Goal: Task Accomplishment & Management: Manage account settings

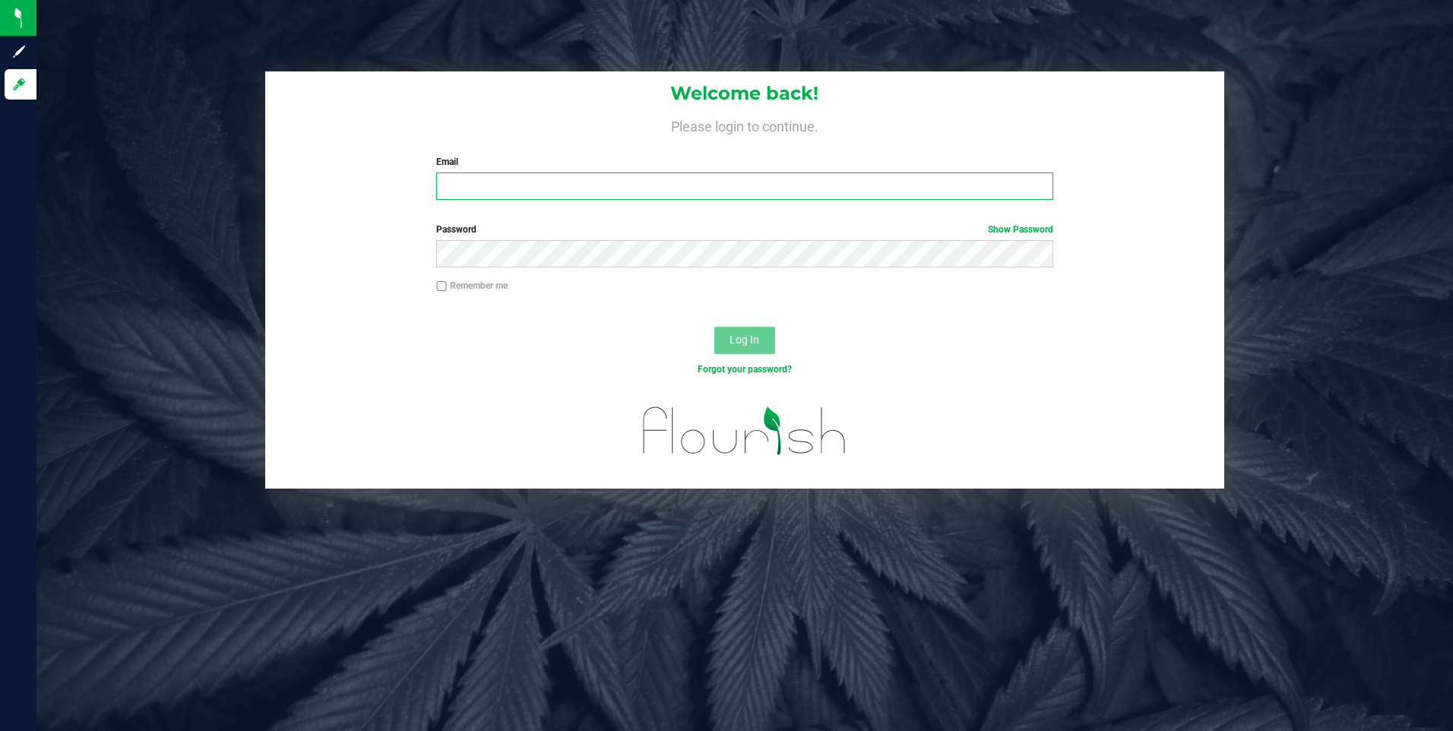
type input "[EMAIL_ADDRESS][DOMAIN_NAME]"
click at [737, 353] on button "Log In" at bounding box center [744, 340] width 61 height 27
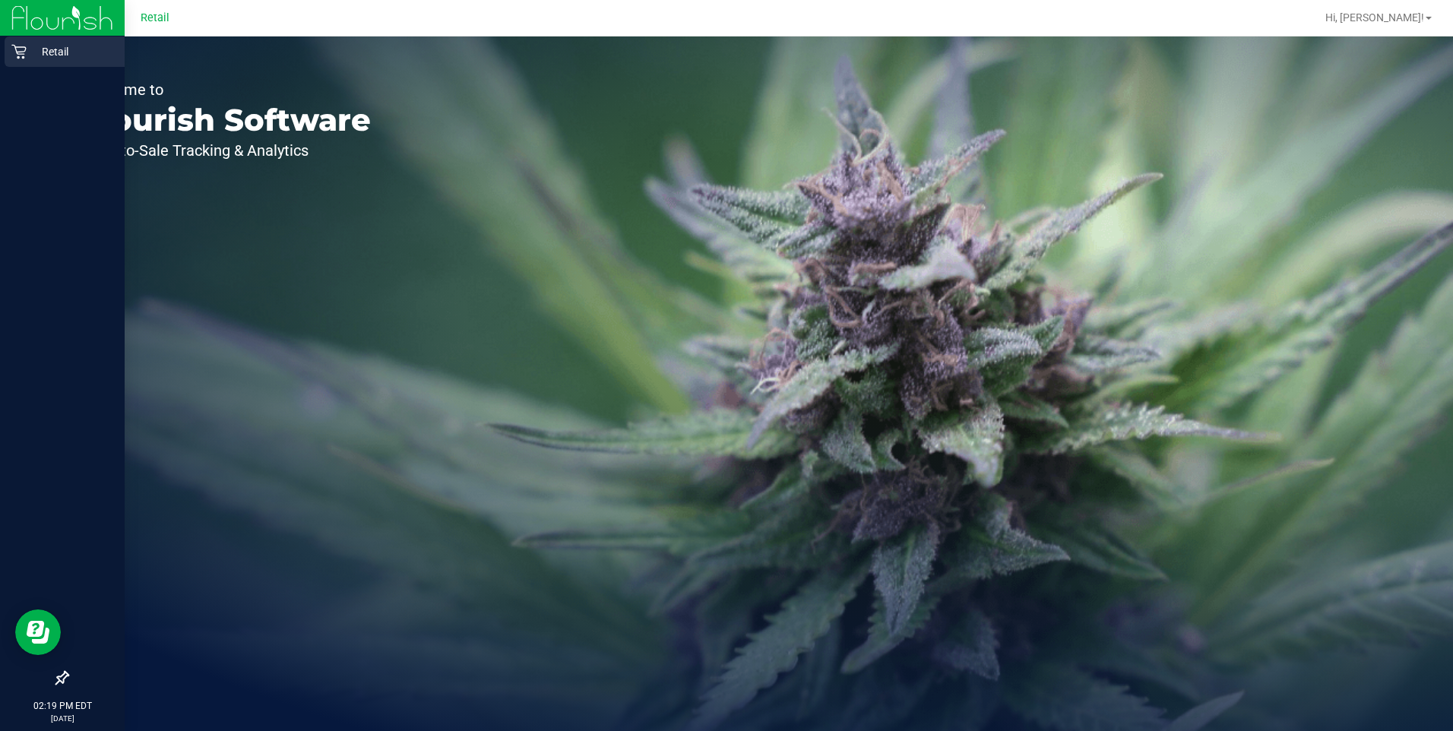
click at [24, 52] on icon at bounding box center [18, 52] width 14 height 14
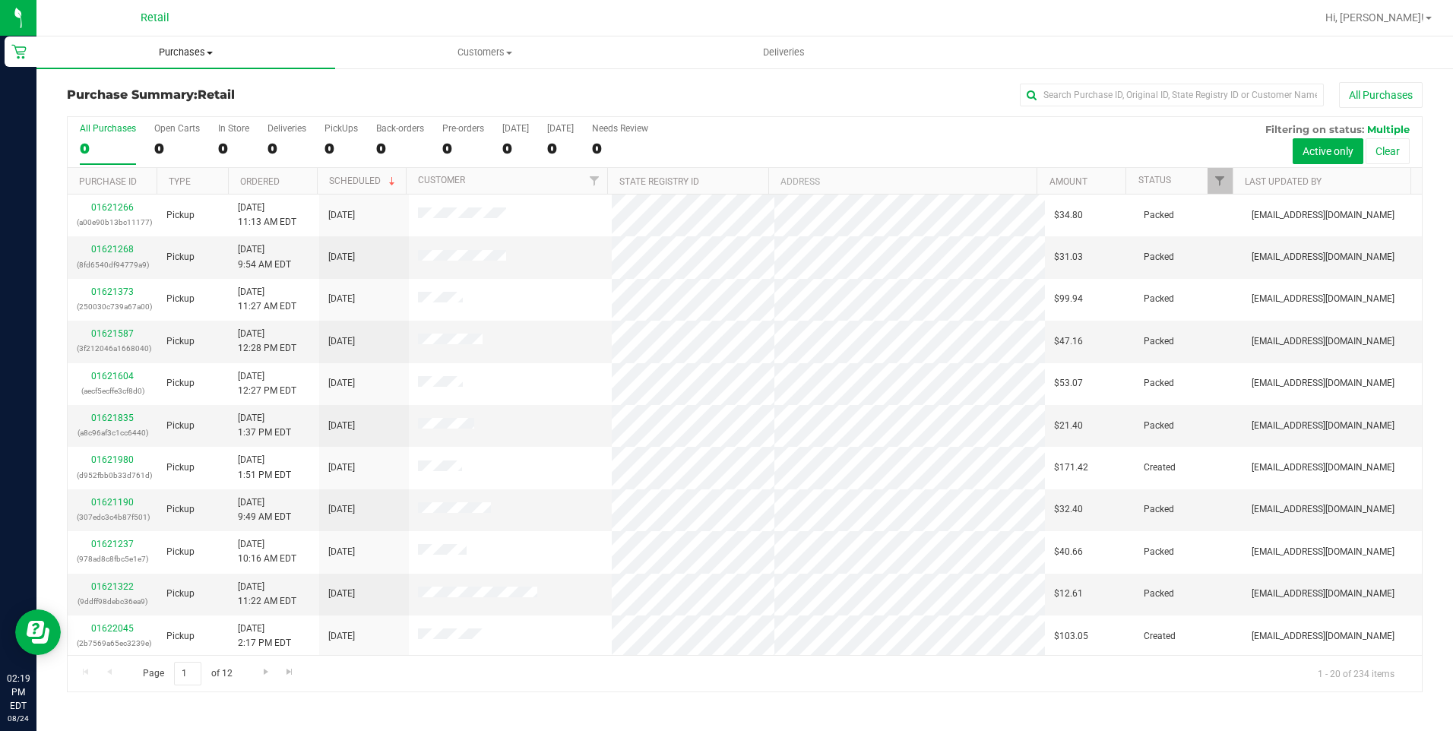
click at [208, 48] on span "Purchases" at bounding box center [185, 53] width 299 height 14
click at [191, 87] on li "Summary of purchases" at bounding box center [185, 92] width 299 height 18
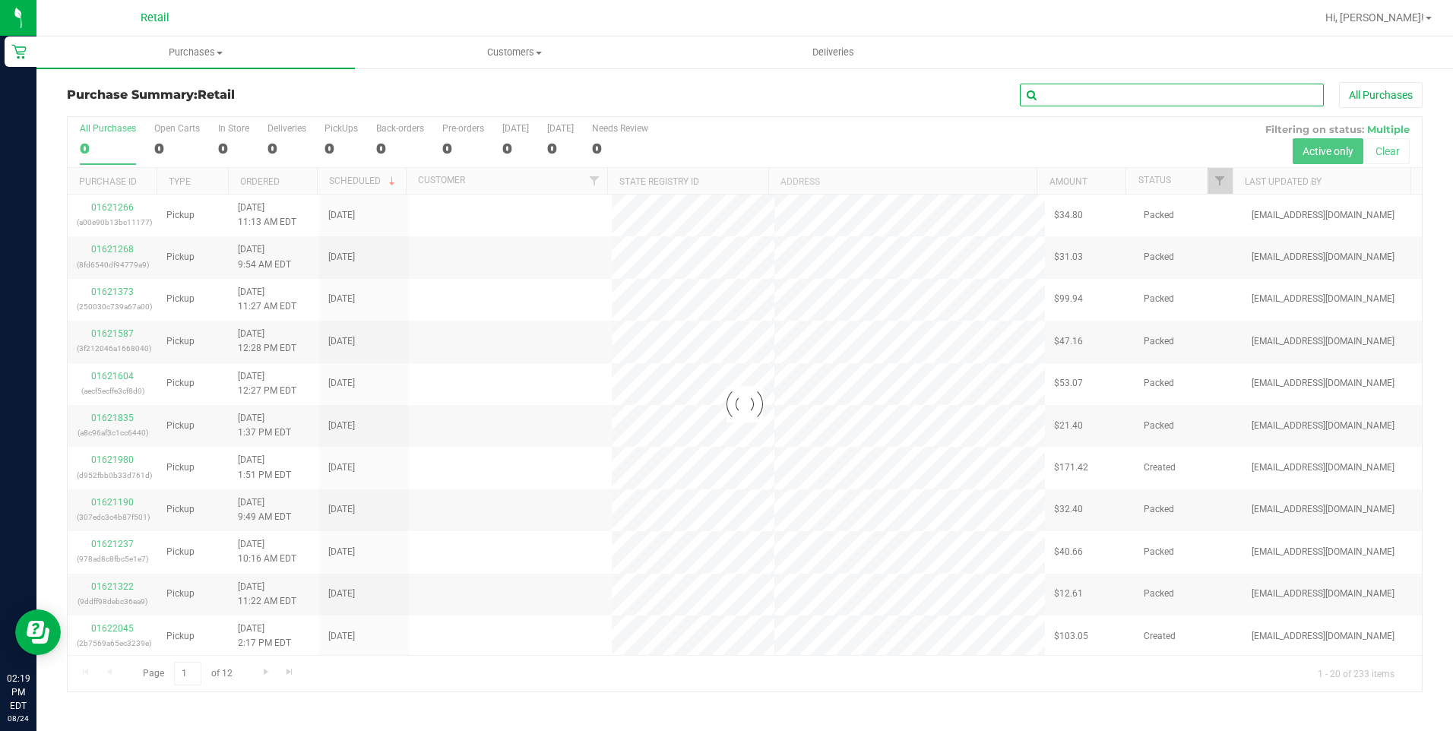
click at [1112, 96] on input "text" at bounding box center [1172, 95] width 304 height 23
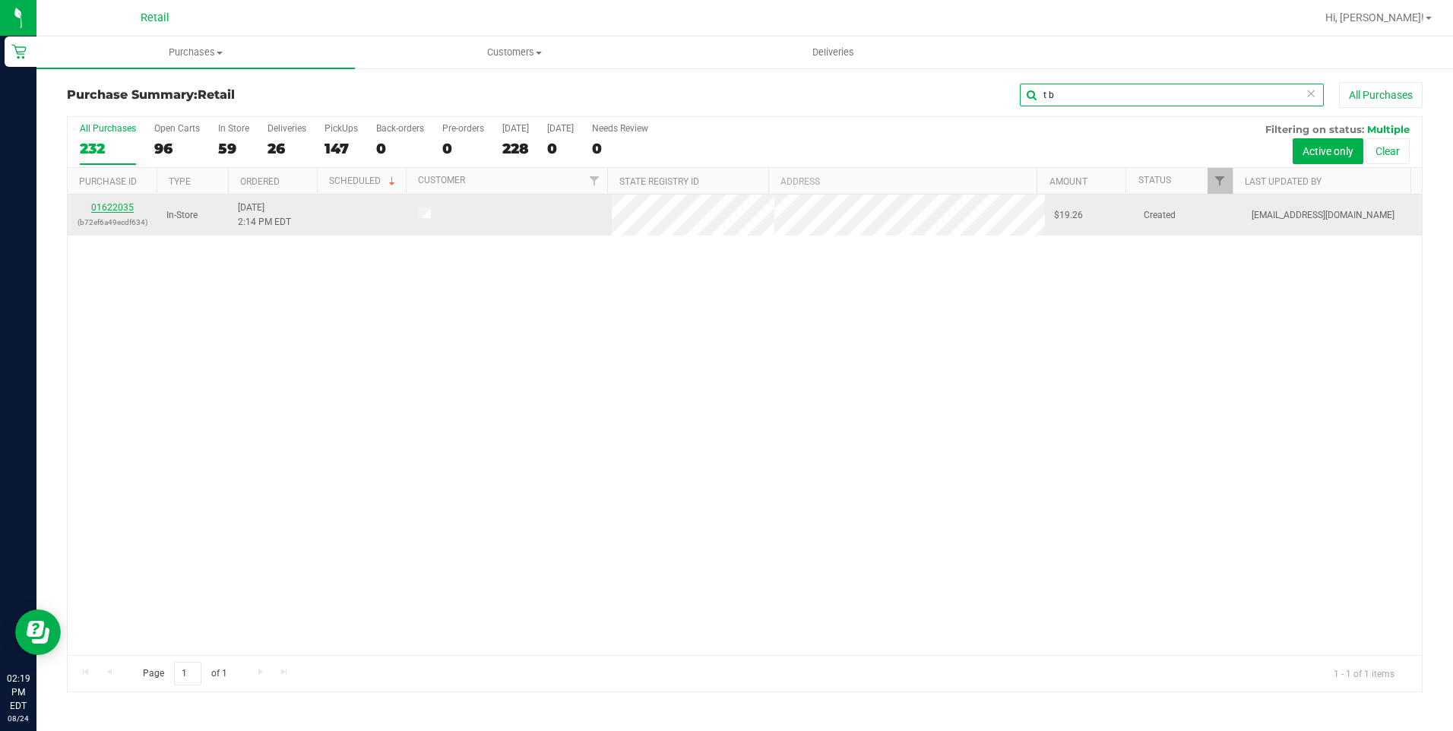
type input "t b"
click at [103, 208] on link "01622035" at bounding box center [112, 207] width 43 height 11
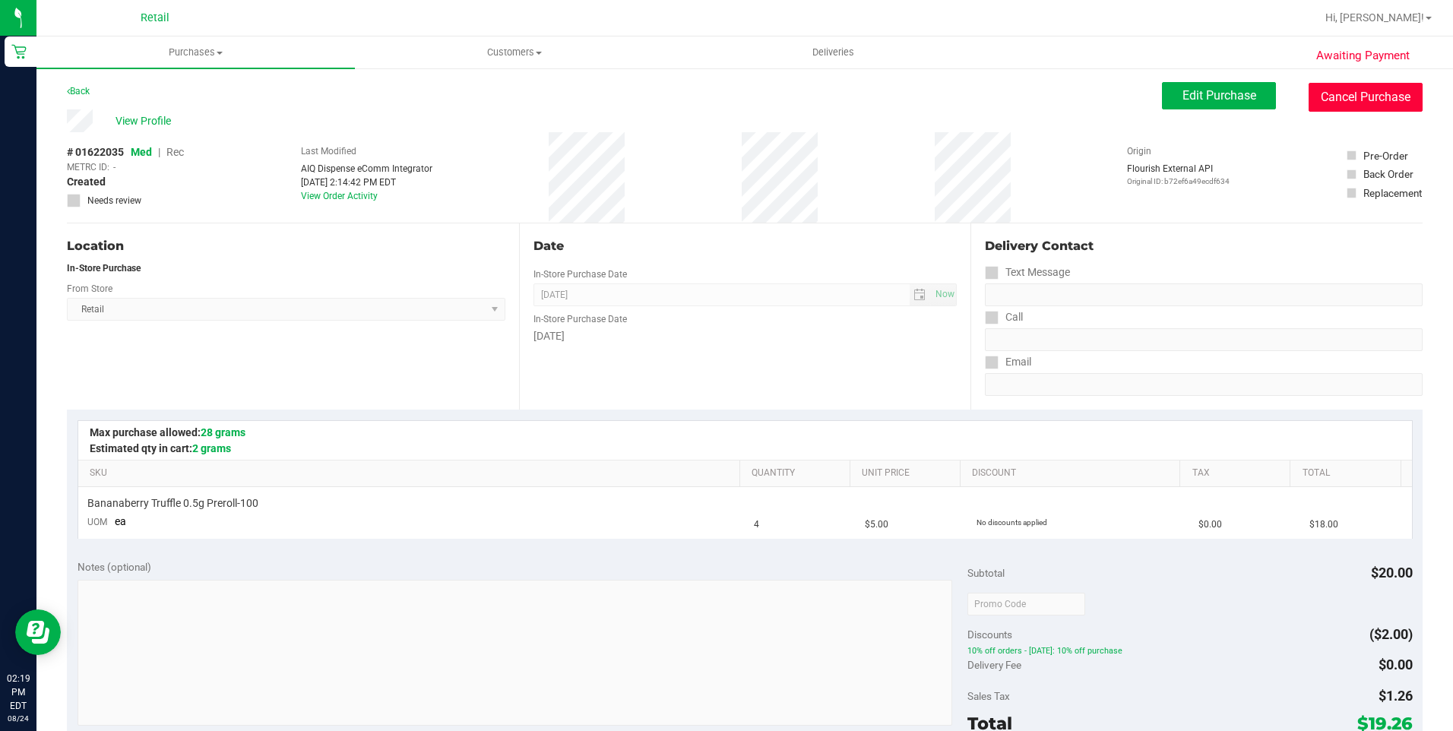
click at [1365, 98] on button "Cancel Purchase" at bounding box center [1366, 97] width 114 height 29
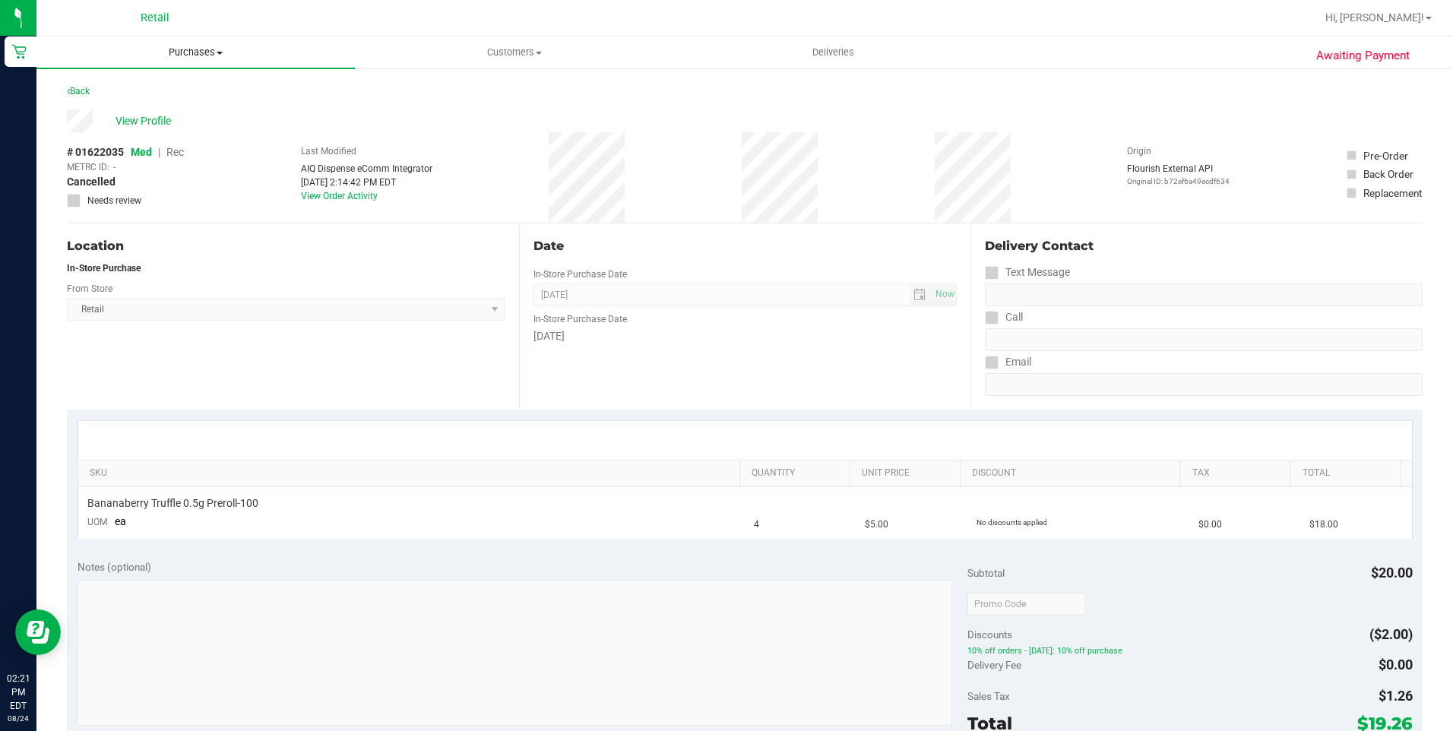
click at [207, 63] on uib-tab-heading "Purchases Summary of purchases Fulfillment All purchases" at bounding box center [195, 52] width 318 height 32
click at [192, 93] on li "Summary of purchases" at bounding box center [195, 92] width 318 height 18
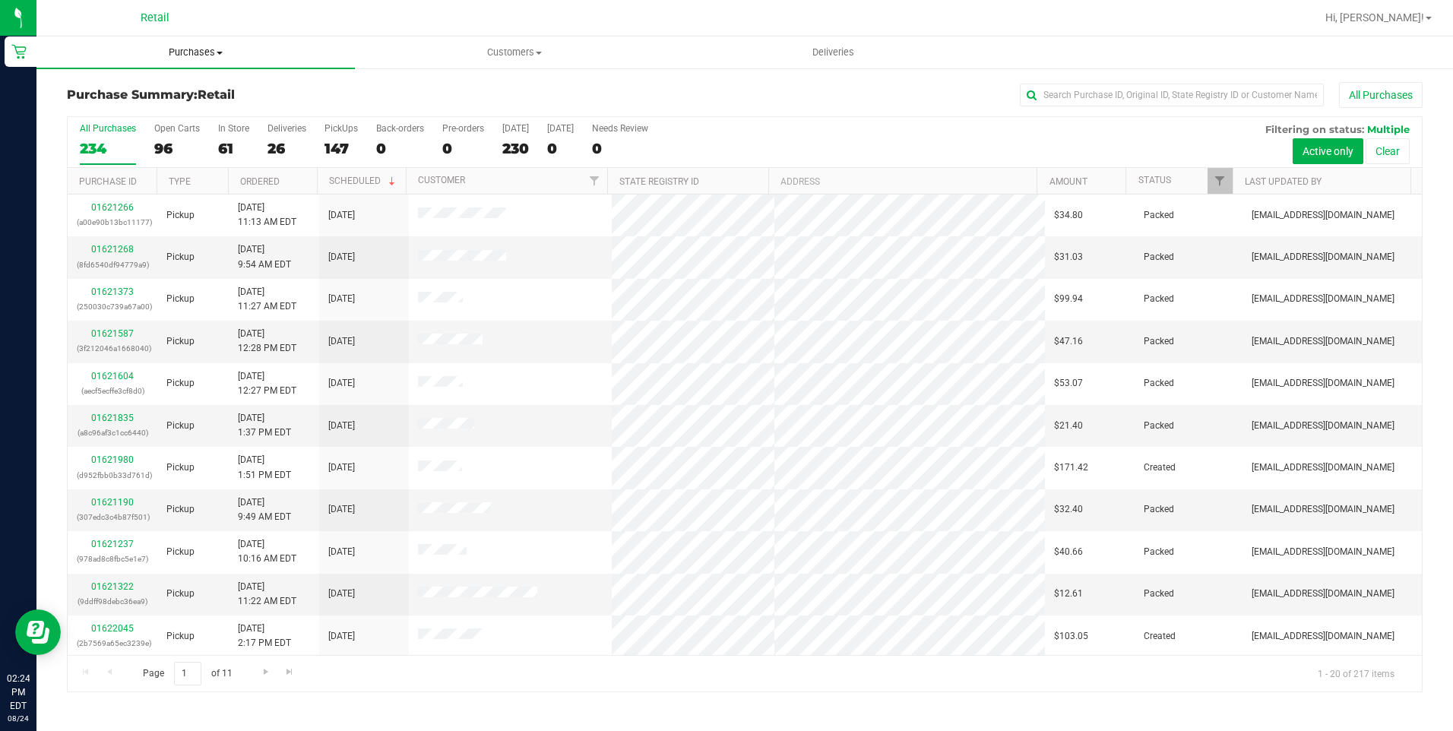
click at [210, 45] on uib-tab-heading "Purchases Summary of purchases Fulfillment All purchases" at bounding box center [195, 52] width 318 height 32
click at [210, 53] on span "Purchases" at bounding box center [195, 53] width 318 height 14
click at [144, 99] on li "Summary of purchases" at bounding box center [195, 92] width 318 height 18
click at [1092, 85] on input "text" at bounding box center [1172, 95] width 304 height 23
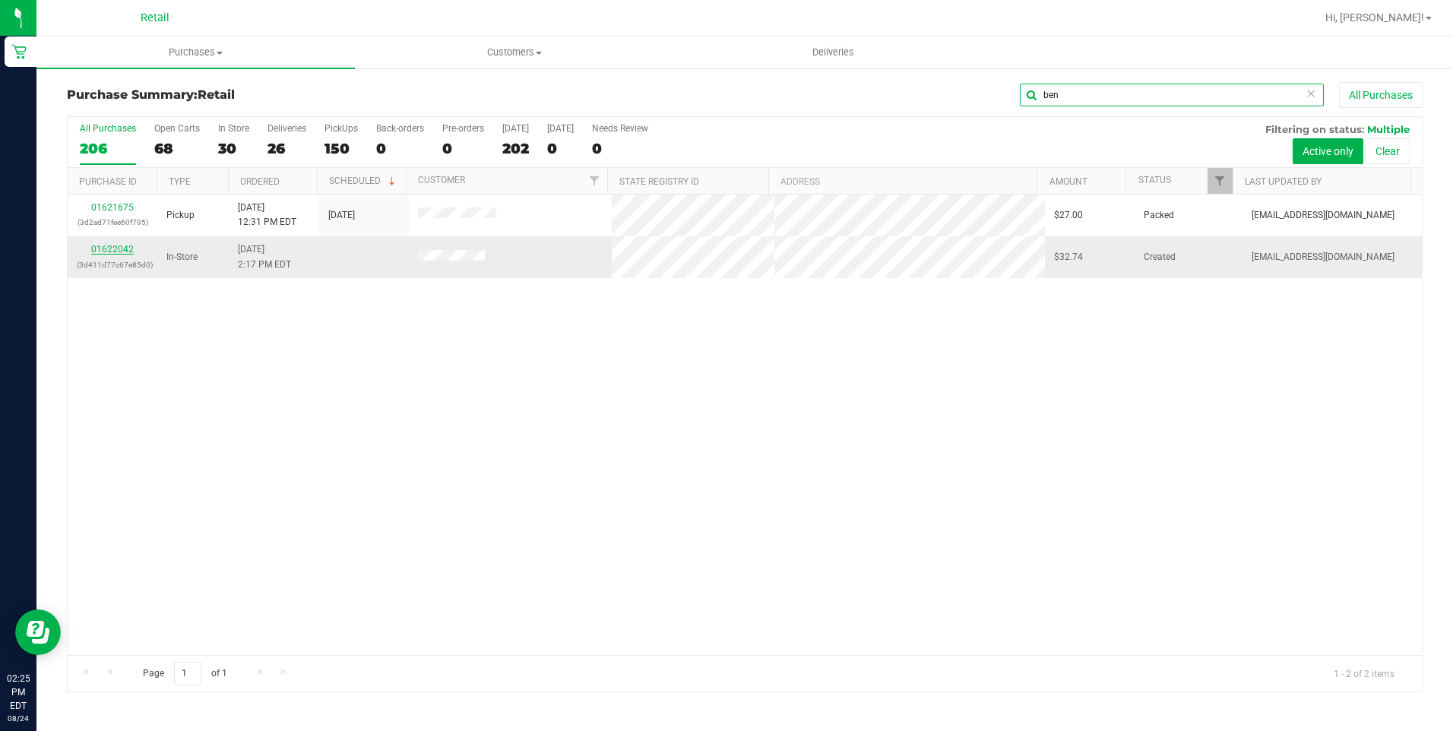
type input "ben"
click at [119, 244] on link "01622042" at bounding box center [112, 249] width 43 height 11
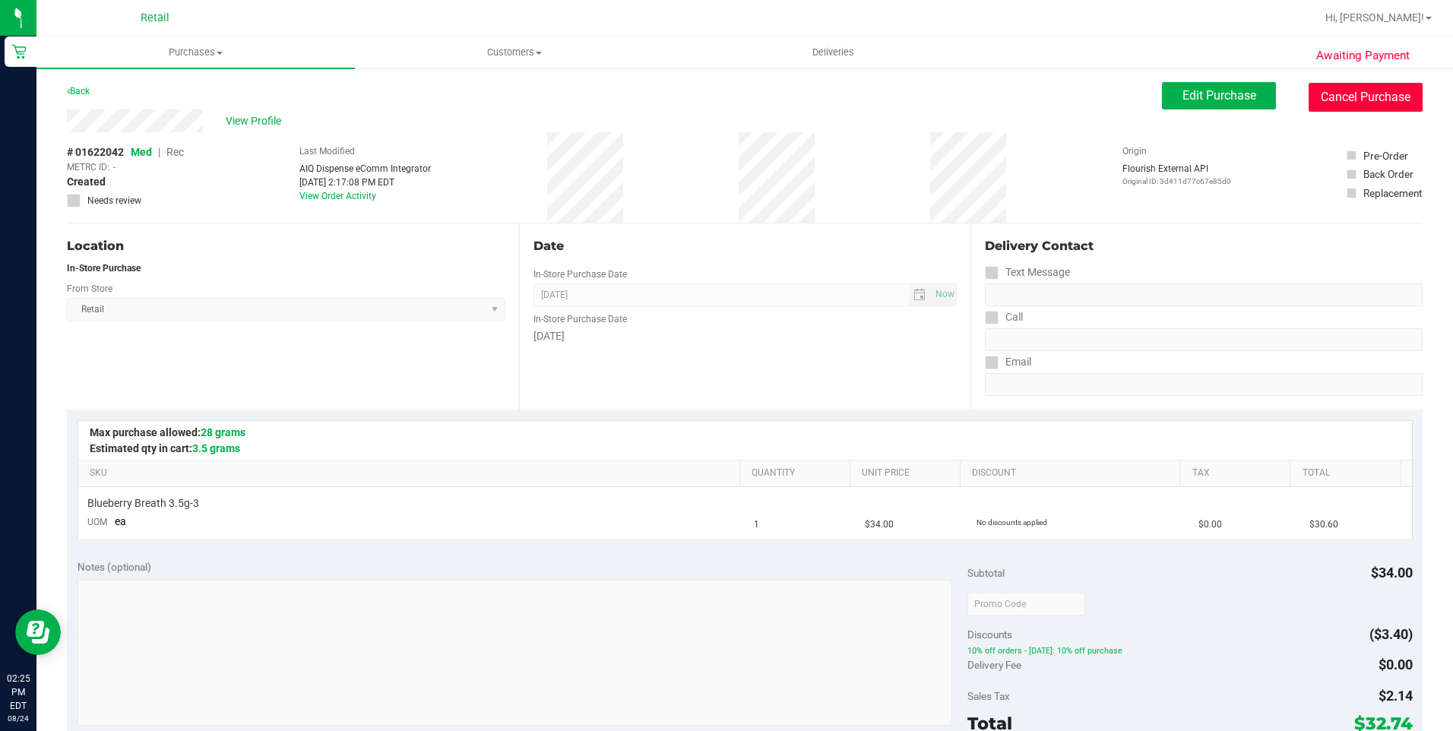
click at [1356, 96] on button "Cancel Purchase" at bounding box center [1366, 97] width 114 height 29
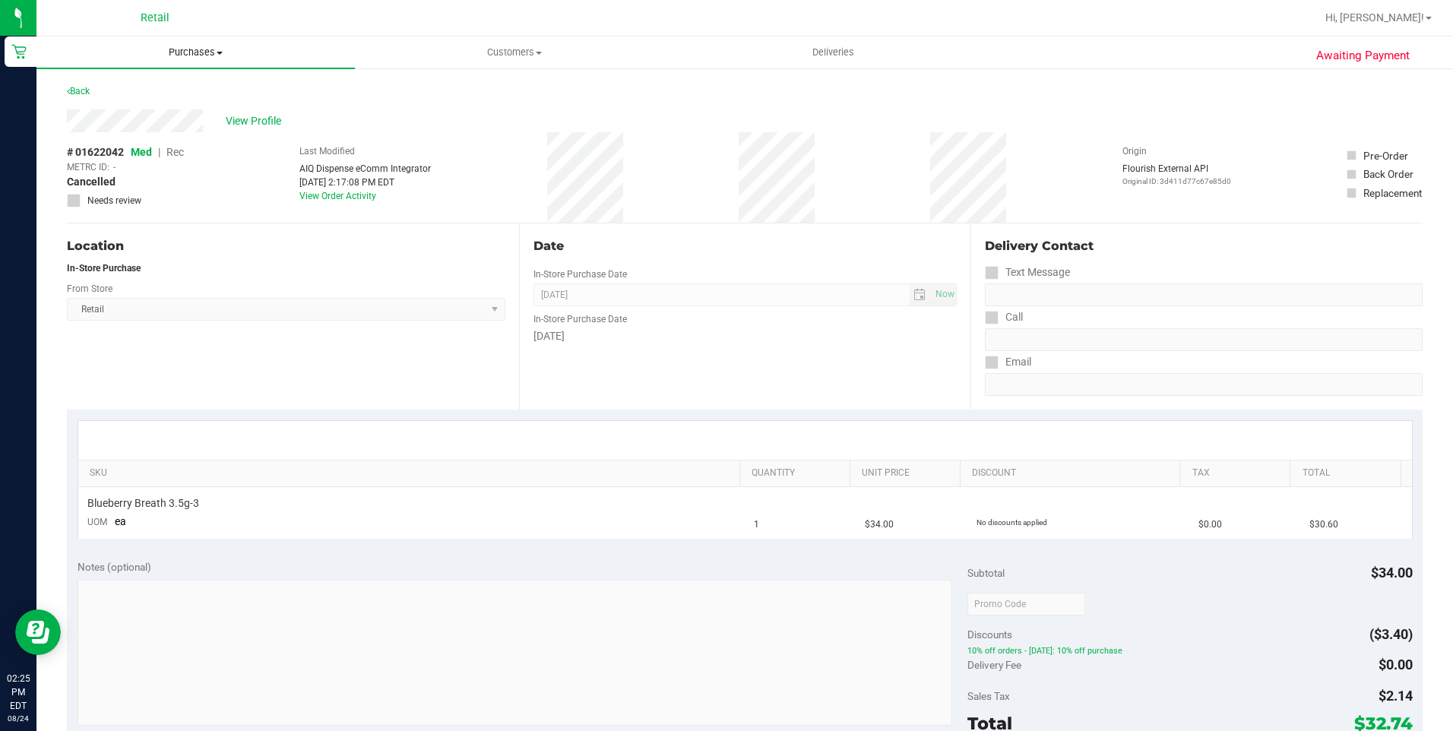
click at [198, 55] on span "Purchases" at bounding box center [195, 53] width 318 height 14
click at [138, 97] on span "Summary of purchases" at bounding box center [114, 91] width 156 height 13
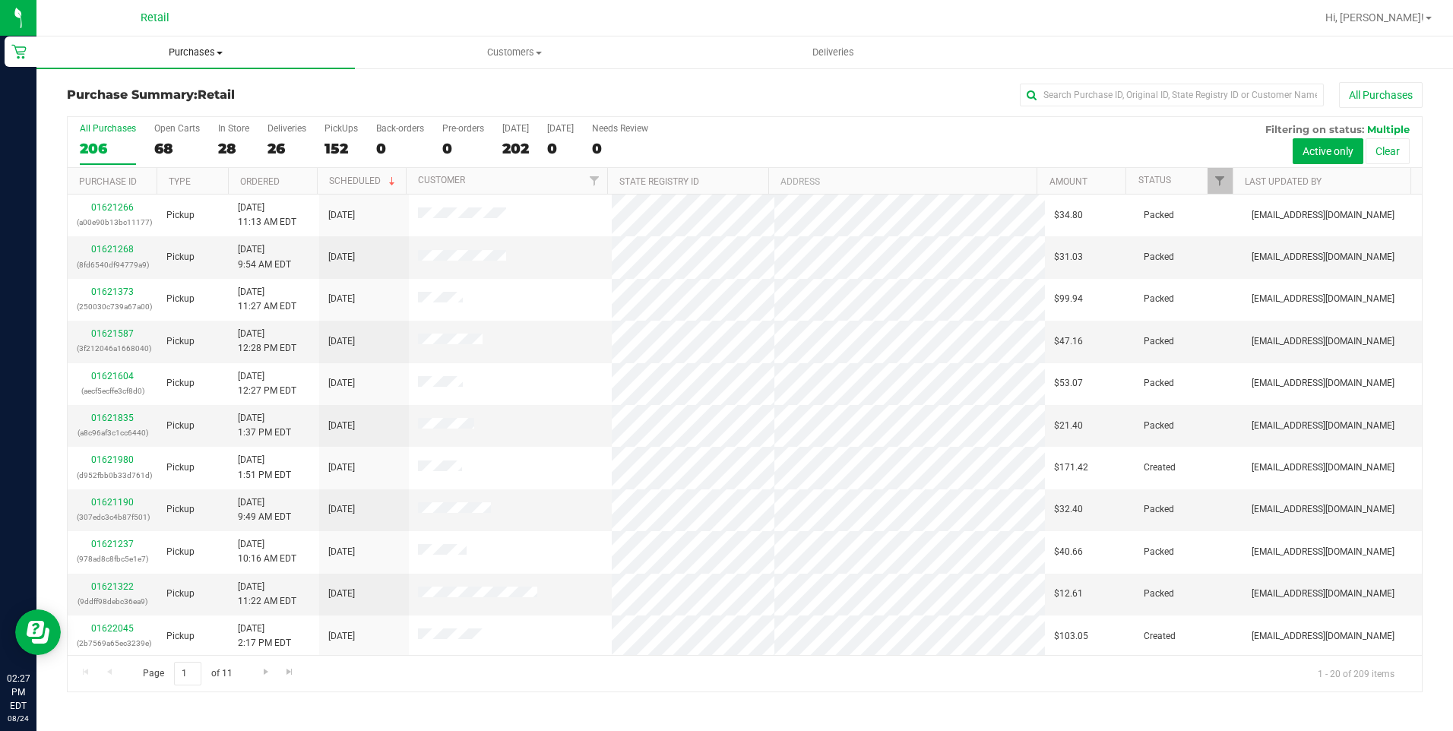
click at [201, 49] on span "Purchases" at bounding box center [195, 53] width 318 height 14
click at [214, 87] on li "Summary of purchases" at bounding box center [195, 92] width 318 height 18
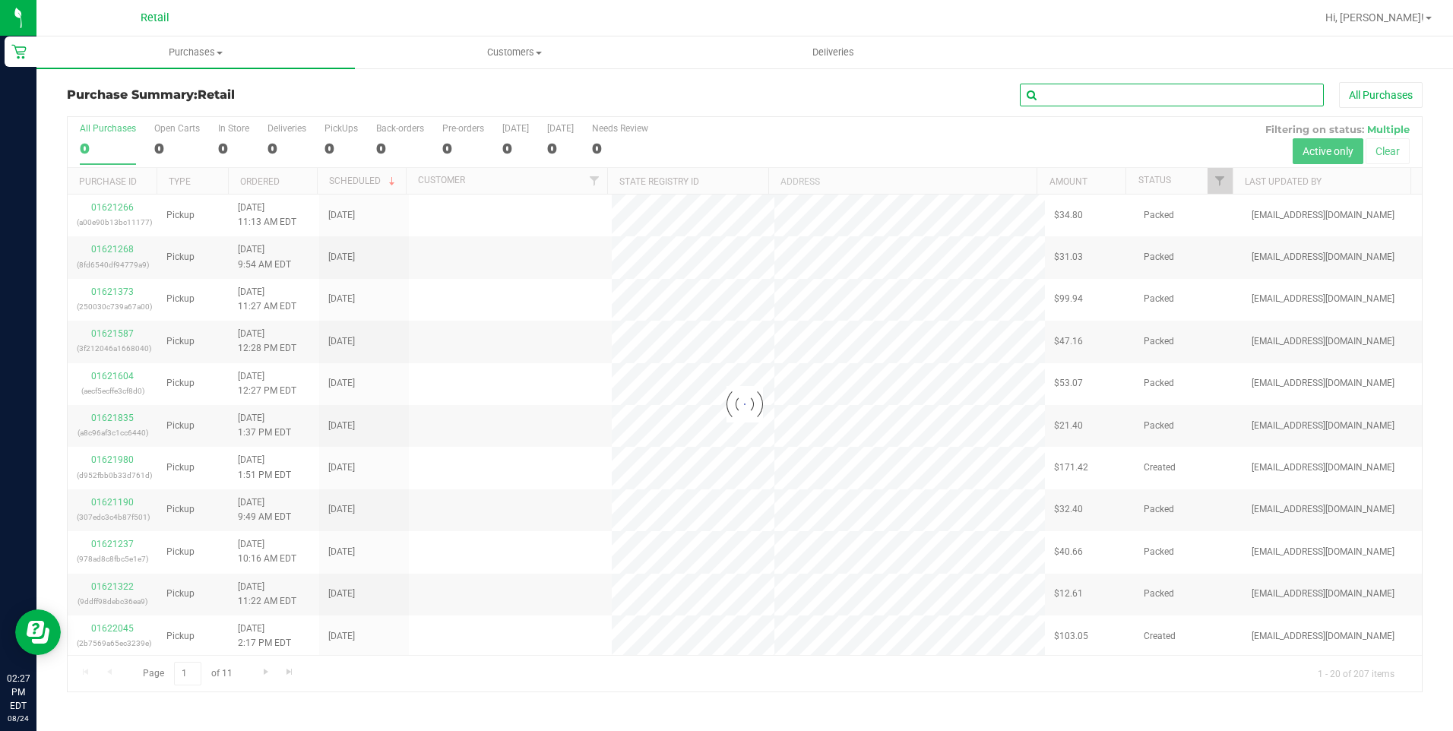
click at [1060, 97] on input "text" at bounding box center [1172, 95] width 304 height 23
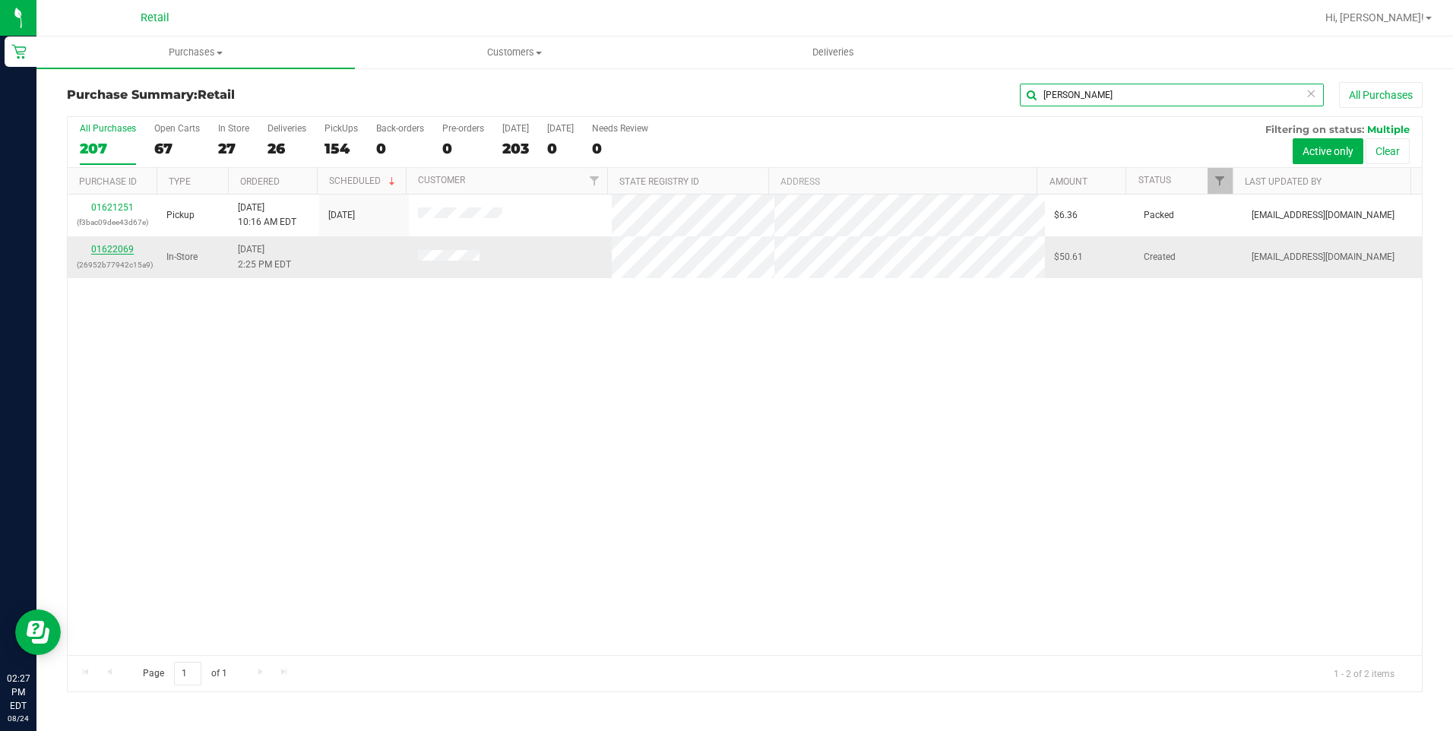
type input "[PERSON_NAME]"
click at [96, 248] on link "01622069" at bounding box center [112, 249] width 43 height 11
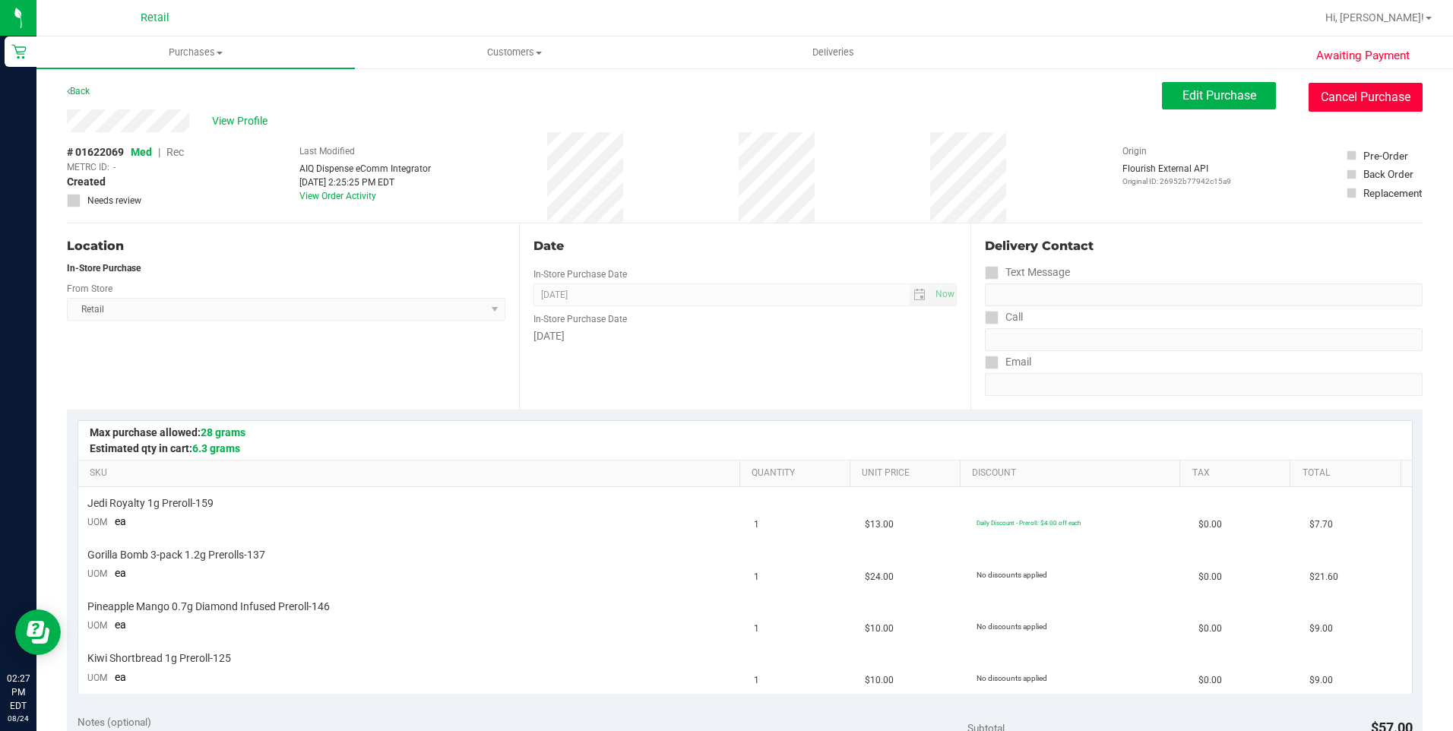
click at [1352, 91] on button "Cancel Purchase" at bounding box center [1366, 97] width 114 height 29
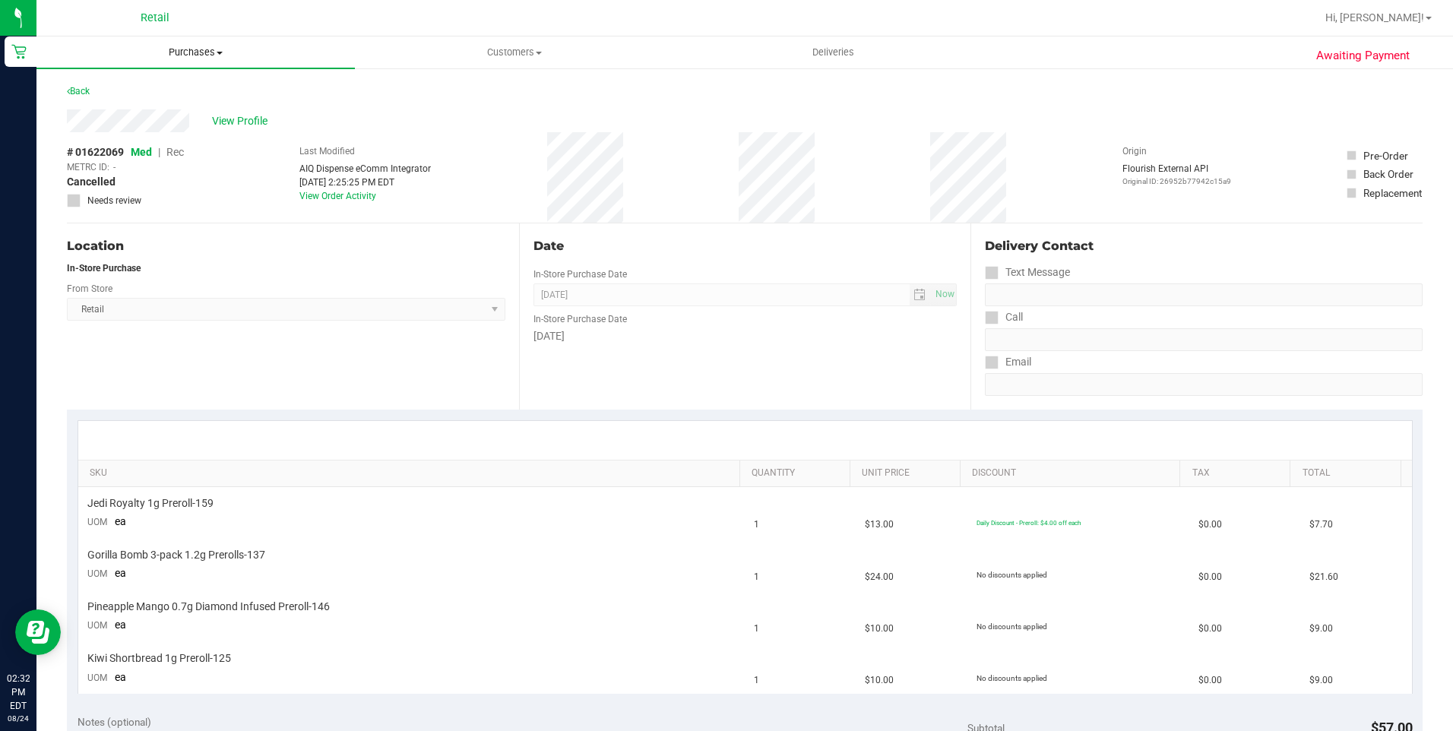
click at [200, 46] on span "Purchases" at bounding box center [195, 53] width 318 height 14
click at [178, 93] on span "Summary of purchases" at bounding box center [114, 91] width 156 height 13
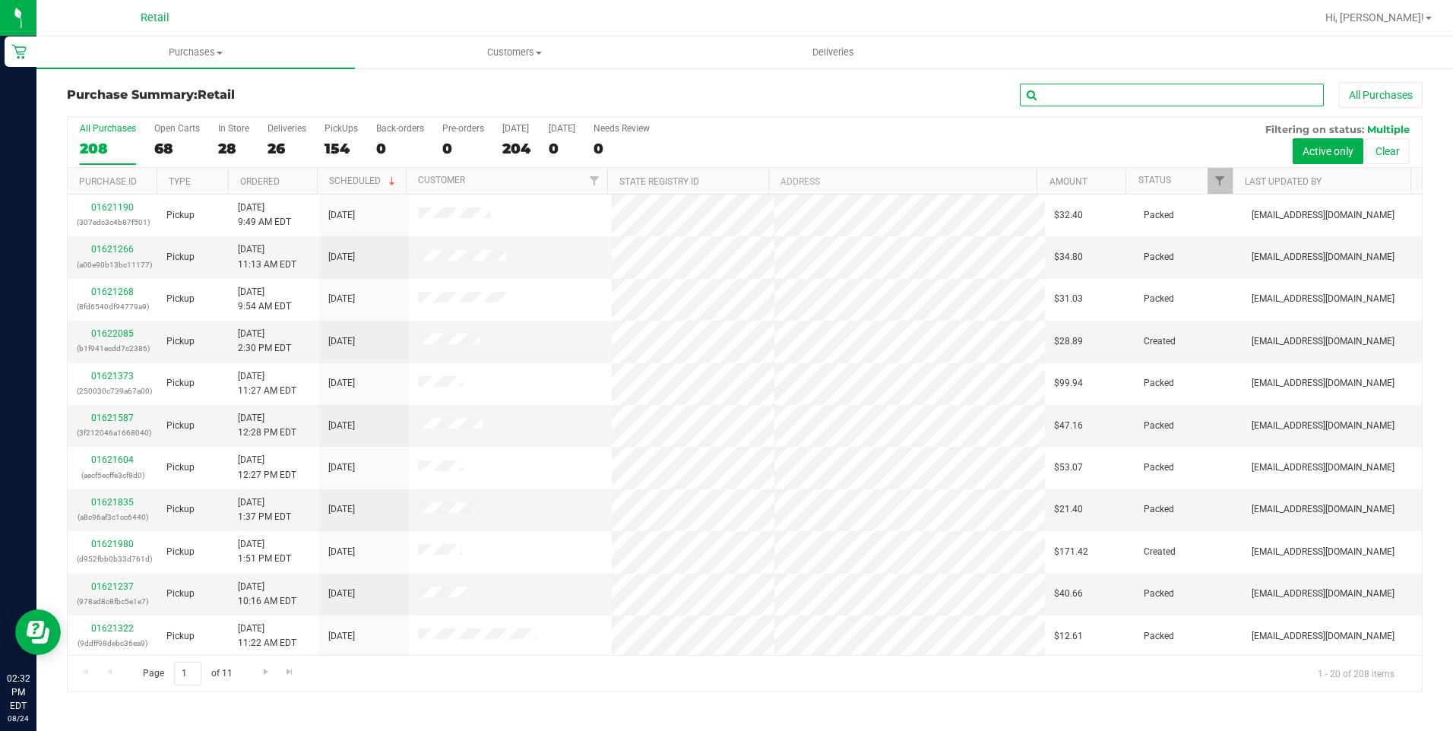
click at [1054, 100] on input "text" at bounding box center [1172, 95] width 304 height 23
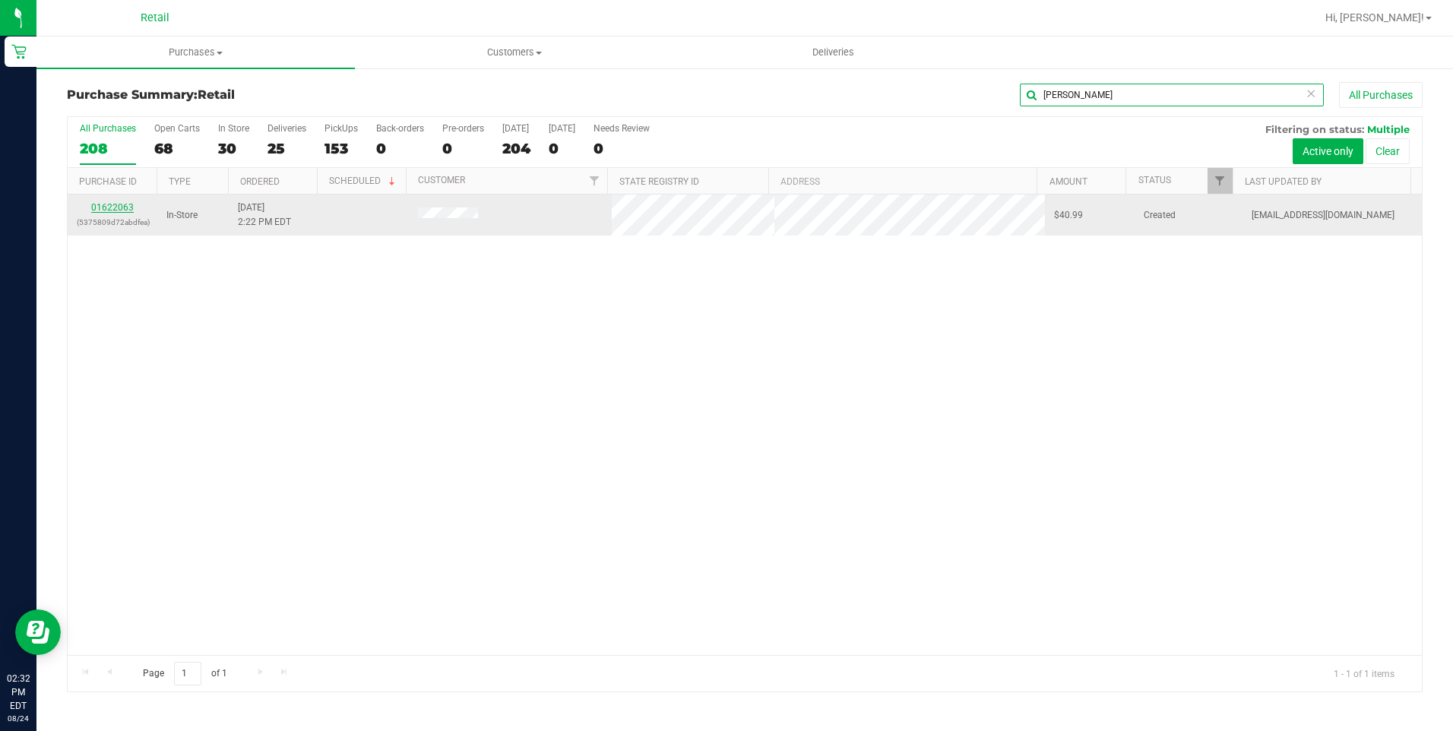
type input "[PERSON_NAME]"
click at [122, 204] on link "01622063" at bounding box center [112, 207] width 43 height 11
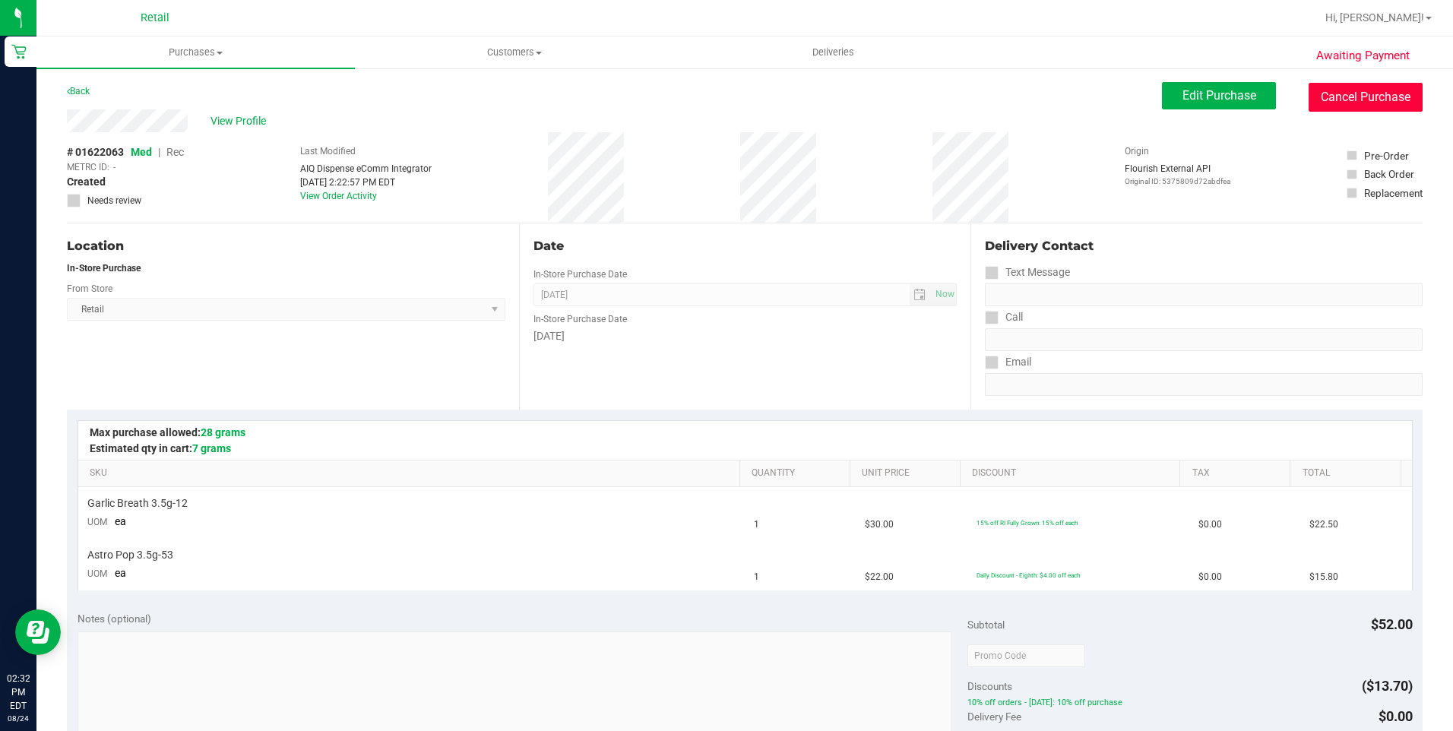
drag, startPoint x: 1182, startPoint y: 116, endPoint x: 804, endPoint y: 97, distance: 378.1
click at [1364, 104] on button "Cancel Purchase" at bounding box center [1366, 97] width 114 height 29
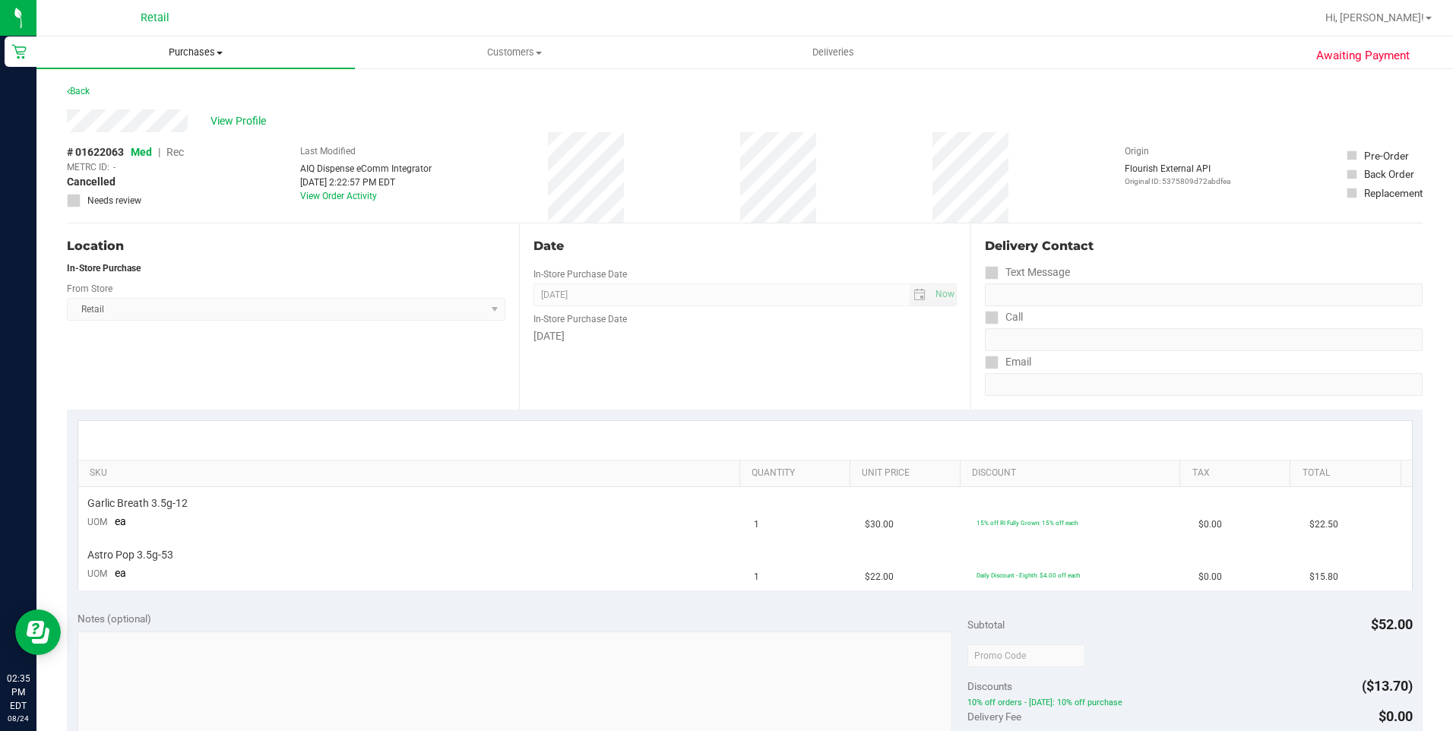
click at [203, 56] on span "Purchases" at bounding box center [195, 53] width 318 height 14
click at [177, 87] on span "Summary of purchases" at bounding box center [114, 91] width 156 height 13
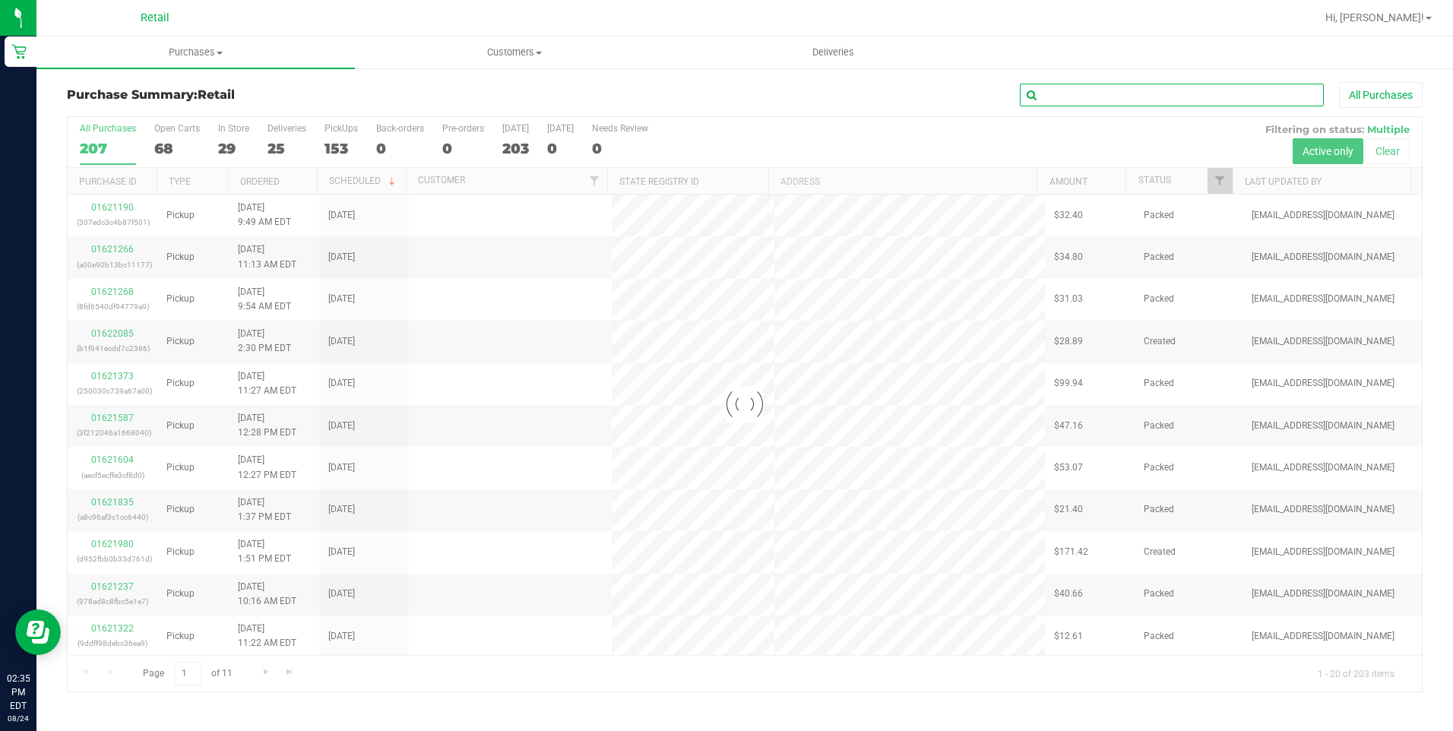
click at [1106, 88] on input "text" at bounding box center [1172, 95] width 304 height 23
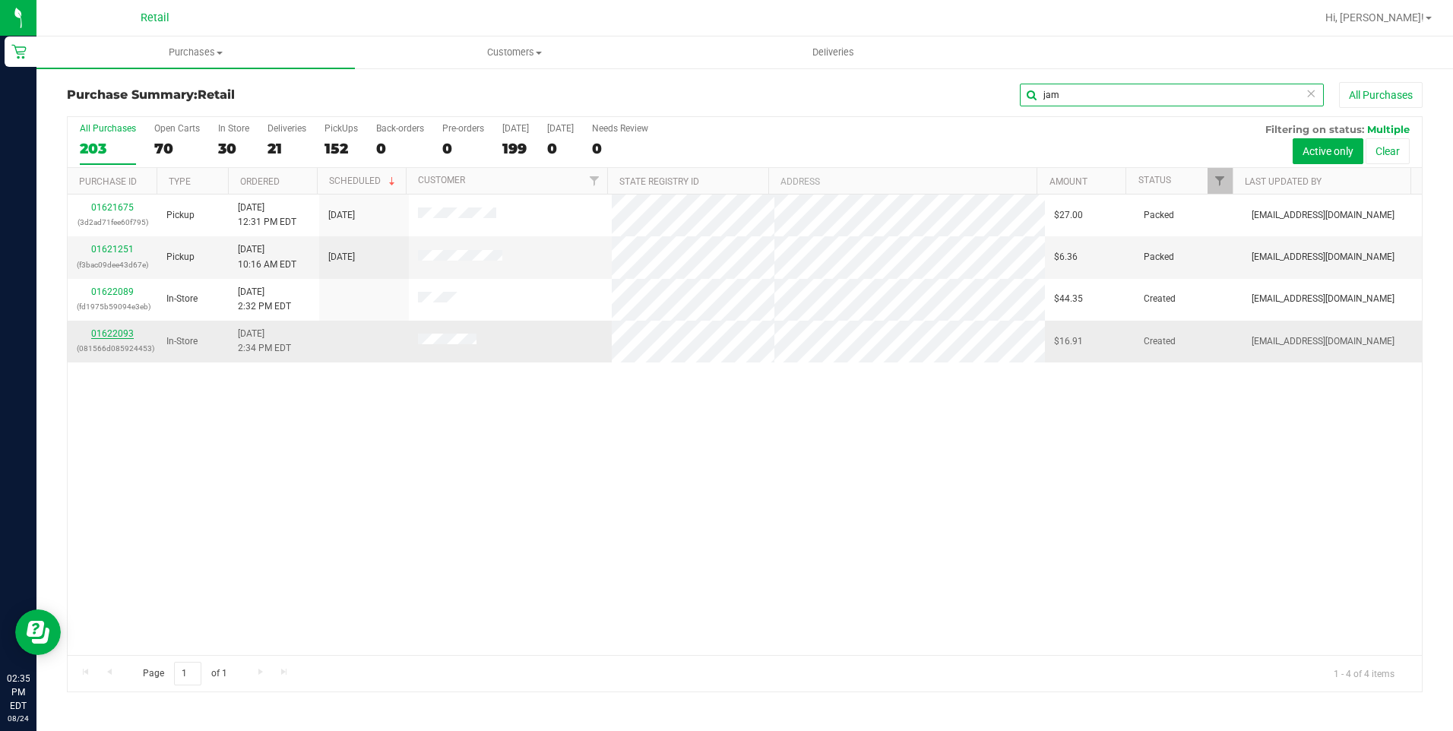
type input "jam"
click at [125, 328] on link "01622093" at bounding box center [112, 333] width 43 height 11
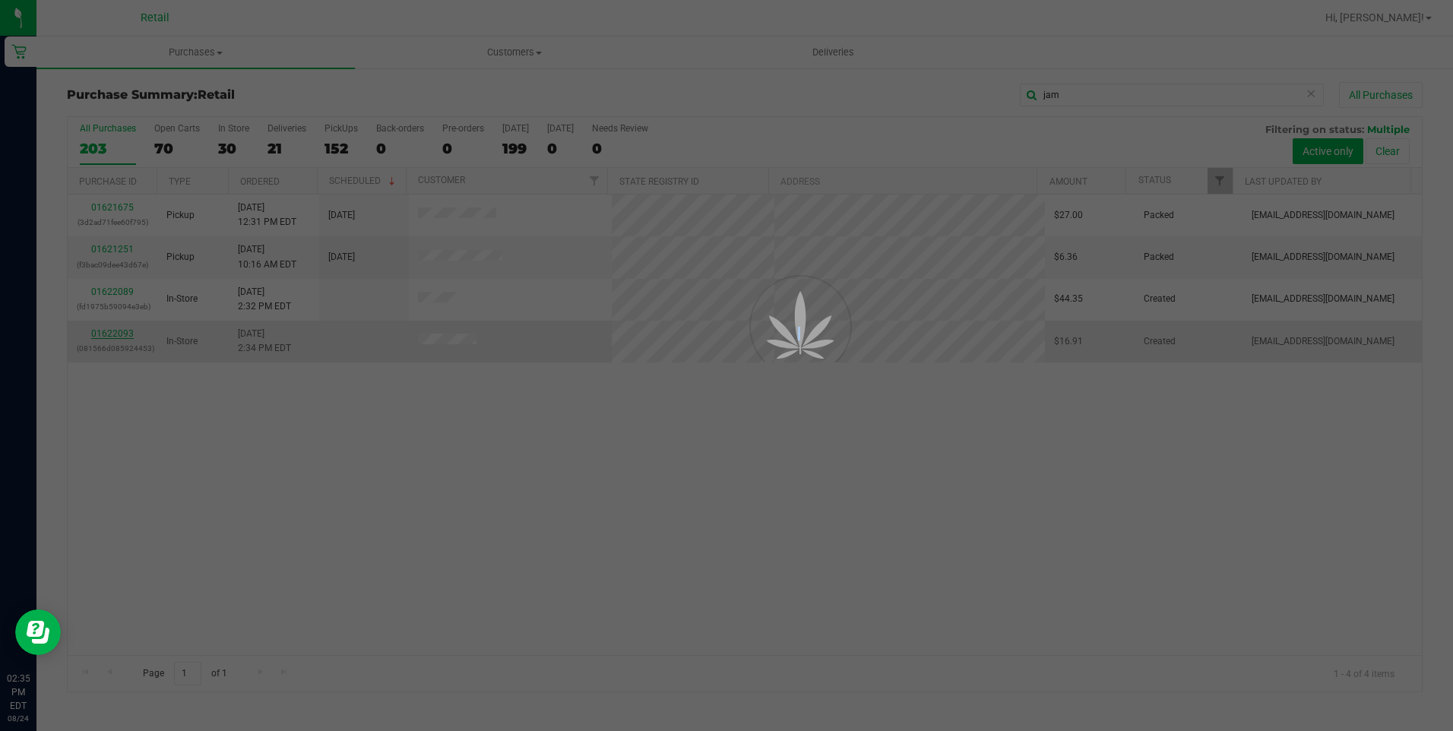
click at [125, 328] on div at bounding box center [726, 365] width 1453 height 731
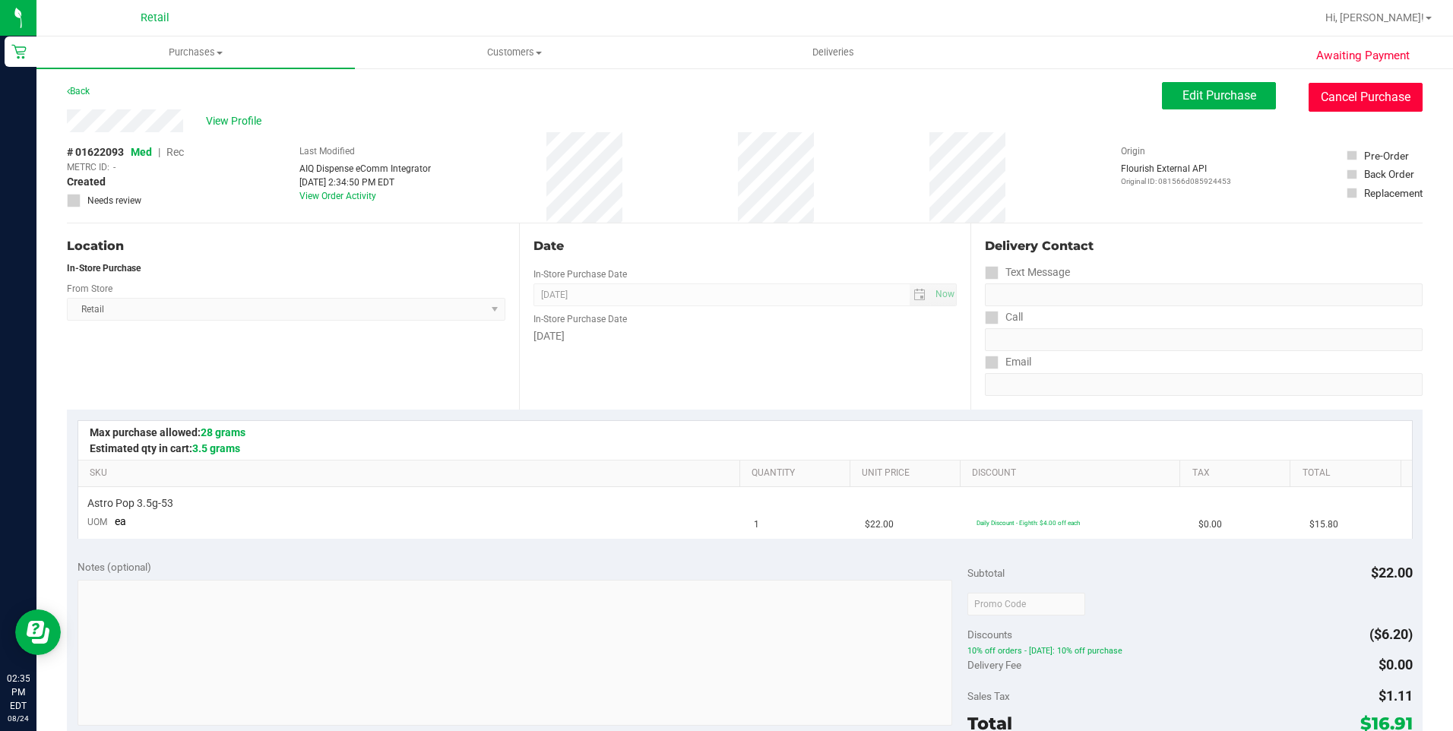
click at [1393, 106] on button "Cancel Purchase" at bounding box center [1366, 97] width 114 height 29
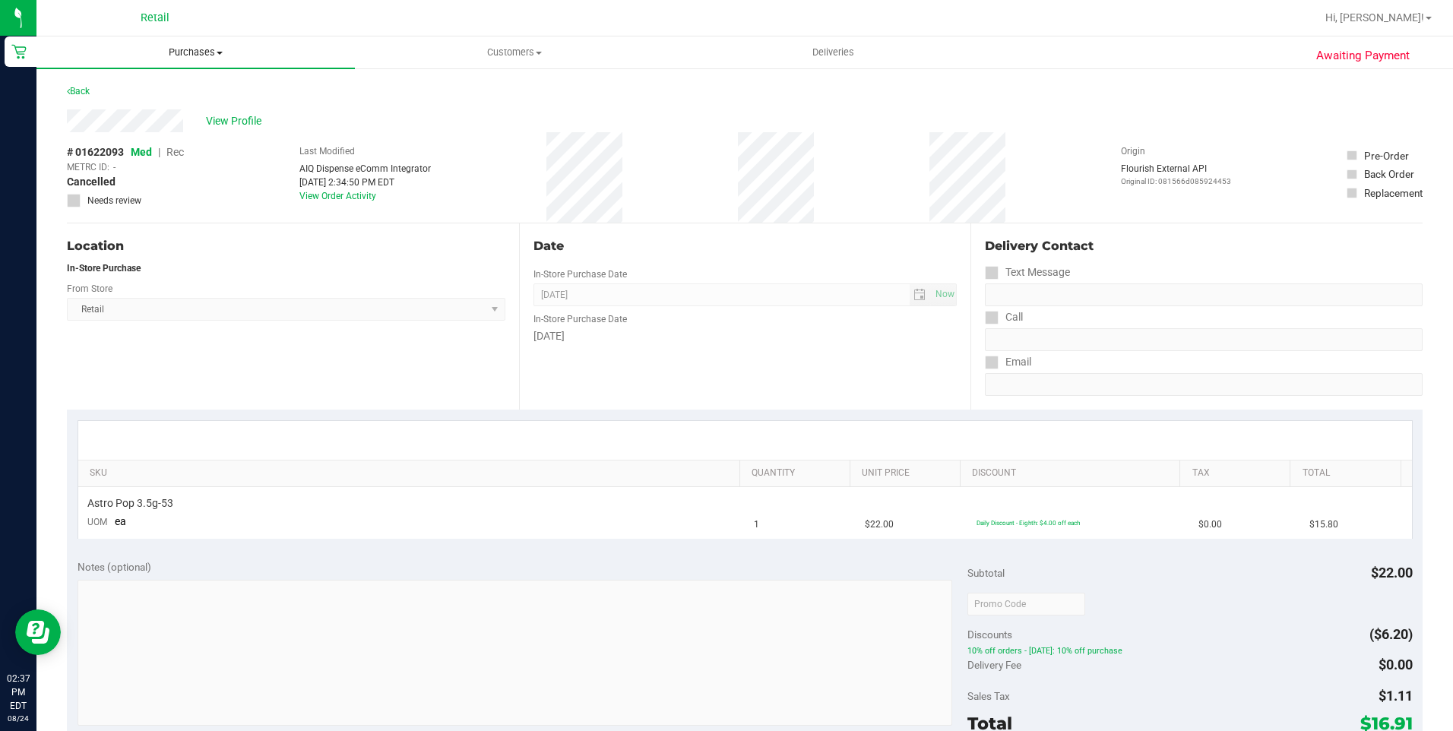
click at [186, 44] on uib-tab-heading "Purchases Summary of purchases Fulfillment All purchases" at bounding box center [195, 52] width 318 height 32
click at [172, 83] on li "Summary of purchases" at bounding box center [195, 92] width 318 height 18
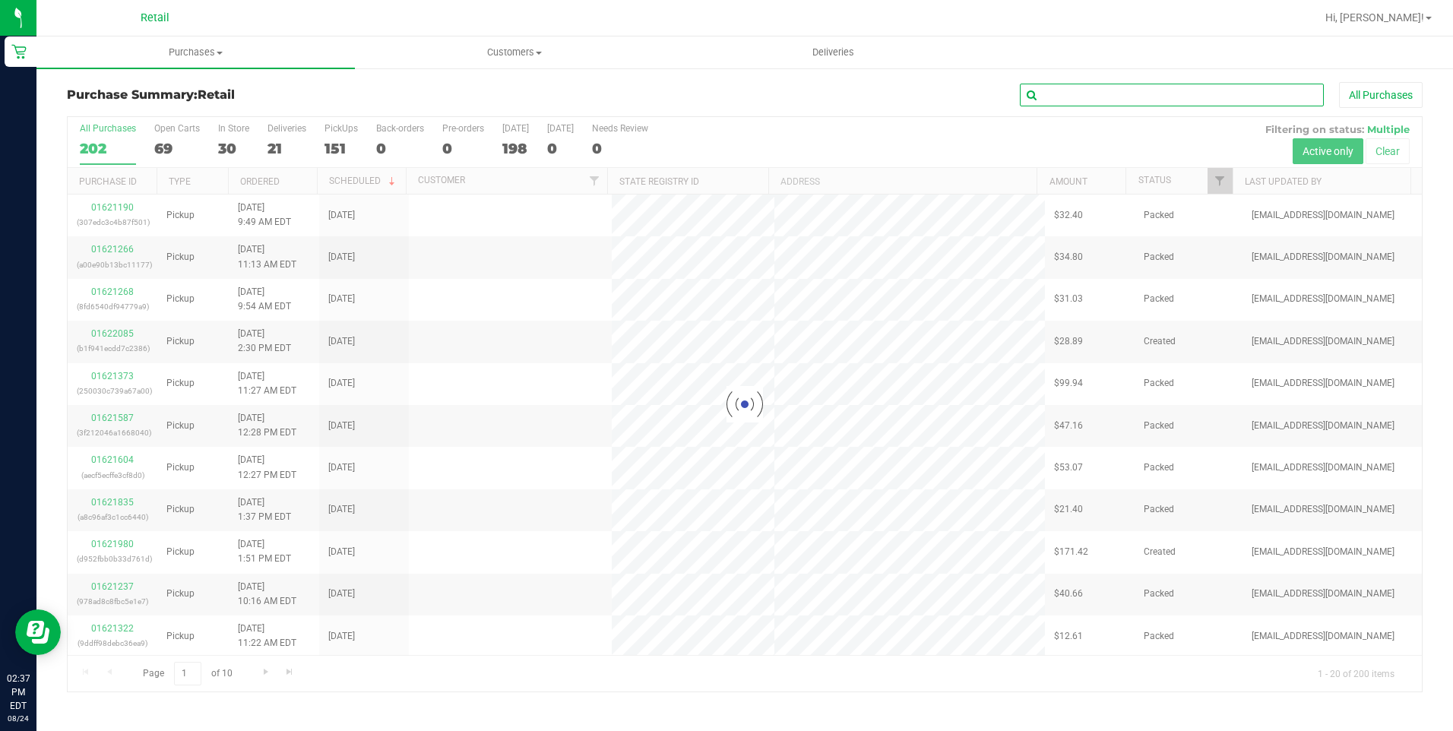
click at [1052, 90] on input "text" at bounding box center [1172, 95] width 304 height 23
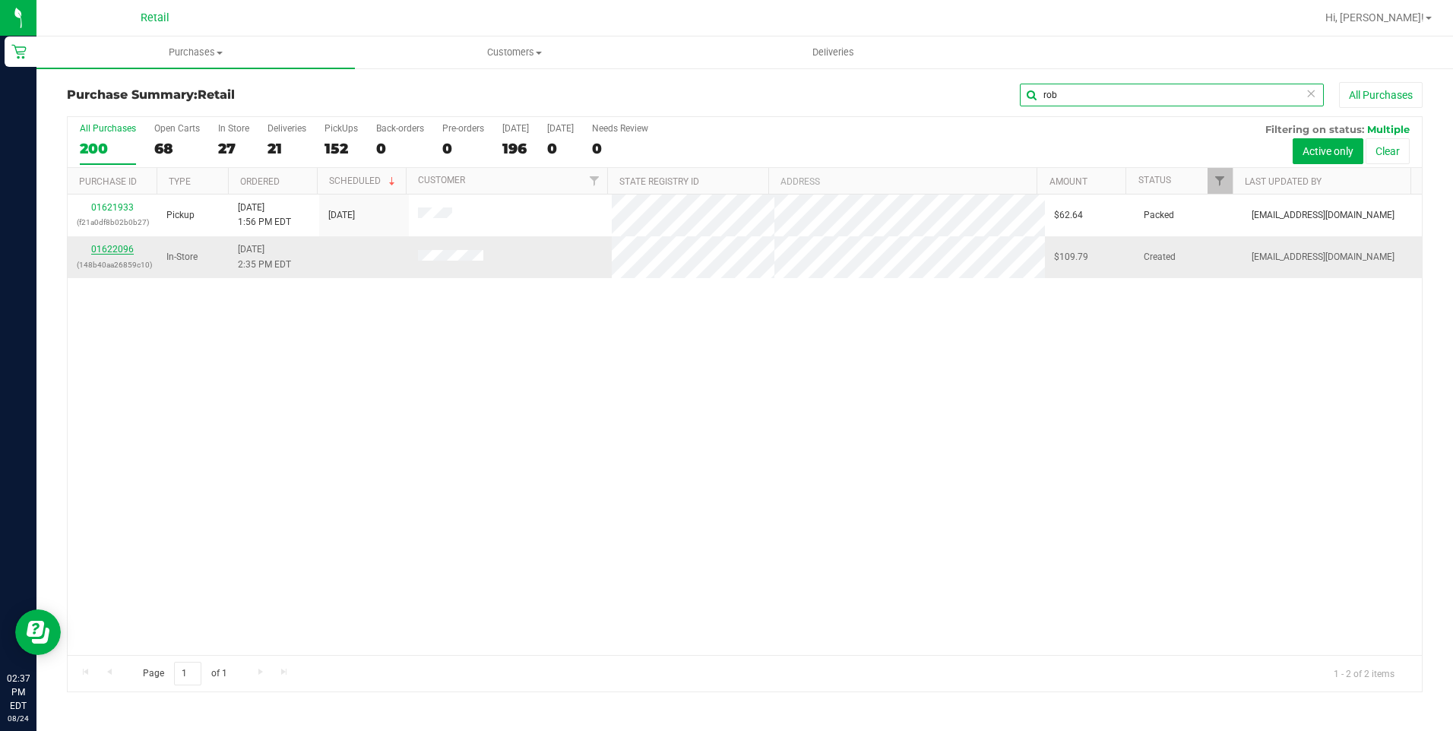
type input "rob"
click at [120, 247] on link "01622096" at bounding box center [112, 249] width 43 height 11
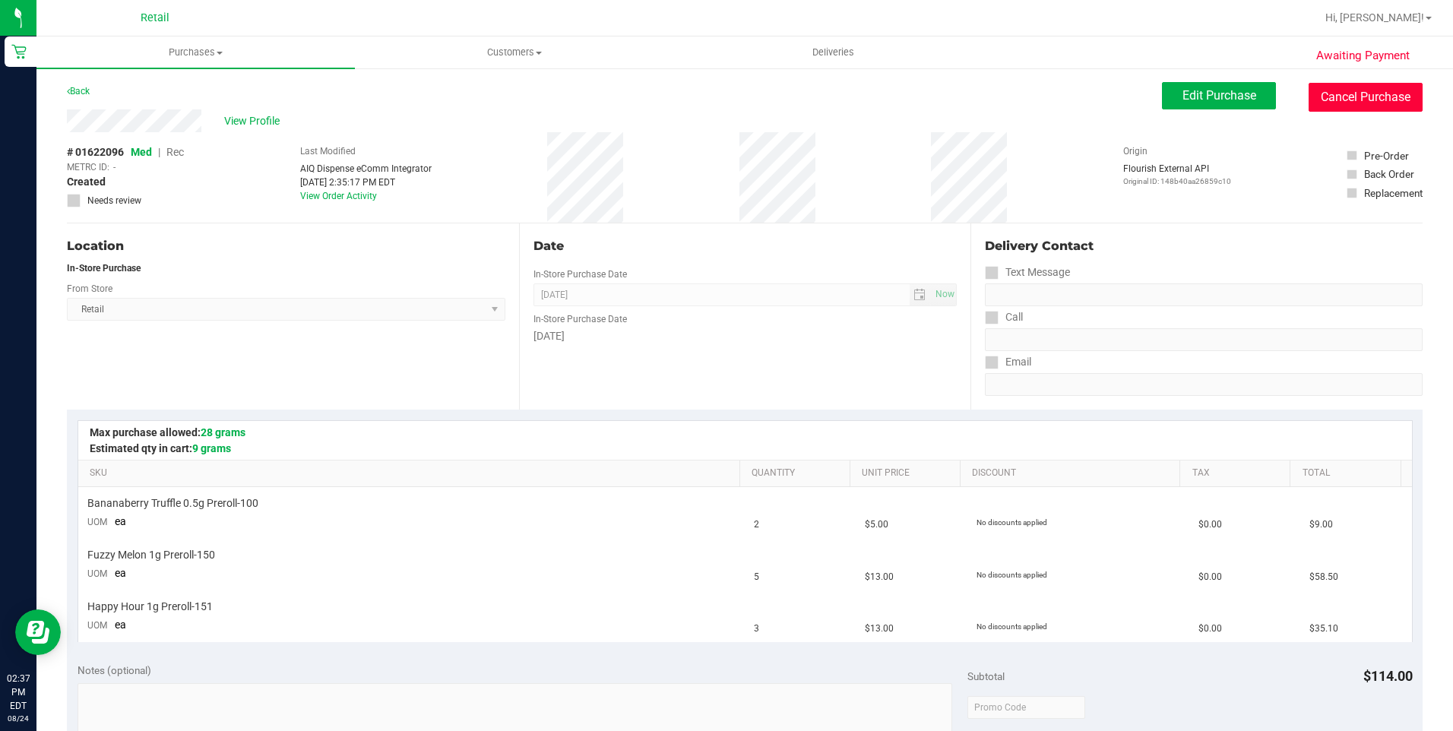
click at [1321, 92] on button "Cancel Purchase" at bounding box center [1366, 97] width 114 height 29
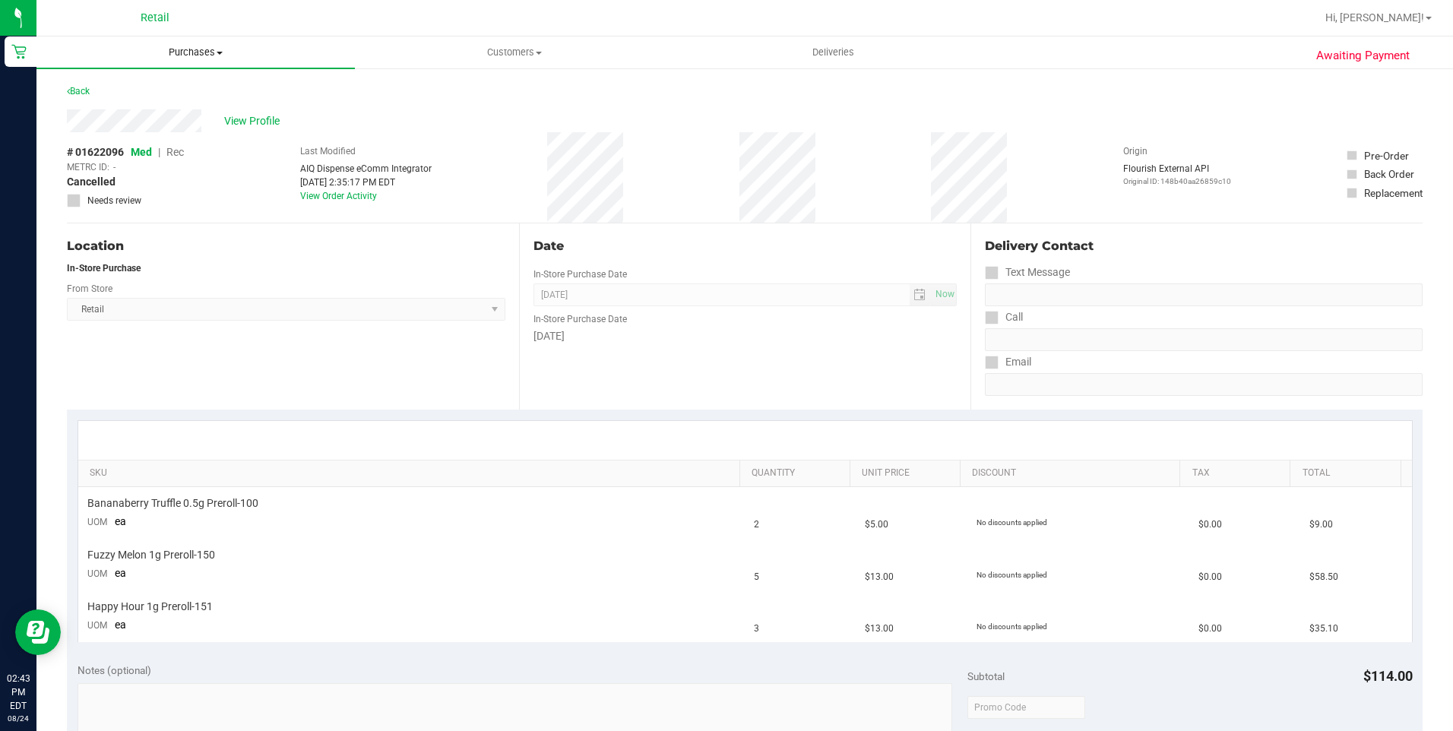
click at [203, 49] on span "Purchases" at bounding box center [195, 53] width 318 height 14
click at [122, 97] on span "Summary of purchases" at bounding box center [114, 91] width 156 height 13
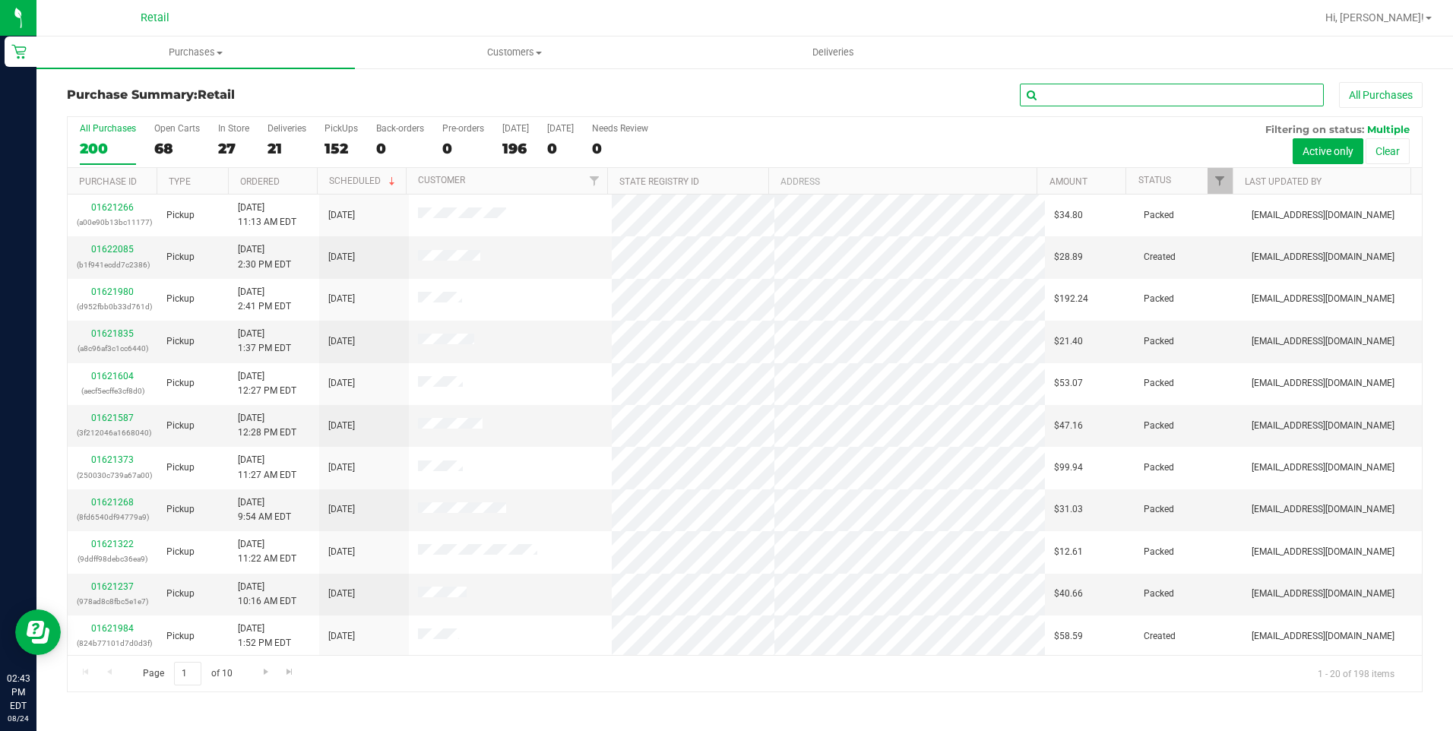
click at [1071, 98] on input "text" at bounding box center [1172, 95] width 304 height 23
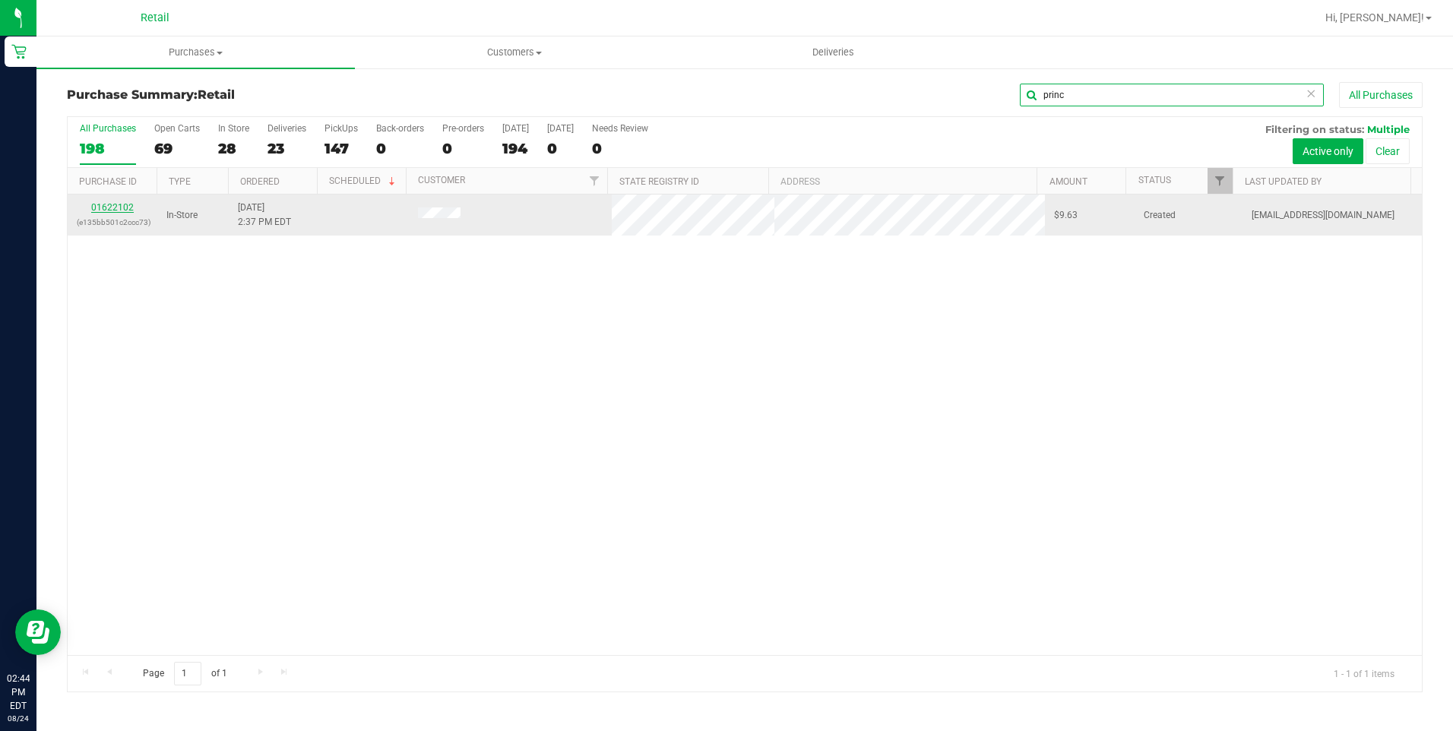
type input "princ"
click at [108, 209] on link "01622102" at bounding box center [112, 207] width 43 height 11
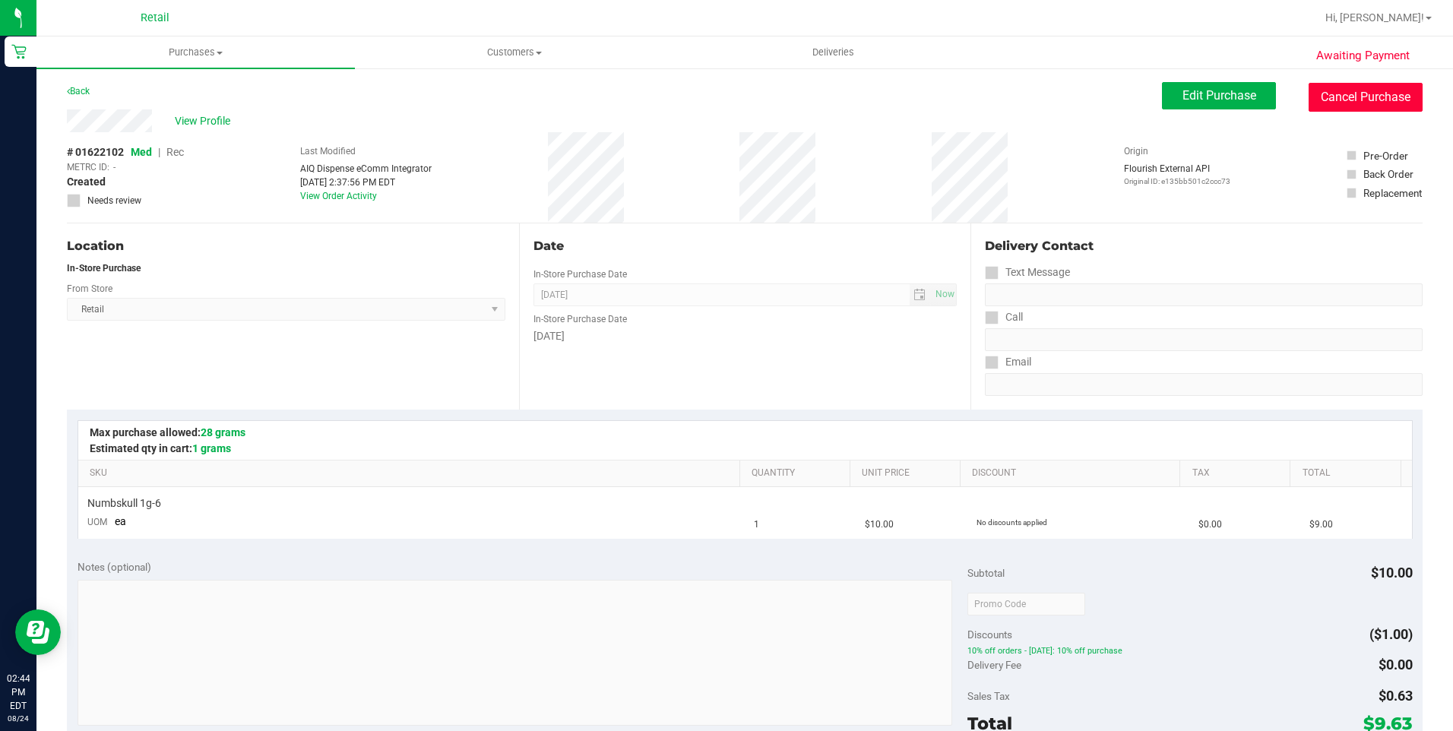
click at [1381, 93] on button "Cancel Purchase" at bounding box center [1366, 97] width 114 height 29
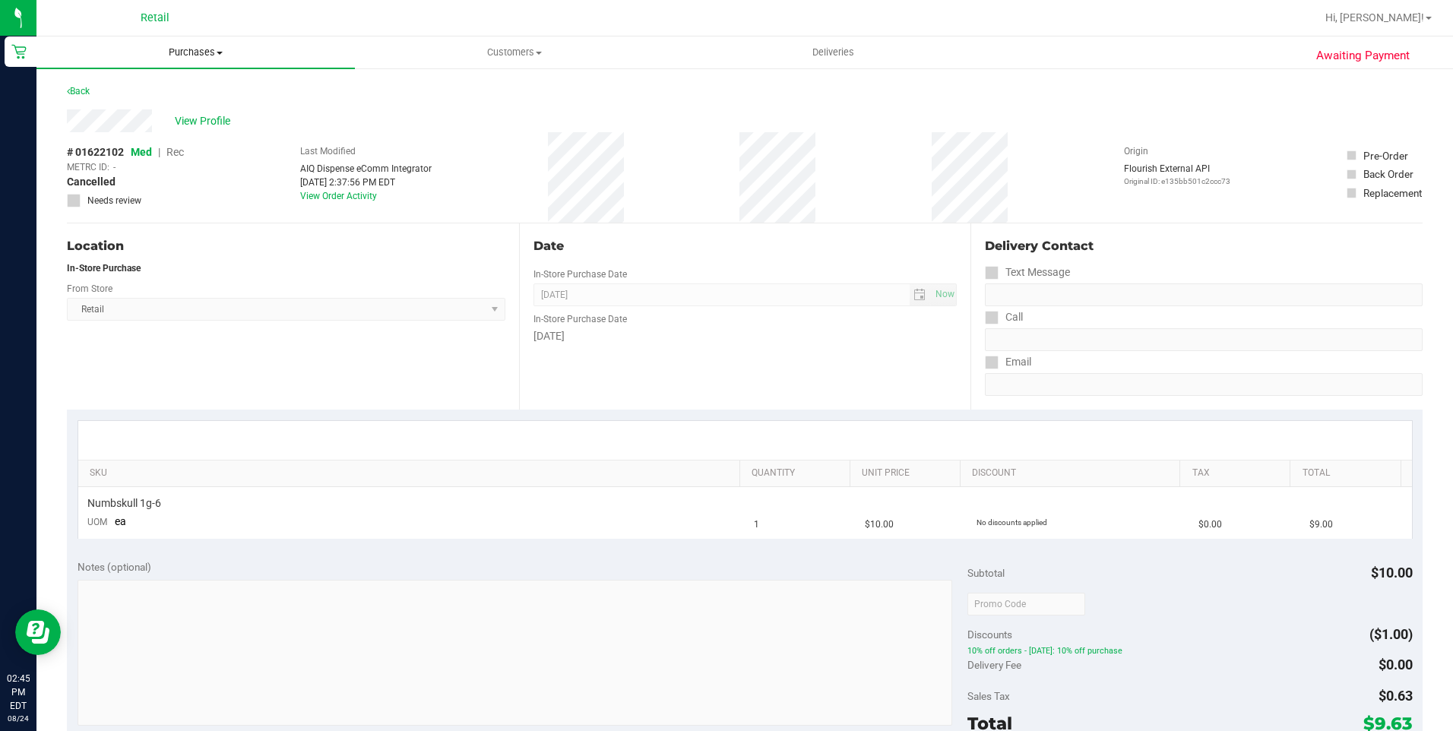
drag, startPoint x: 203, startPoint y: 48, endPoint x: 182, endPoint y: 73, distance: 32.4
click at [203, 48] on span "Purchases" at bounding box center [195, 53] width 318 height 14
click at [136, 93] on span "Summary of purchases" at bounding box center [114, 91] width 156 height 13
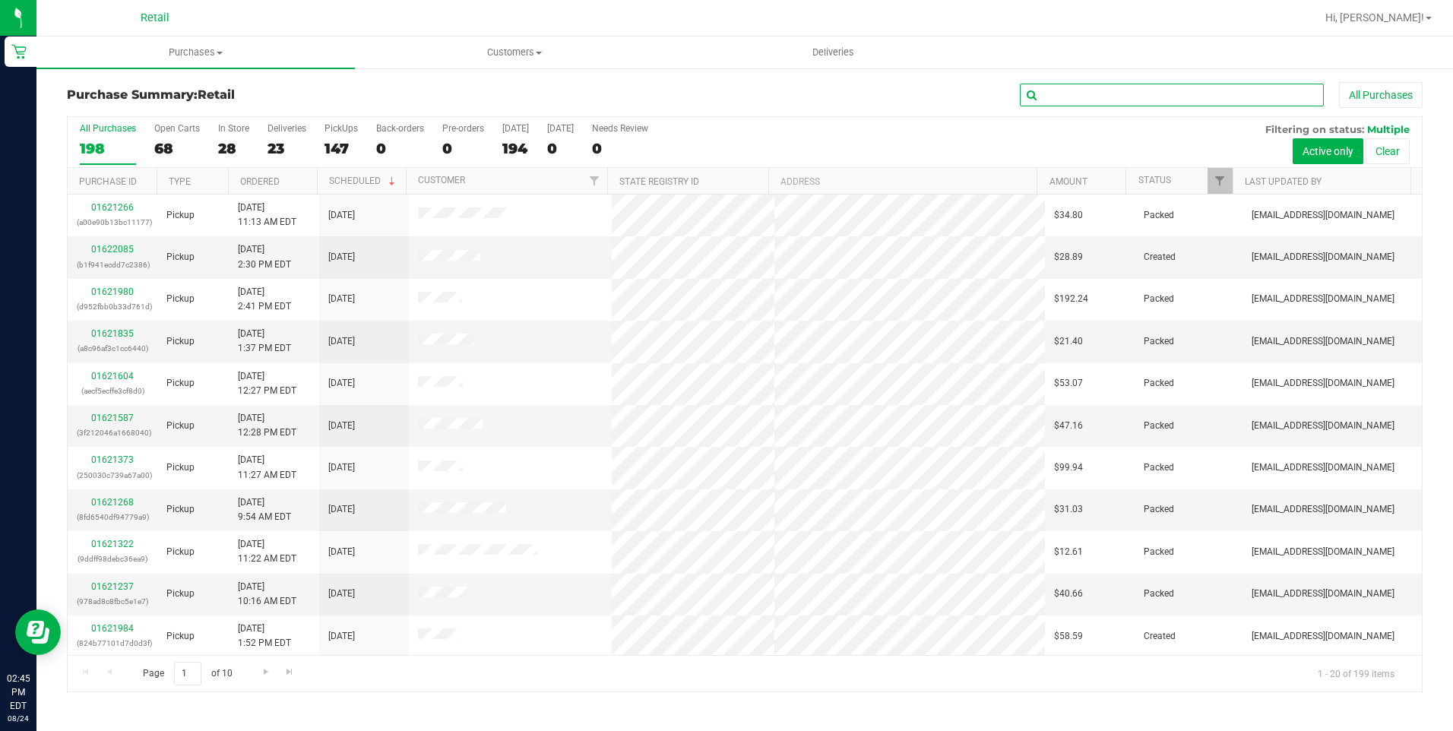
click at [1065, 90] on input "text" at bounding box center [1172, 95] width 304 height 23
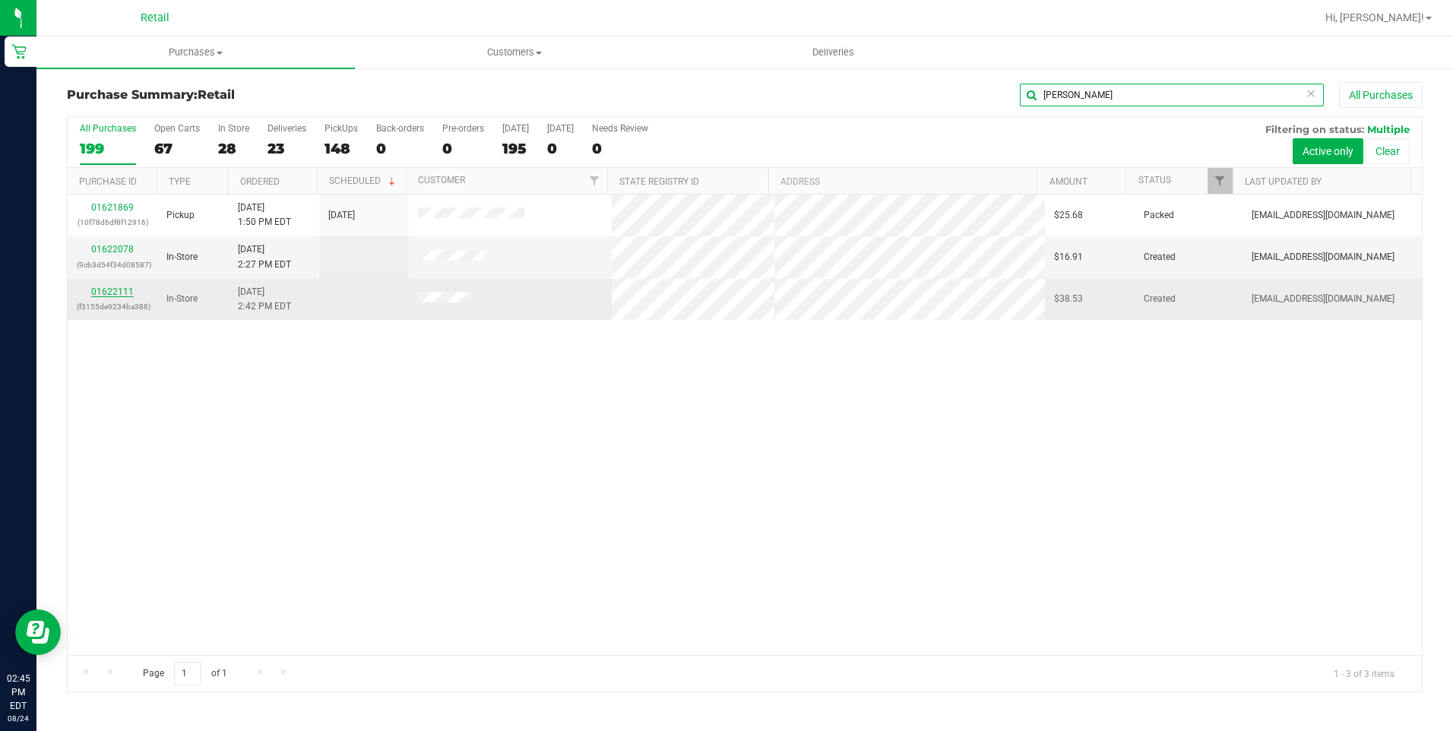
type input "[PERSON_NAME]"
click at [96, 293] on link "01622111" at bounding box center [112, 291] width 43 height 11
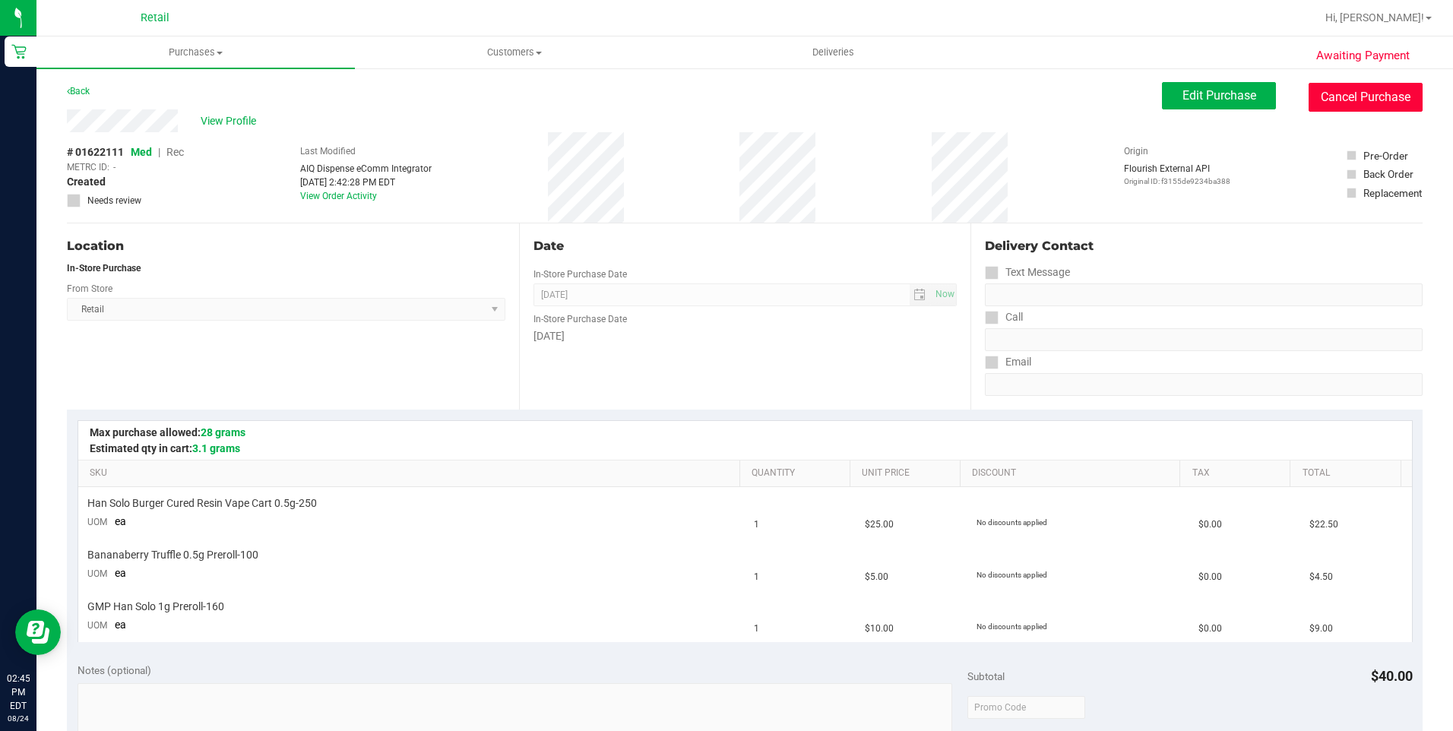
drag, startPoint x: 1317, startPoint y: 95, endPoint x: 816, endPoint y: 94, distance: 500.8
click at [1318, 95] on button "Cancel Purchase" at bounding box center [1366, 97] width 114 height 29
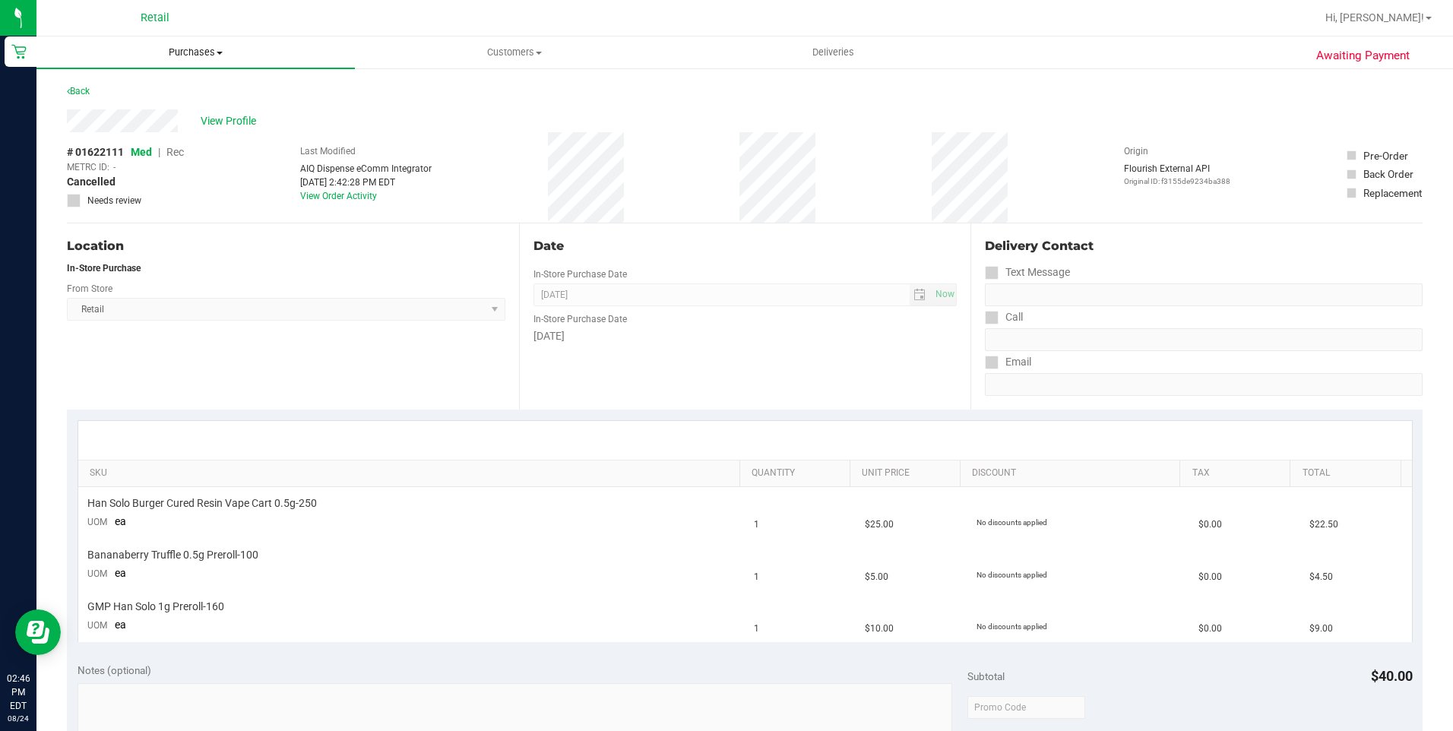
drag, startPoint x: 216, startPoint y: 46, endPoint x: 204, endPoint y: 75, distance: 32.0
click at [216, 46] on span "Purchases" at bounding box center [195, 53] width 318 height 14
click at [151, 95] on span "Summary of purchases" at bounding box center [114, 91] width 156 height 13
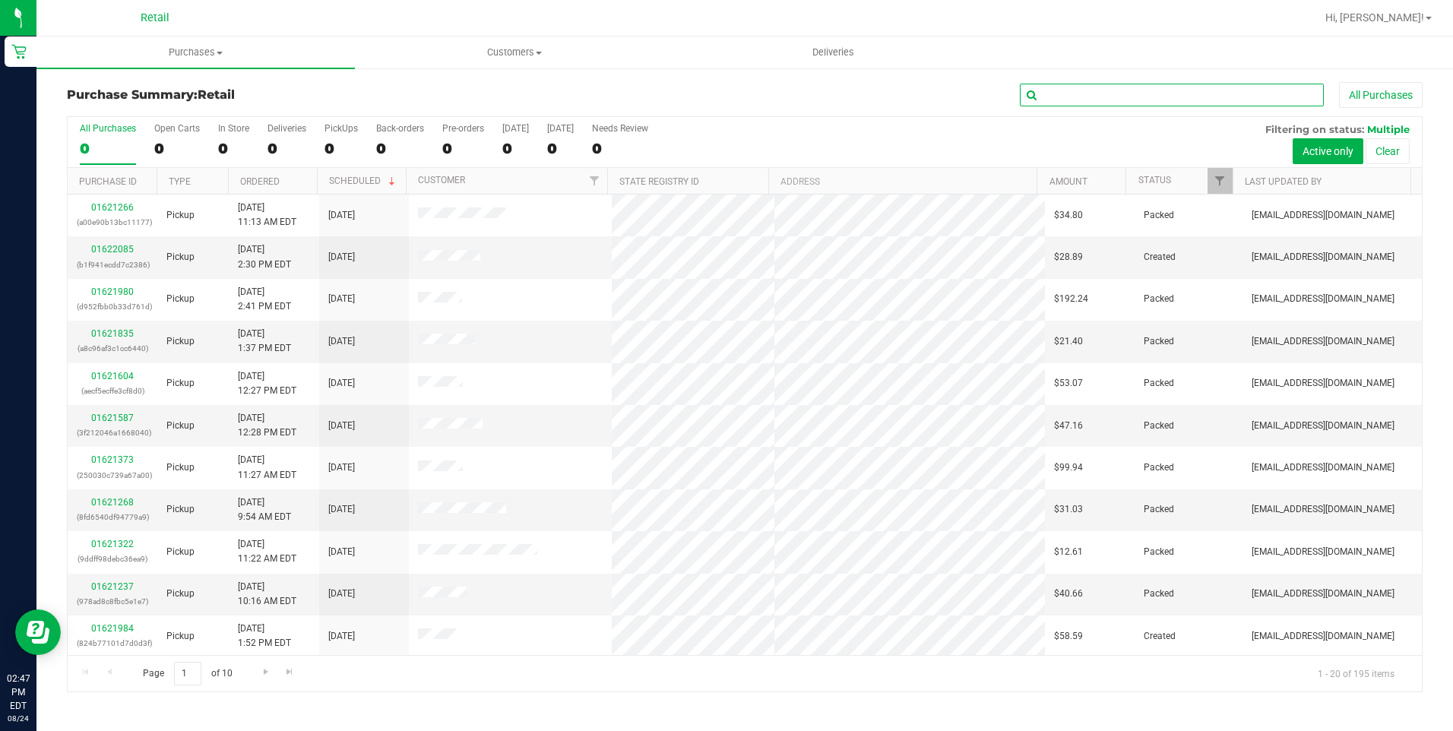
click at [1055, 102] on input "text" at bounding box center [1172, 95] width 304 height 23
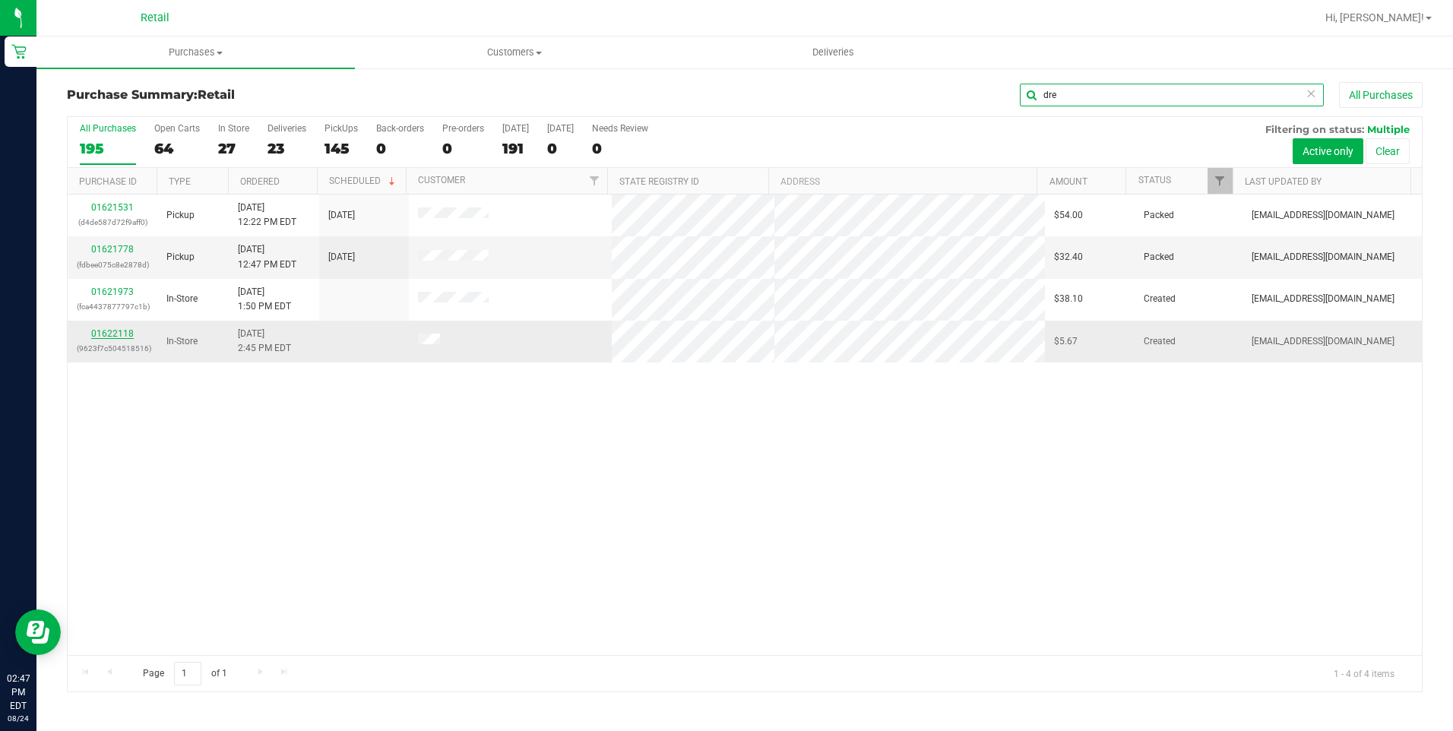
type input "dre"
click at [105, 335] on link "01622118" at bounding box center [112, 333] width 43 height 11
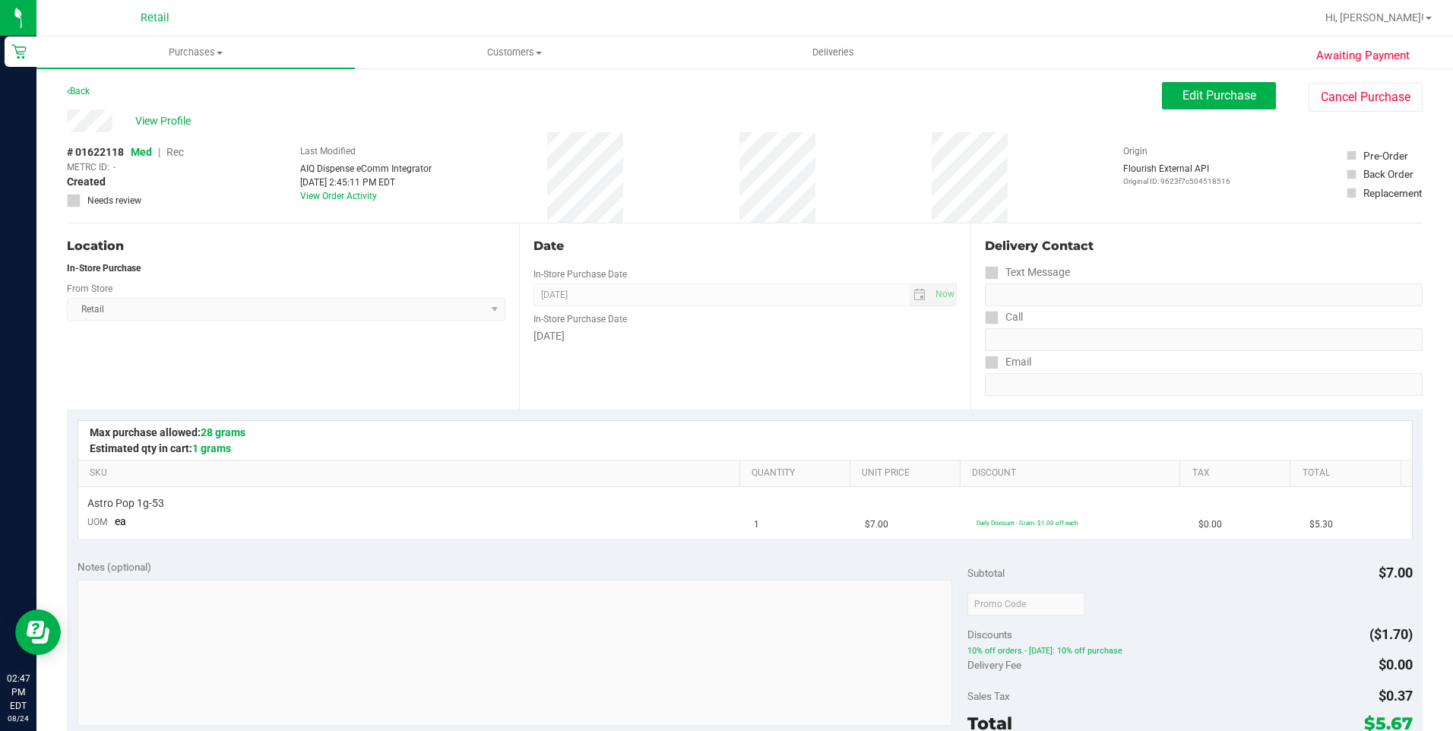
click at [1361, 81] on div "Awaiting Payment Back Edit Purchase Cancel Purchase View Profile # 01622118 Med…" at bounding box center [744, 637] width 1416 height 1140
click at [1356, 90] on button "Cancel Purchase" at bounding box center [1366, 97] width 114 height 29
click at [212, 52] on span "Purchases" at bounding box center [195, 53] width 318 height 14
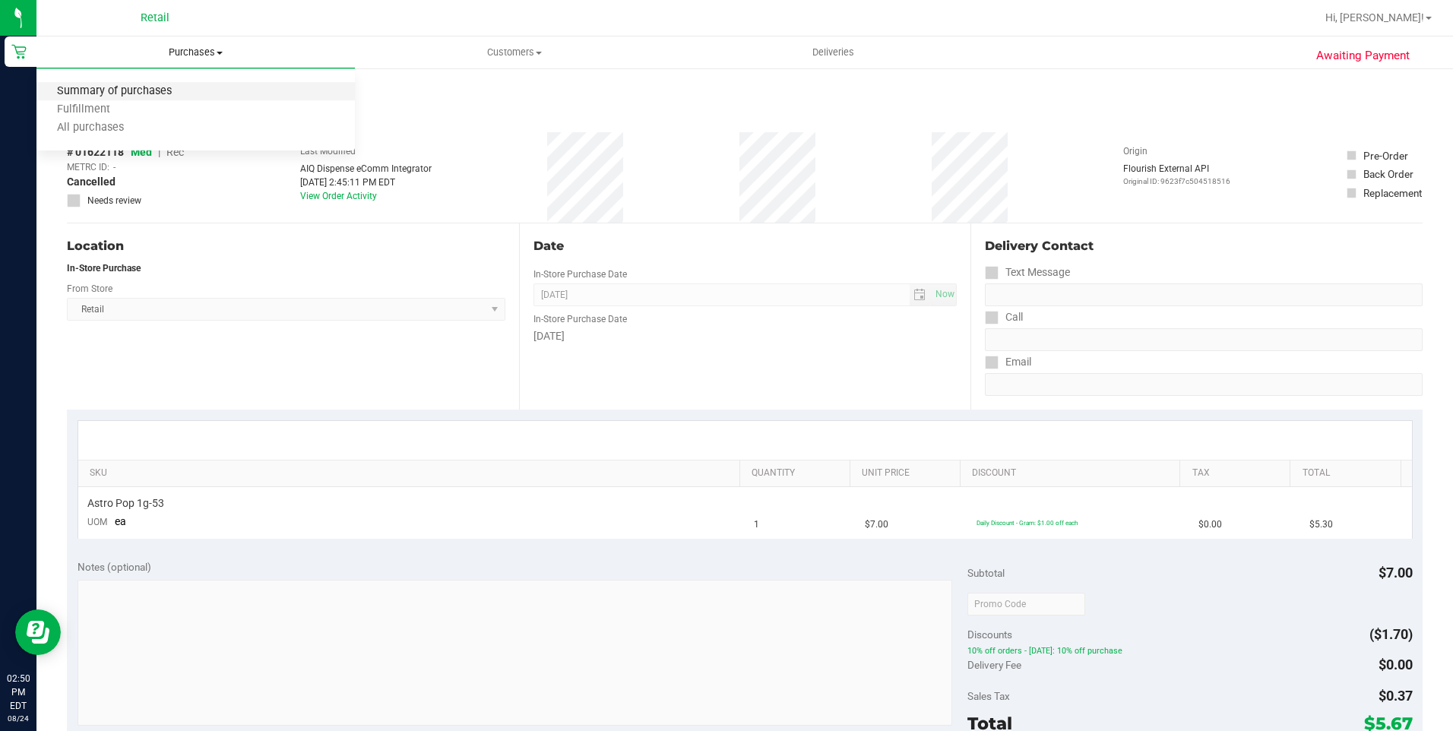
click at [172, 86] on span "Summary of purchases" at bounding box center [114, 91] width 156 height 13
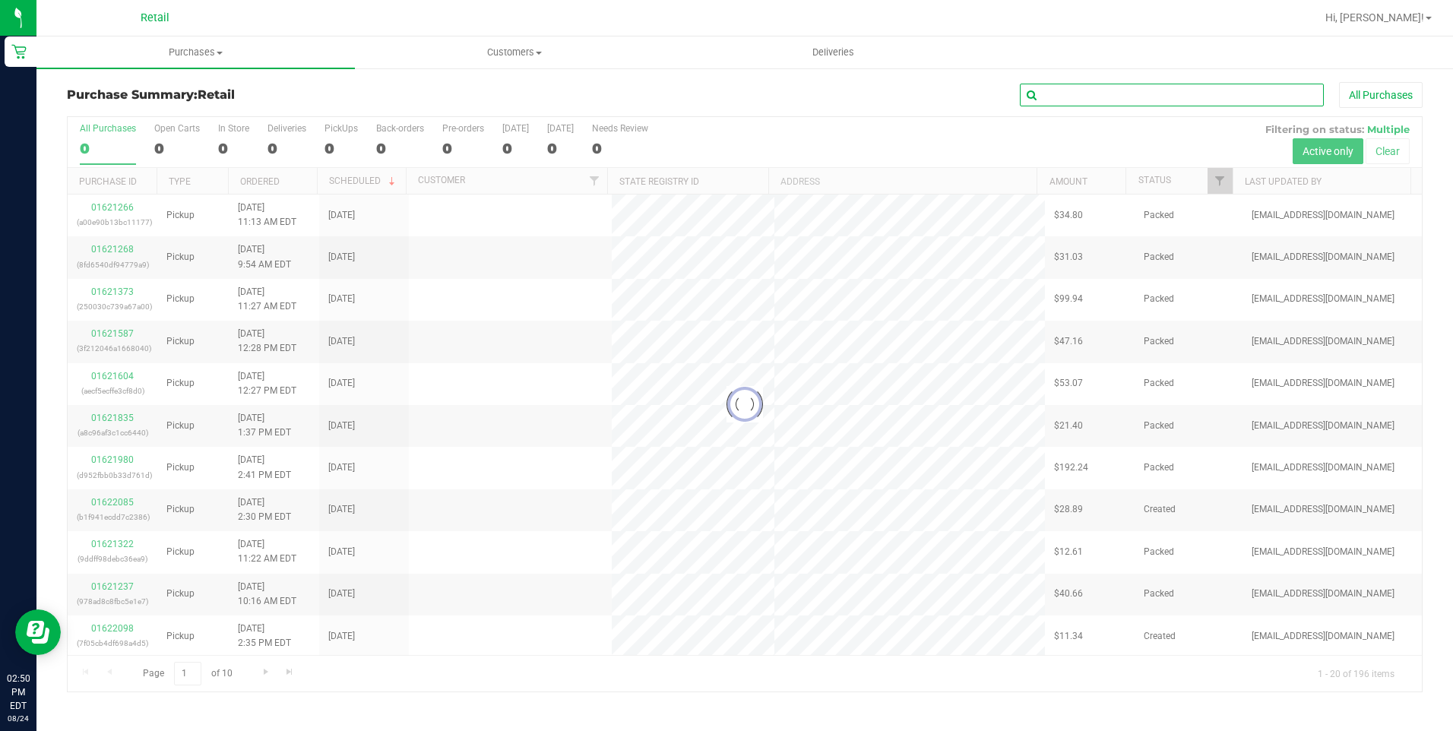
click at [1084, 103] on input "text" at bounding box center [1172, 95] width 304 height 23
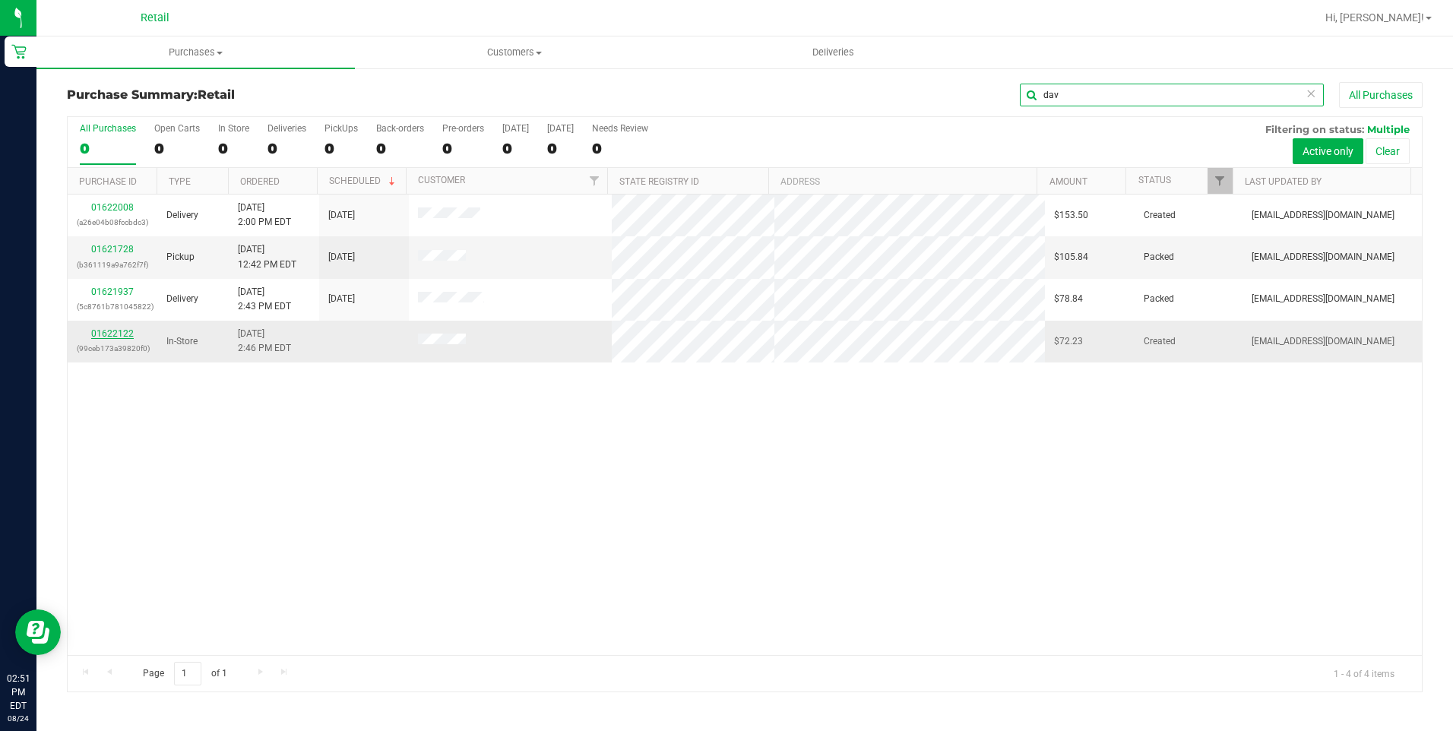
type input "dav"
click at [106, 334] on link "01622122" at bounding box center [112, 333] width 43 height 11
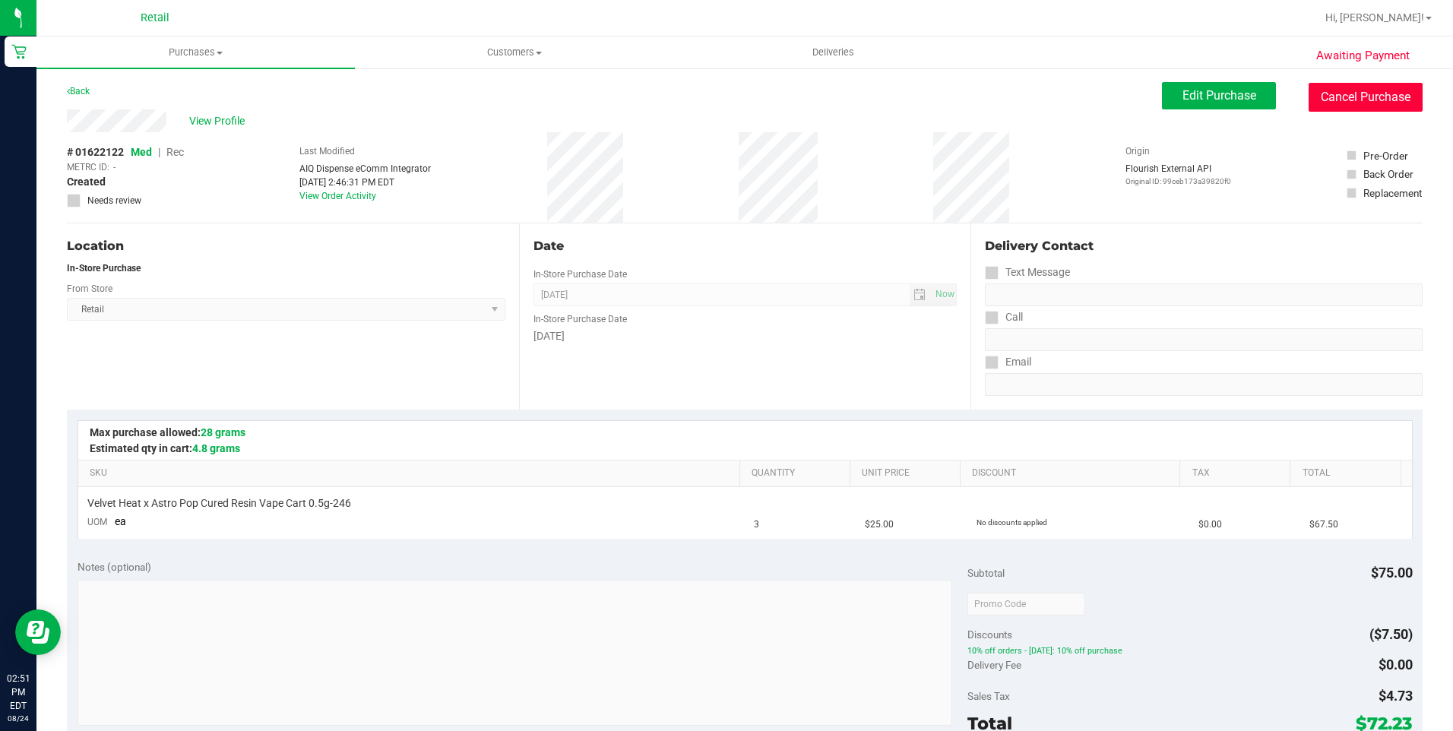
click at [1345, 87] on button "Cancel Purchase" at bounding box center [1366, 97] width 114 height 29
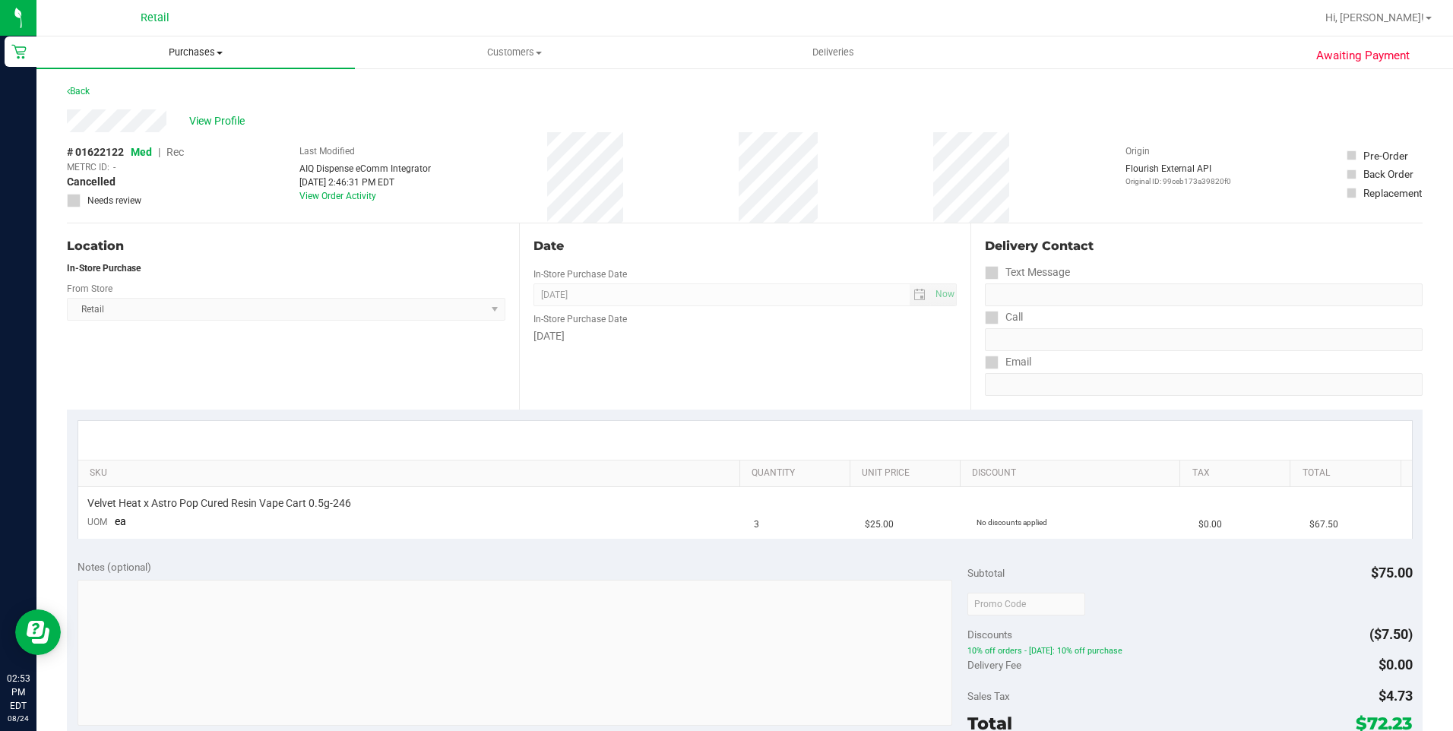
click at [206, 49] on span "Purchases" at bounding box center [195, 53] width 318 height 14
click at [185, 90] on span "Summary of purchases" at bounding box center [114, 91] width 156 height 13
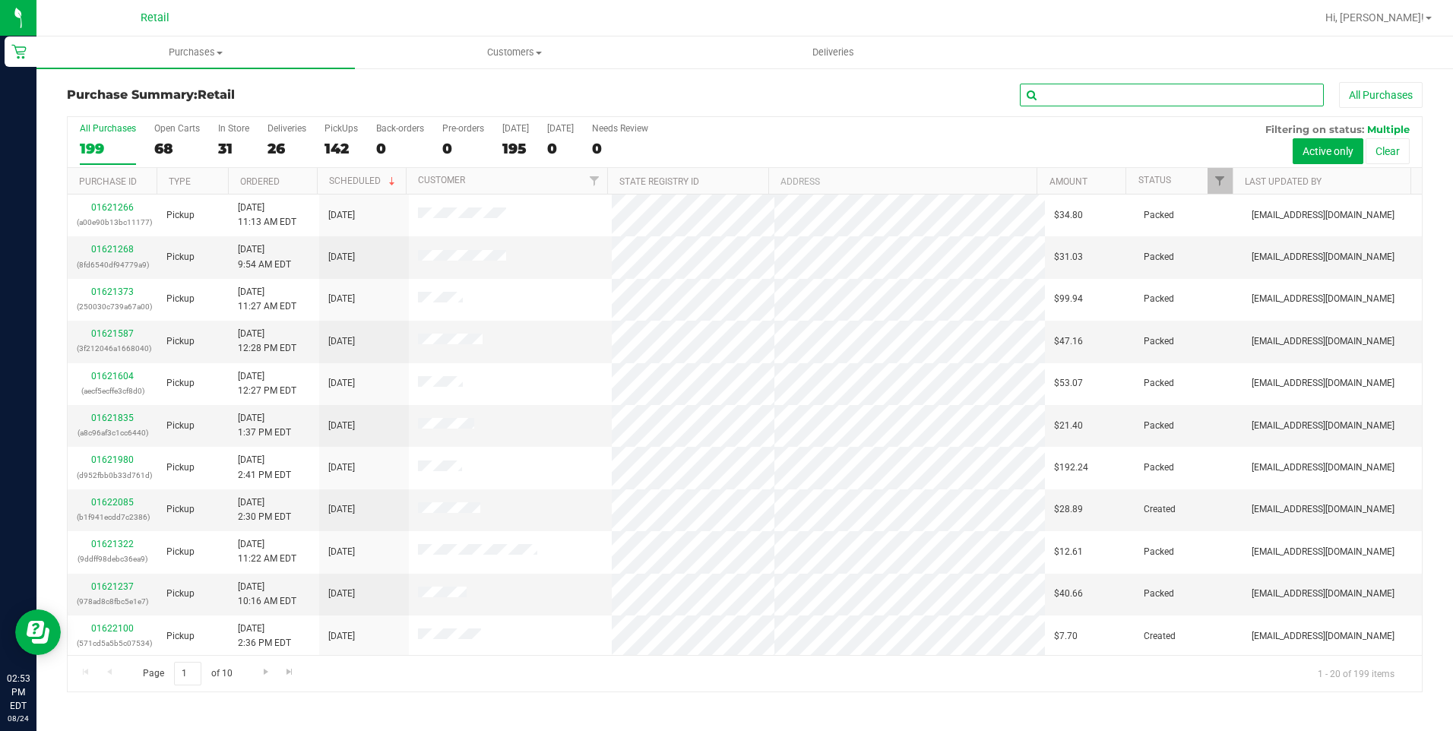
click at [1052, 106] on input "text" at bounding box center [1172, 95] width 304 height 23
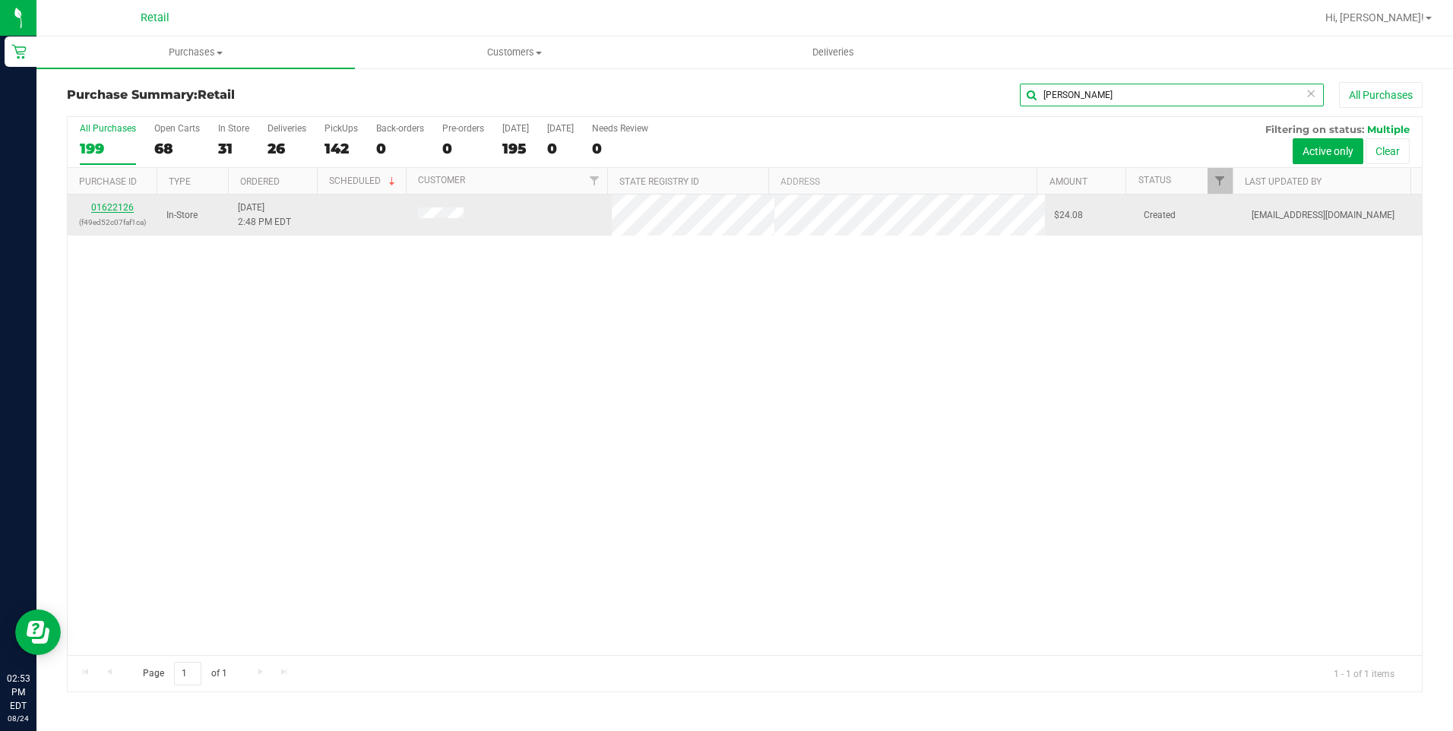
type input "[PERSON_NAME]"
click at [116, 202] on link "01622126" at bounding box center [112, 207] width 43 height 11
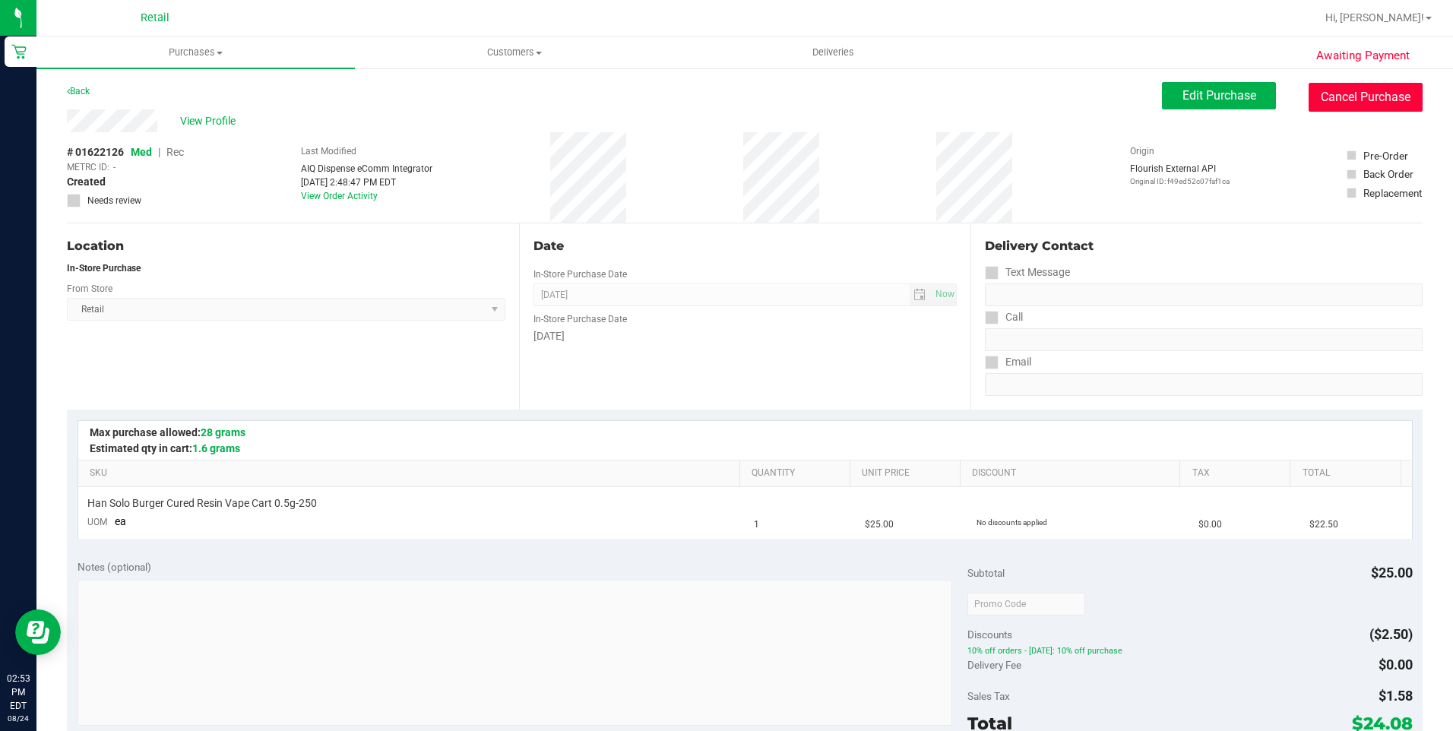
click at [1358, 93] on button "Cancel Purchase" at bounding box center [1366, 97] width 114 height 29
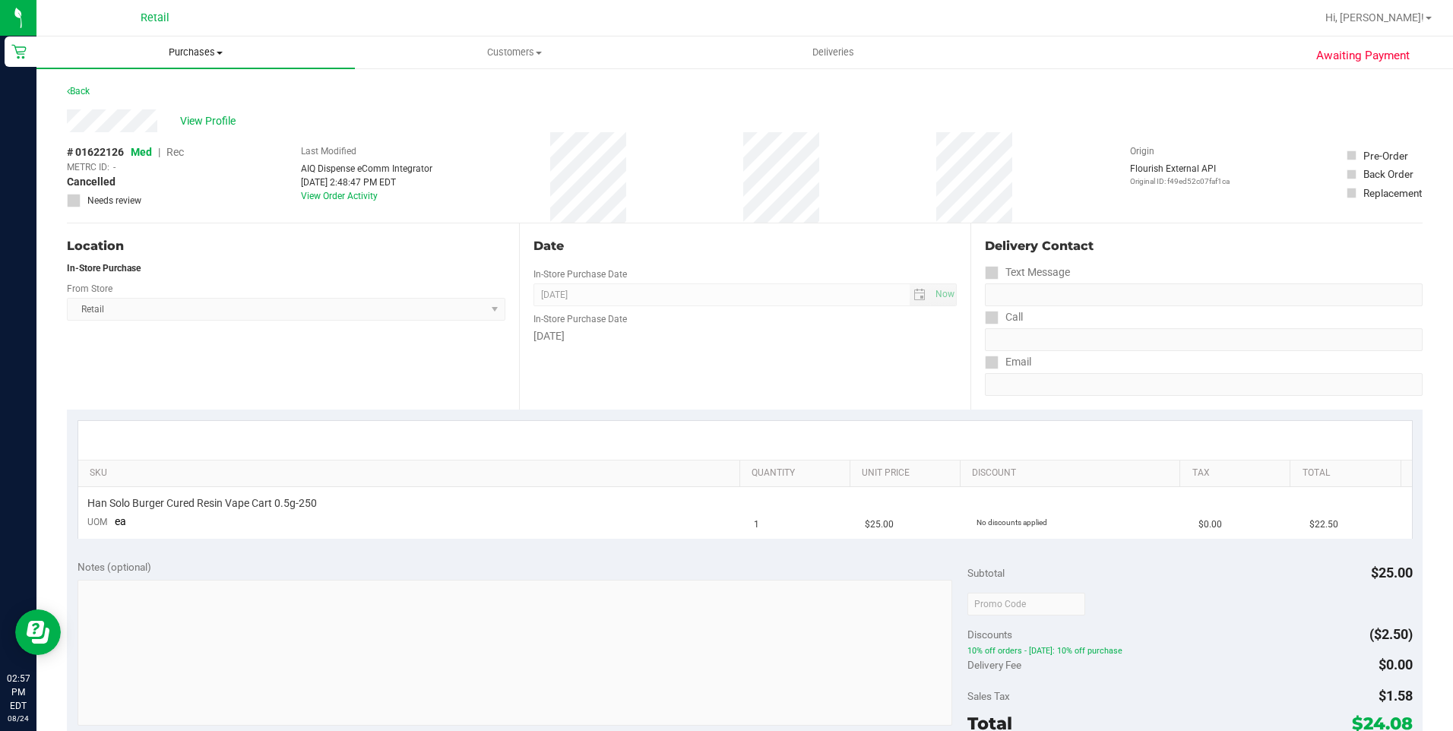
click at [210, 44] on uib-tab-heading "Purchases Summary of purchases Fulfillment All purchases" at bounding box center [195, 52] width 318 height 32
click at [198, 55] on span "Purchases" at bounding box center [195, 53] width 318 height 14
click at [121, 94] on span "Summary of purchases" at bounding box center [114, 91] width 156 height 13
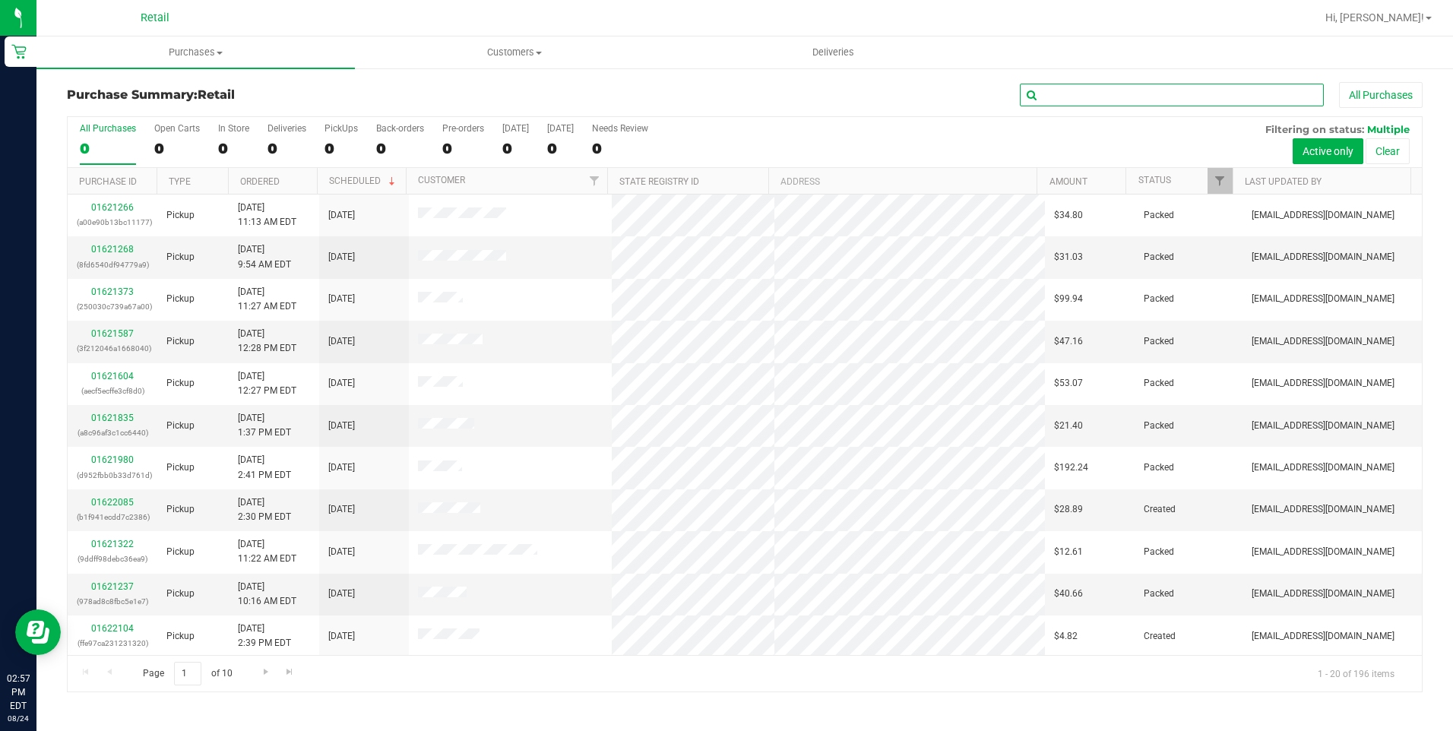
click at [1059, 105] on input "text" at bounding box center [1172, 95] width 304 height 23
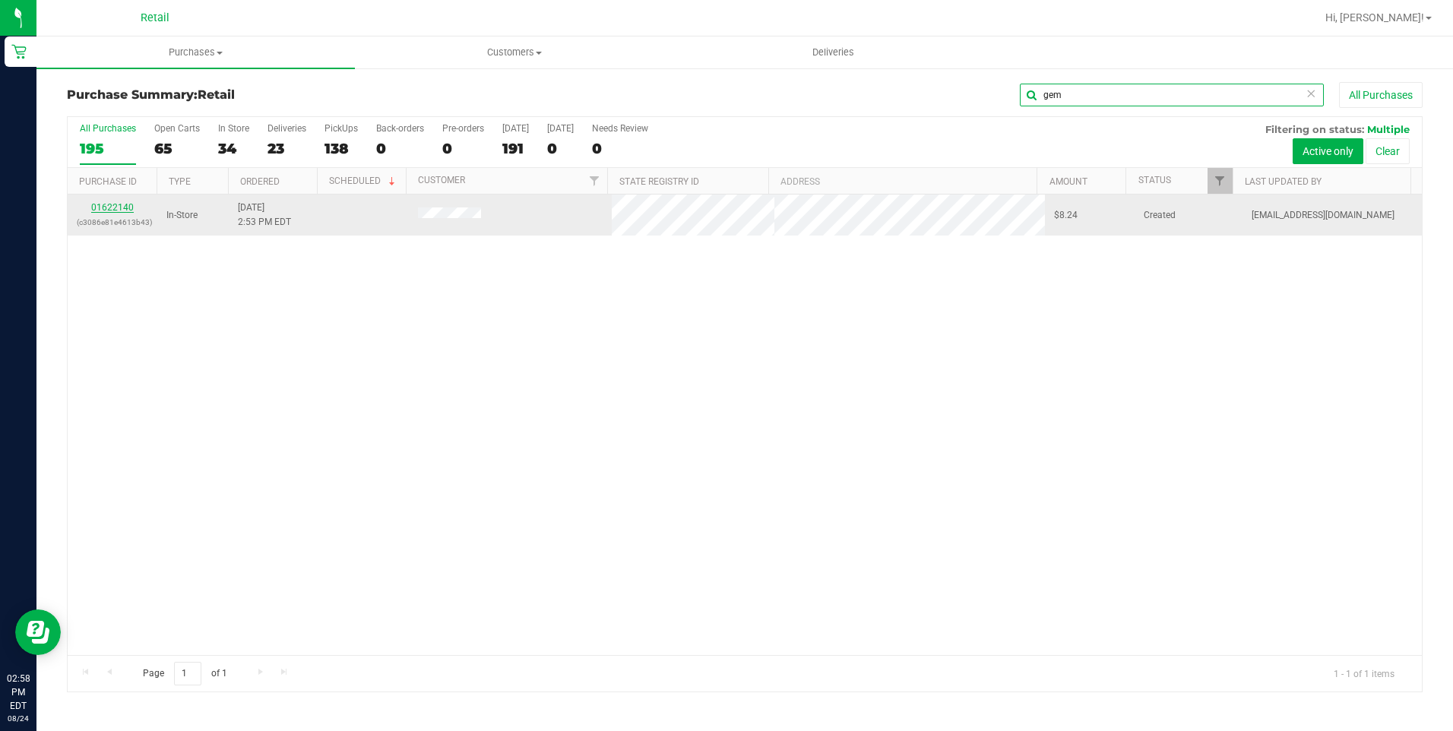
type input "gem"
click at [123, 207] on link "01622140" at bounding box center [112, 207] width 43 height 11
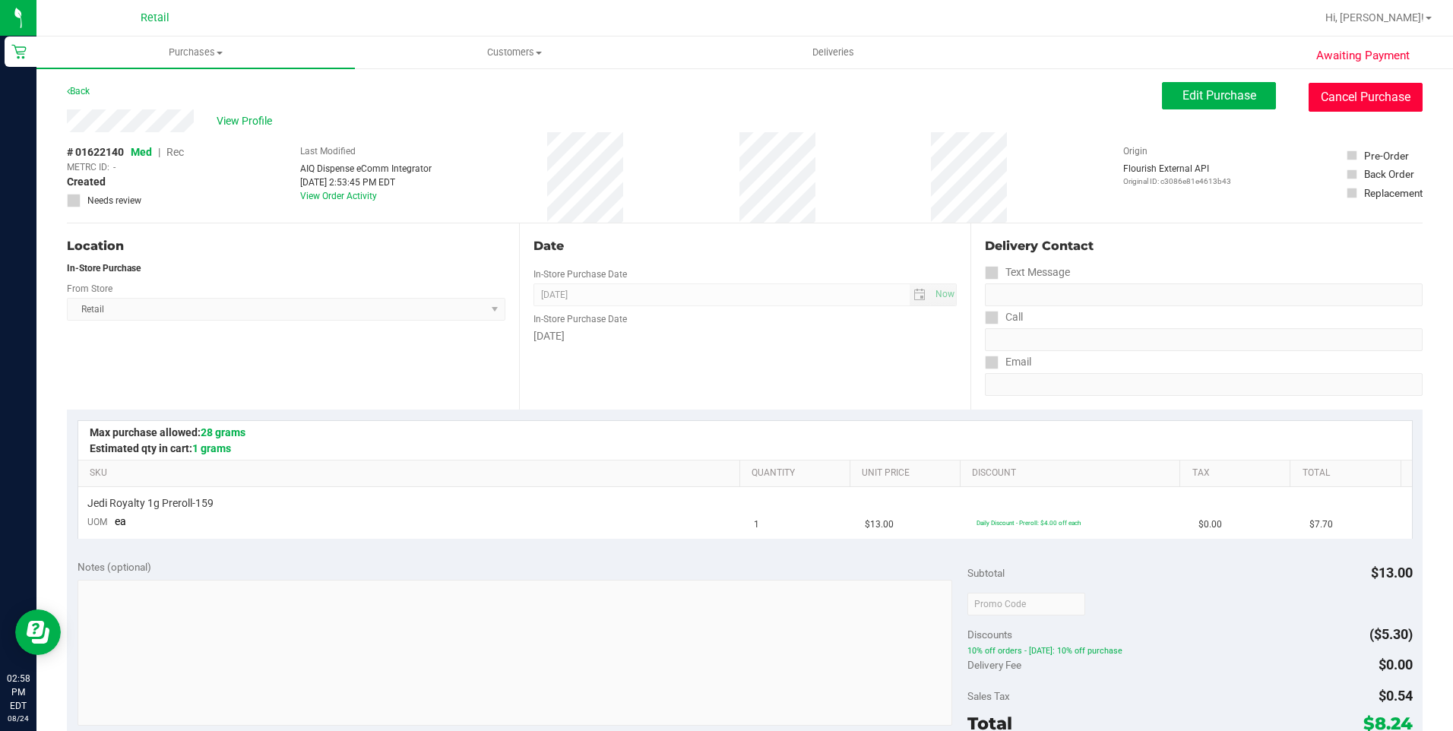
click at [1356, 86] on button "Cancel Purchase" at bounding box center [1366, 97] width 114 height 29
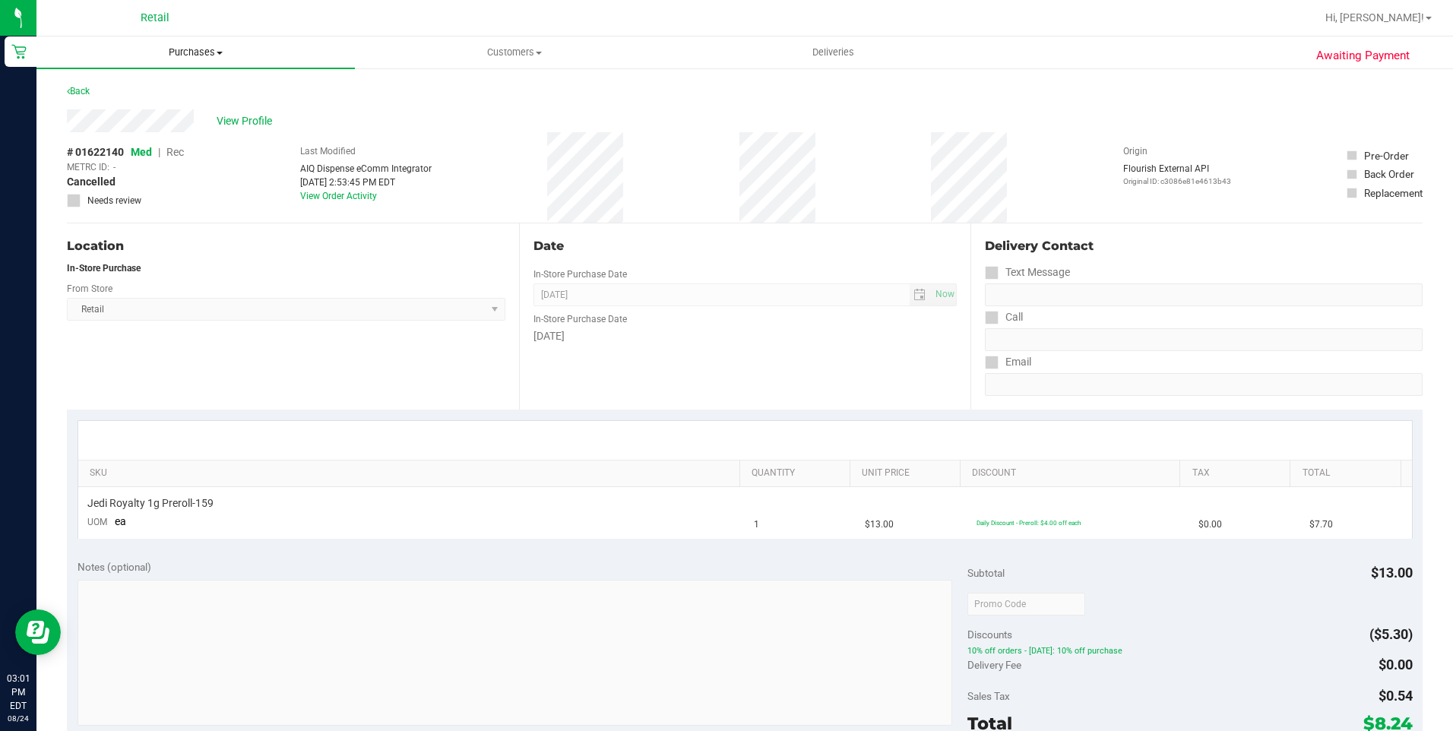
click at [210, 53] on span "Purchases" at bounding box center [195, 53] width 318 height 14
click at [160, 90] on span "Summary of purchases" at bounding box center [114, 91] width 156 height 13
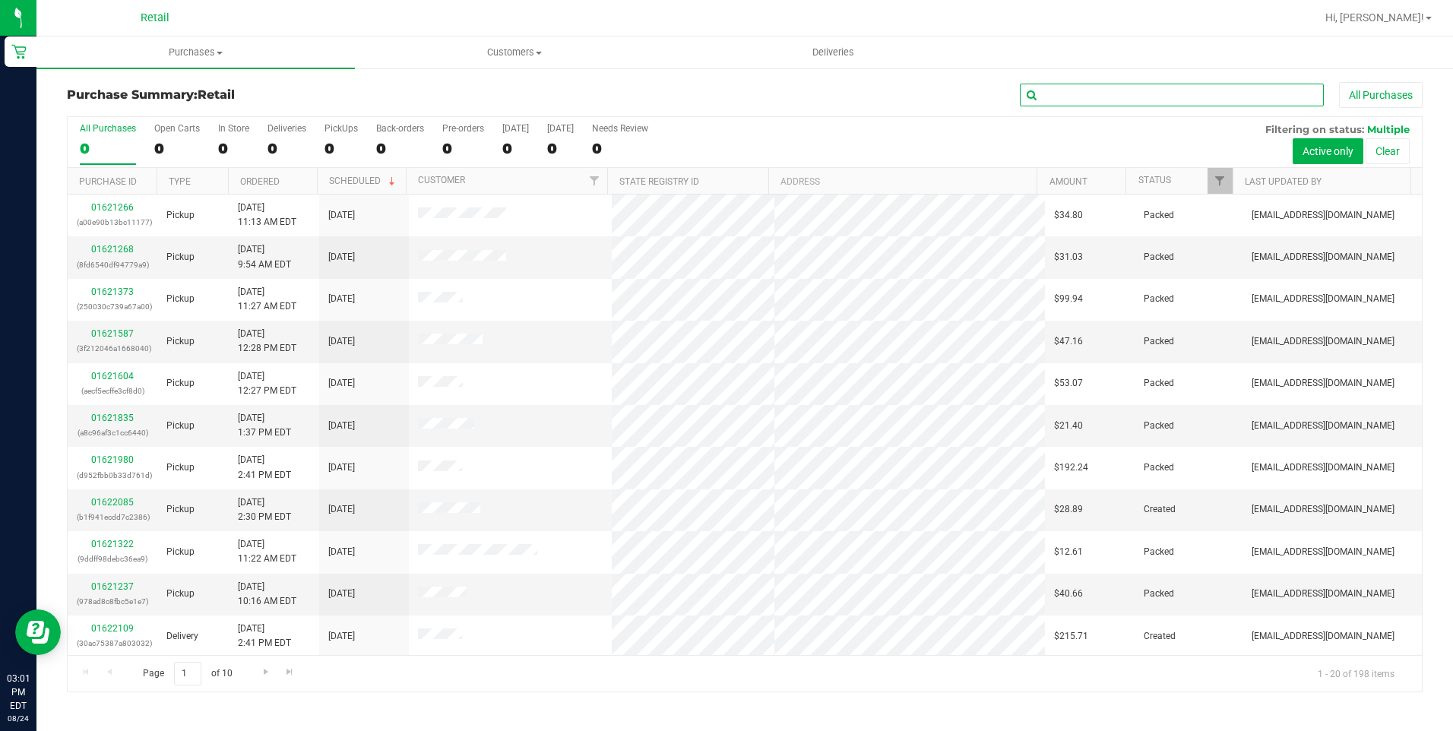
click at [1245, 95] on input "text" at bounding box center [1172, 95] width 304 height 23
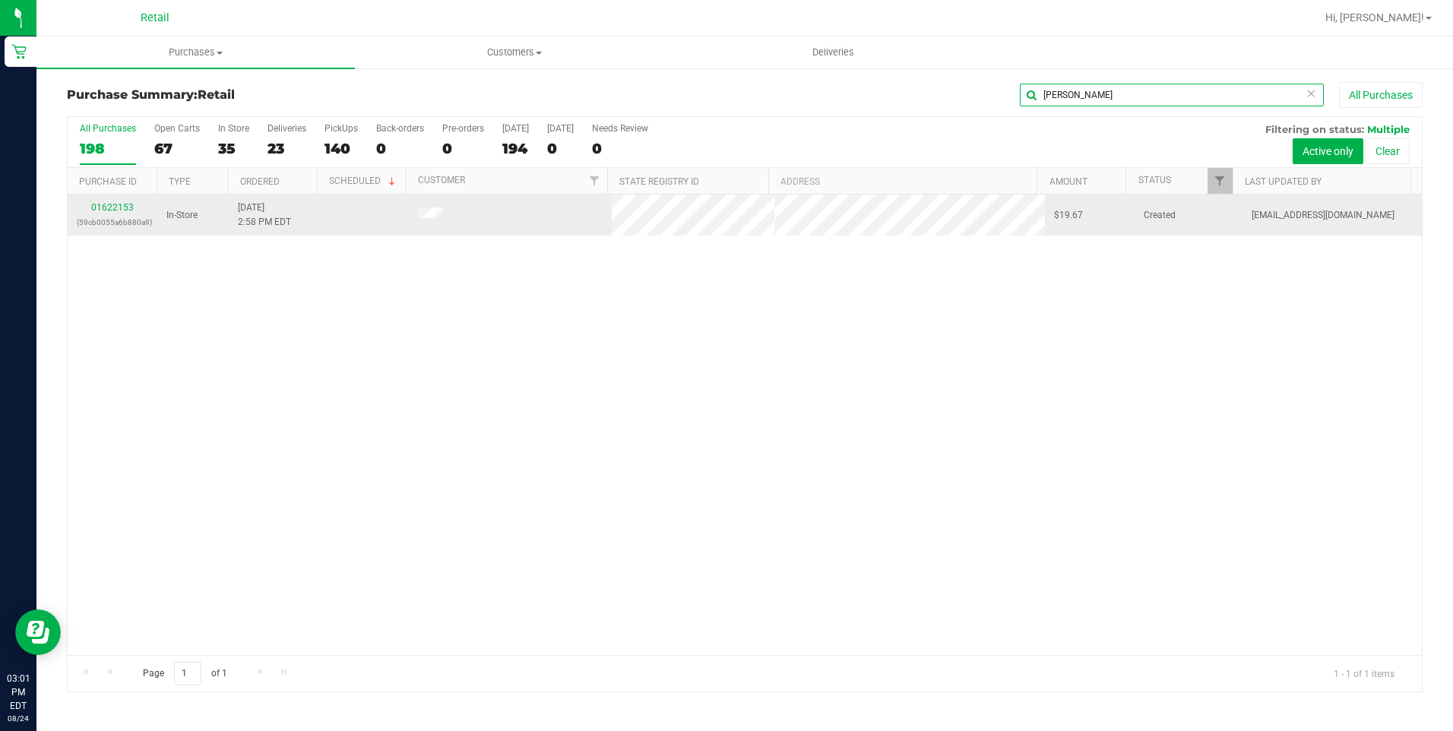
type input "[PERSON_NAME]"
click at [124, 201] on div "01622153 (59cb0055a6b880a9)" at bounding box center [112, 215] width 71 height 29
click at [125, 205] on link "01622153" at bounding box center [112, 207] width 43 height 11
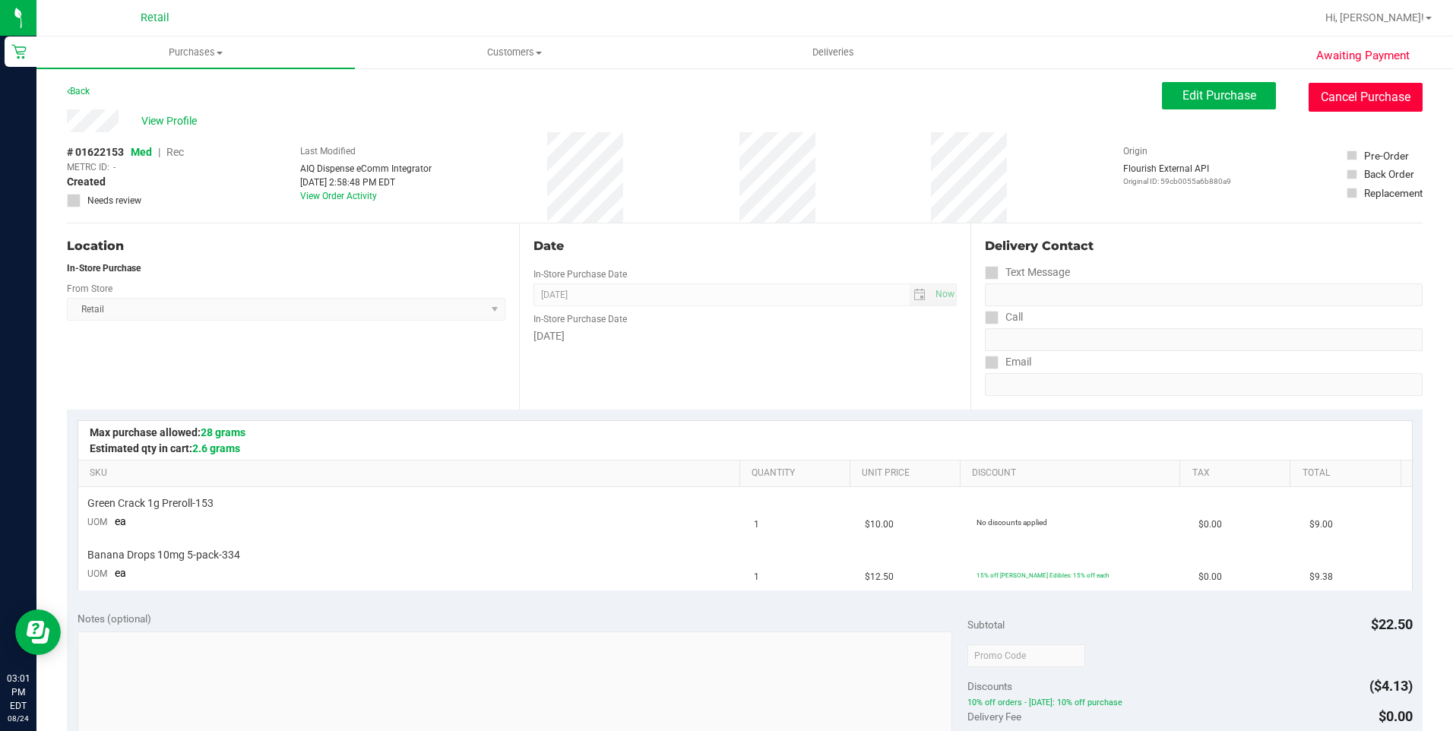
click at [1372, 97] on button "Cancel Purchase" at bounding box center [1366, 97] width 114 height 29
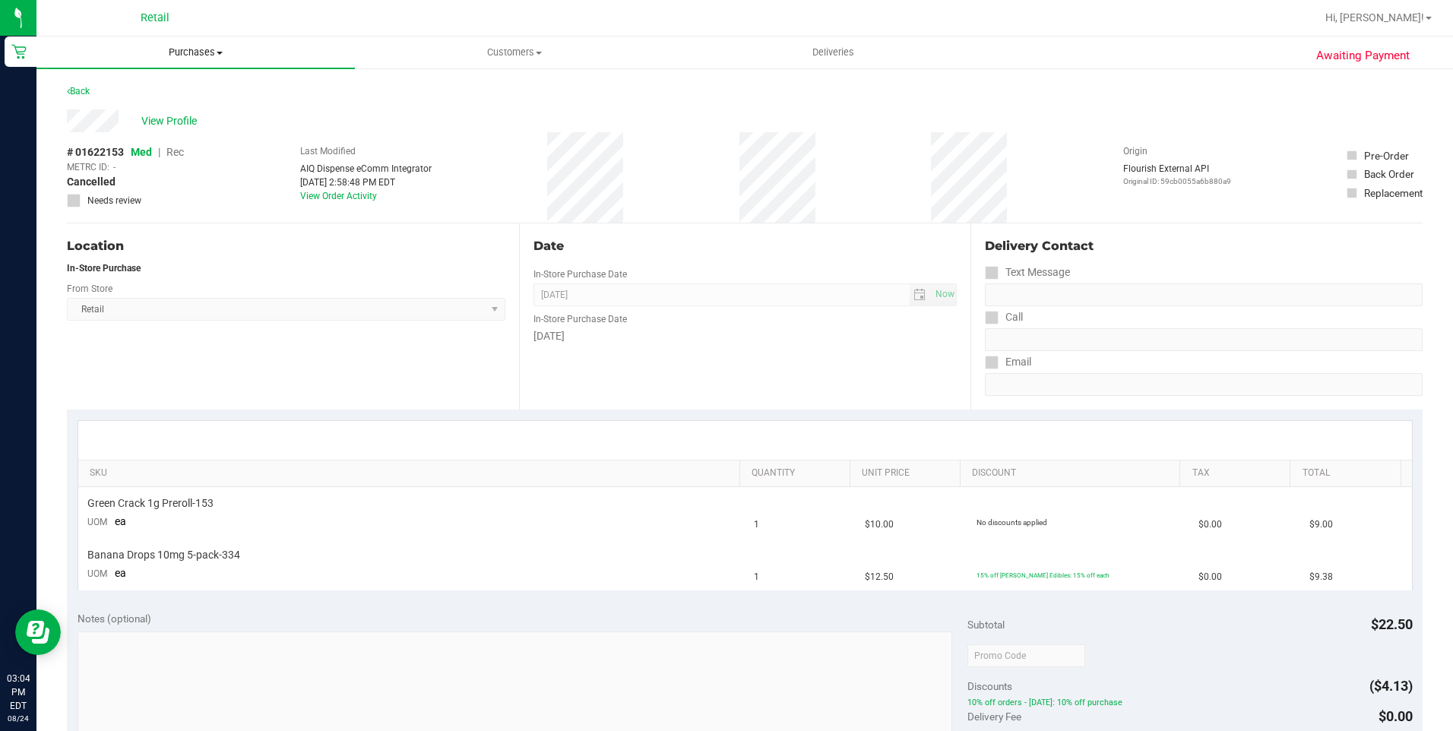
click at [188, 59] on uib-tab-heading "Purchases Summary of purchases Fulfillment All purchases" at bounding box center [195, 52] width 318 height 32
click at [165, 90] on span "Summary of purchases" at bounding box center [114, 91] width 156 height 13
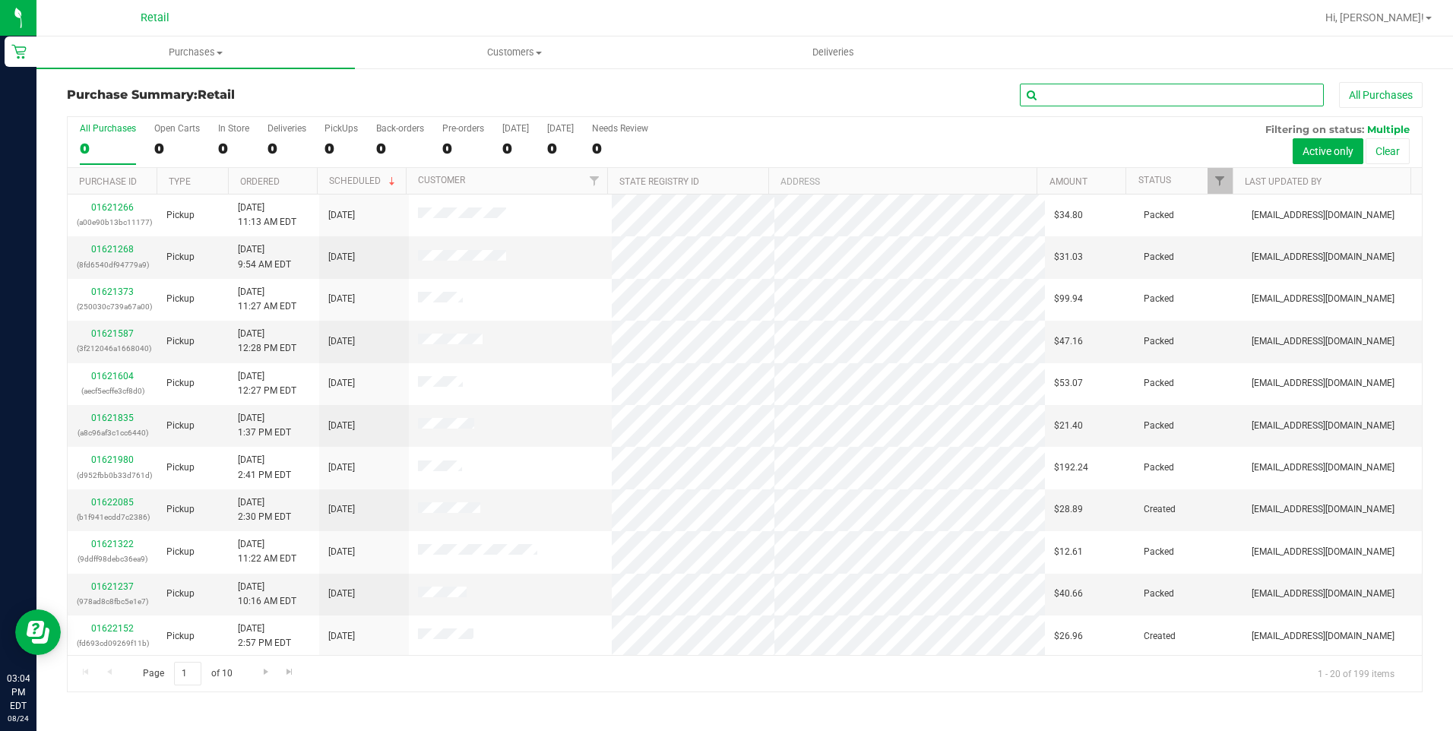
click at [1090, 93] on input "text" at bounding box center [1172, 95] width 304 height 23
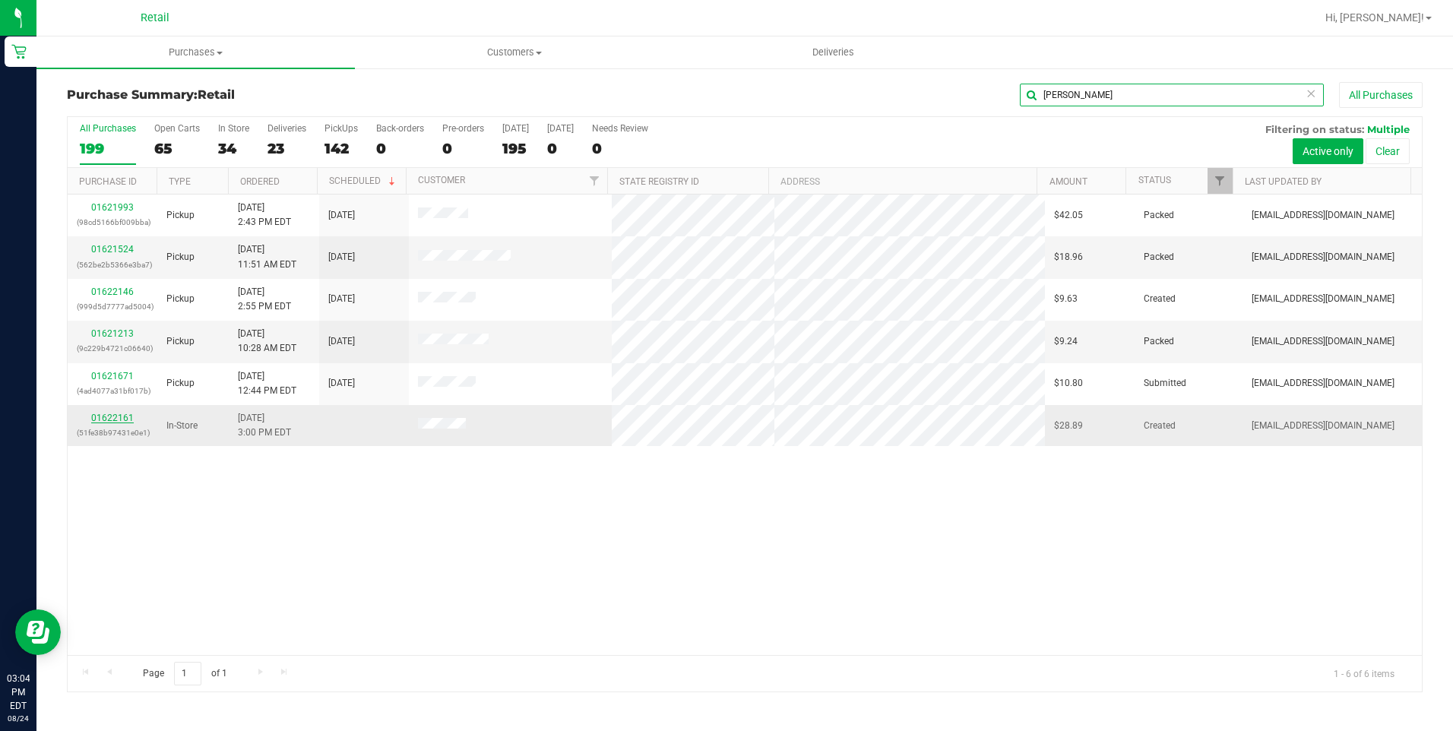
type input "[PERSON_NAME]"
click at [126, 420] on link "01622161" at bounding box center [112, 418] width 43 height 11
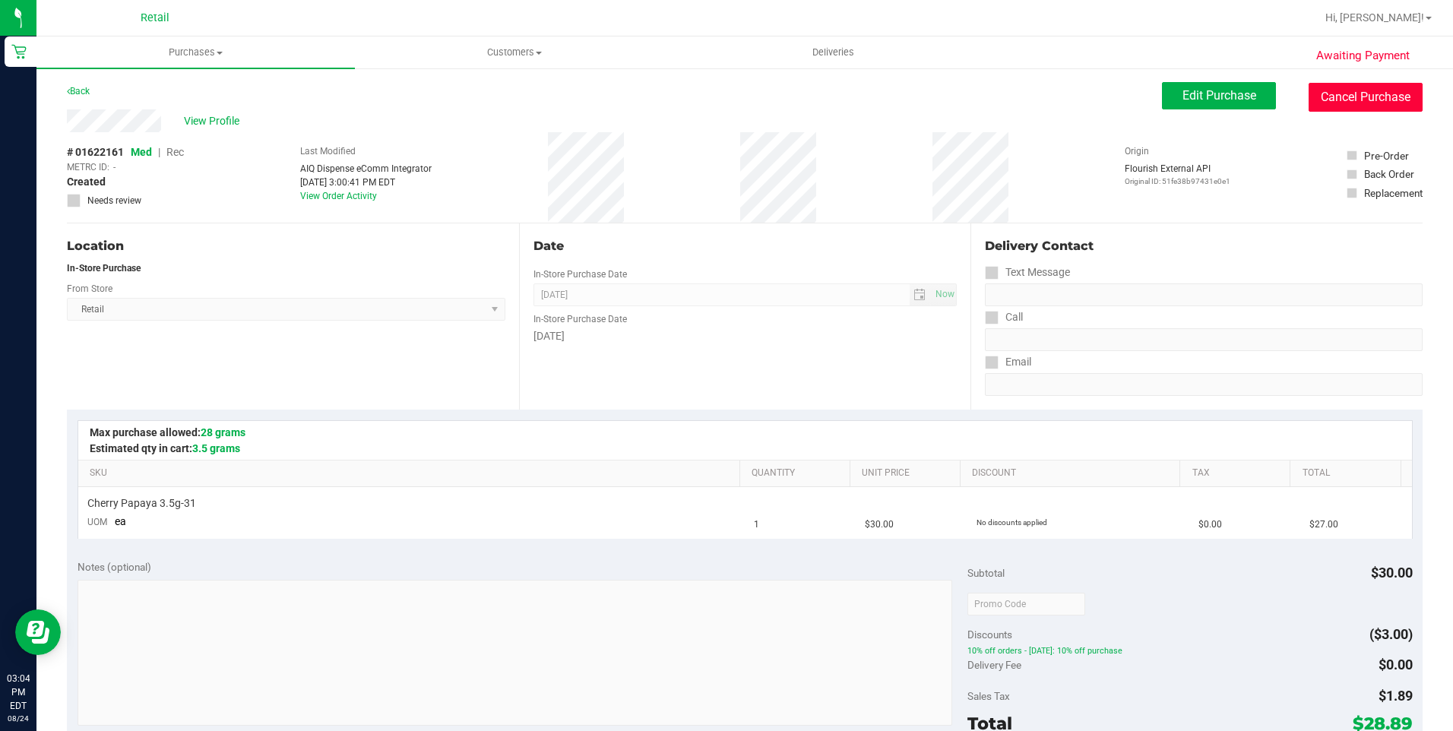
click at [1389, 100] on button "Cancel Purchase" at bounding box center [1366, 97] width 114 height 29
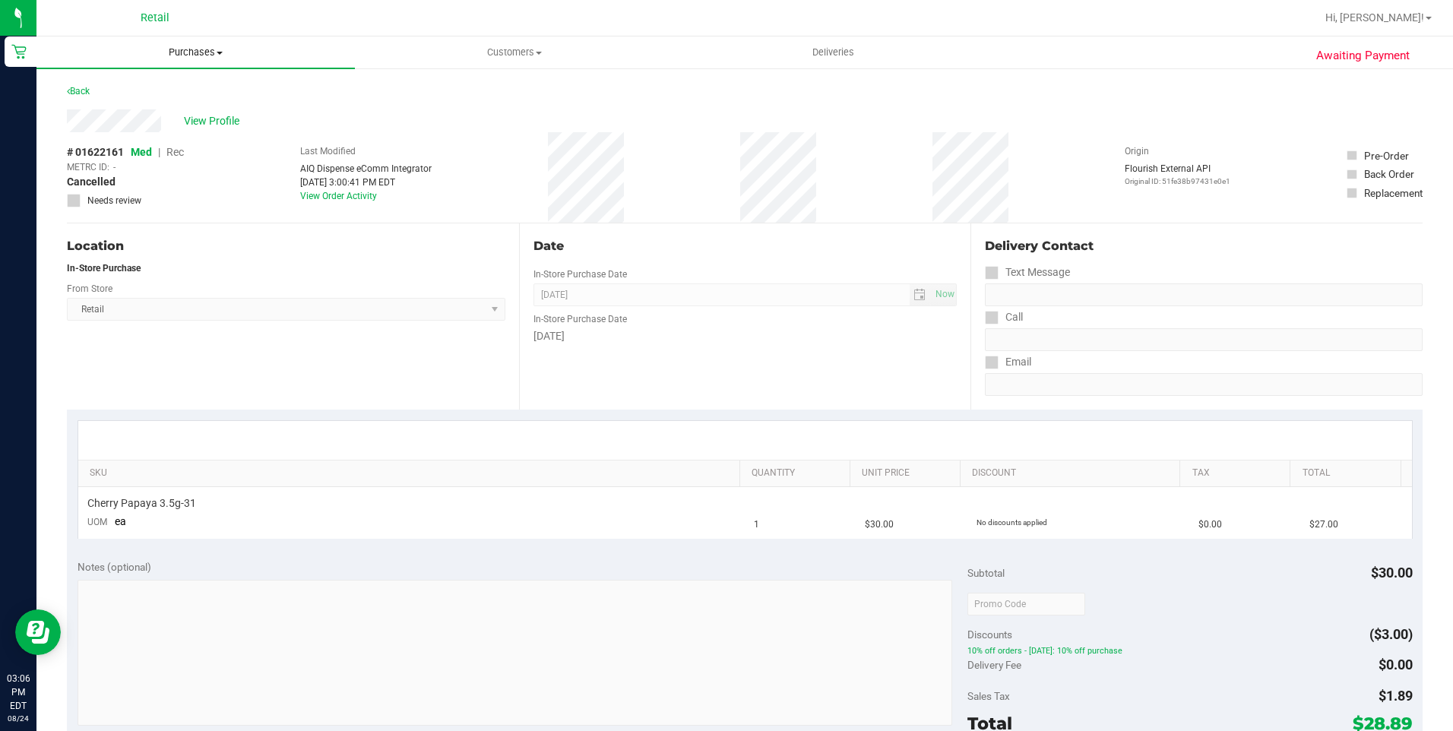
drag, startPoint x: 222, startPoint y: 49, endPoint x: 194, endPoint y: 66, distance: 32.7
click at [222, 49] on span "Purchases" at bounding box center [195, 53] width 318 height 14
click at [168, 87] on span "Summary of purchases" at bounding box center [114, 91] width 156 height 13
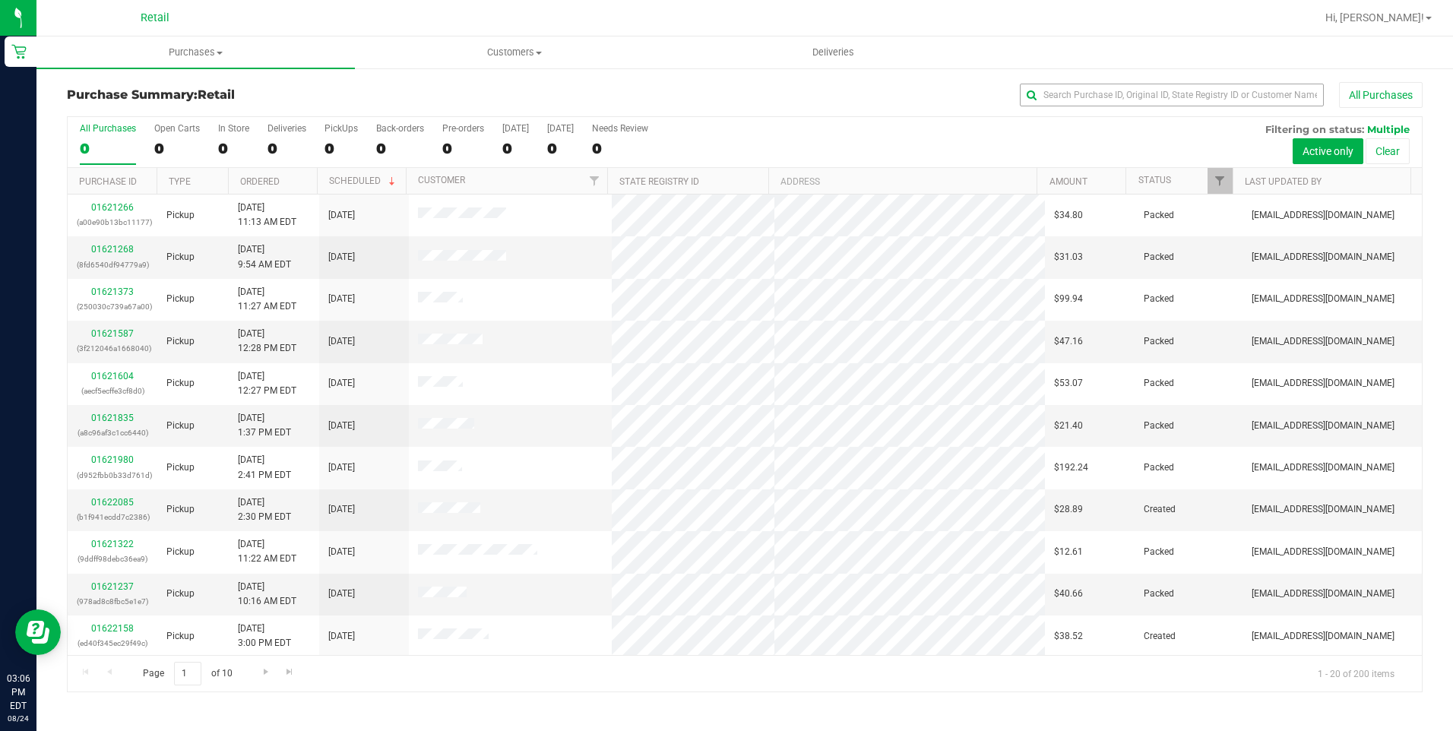
click at [1142, 106] on div "All Purchases" at bounding box center [970, 95] width 903 height 26
click at [1138, 86] on input "text" at bounding box center [1172, 95] width 304 height 23
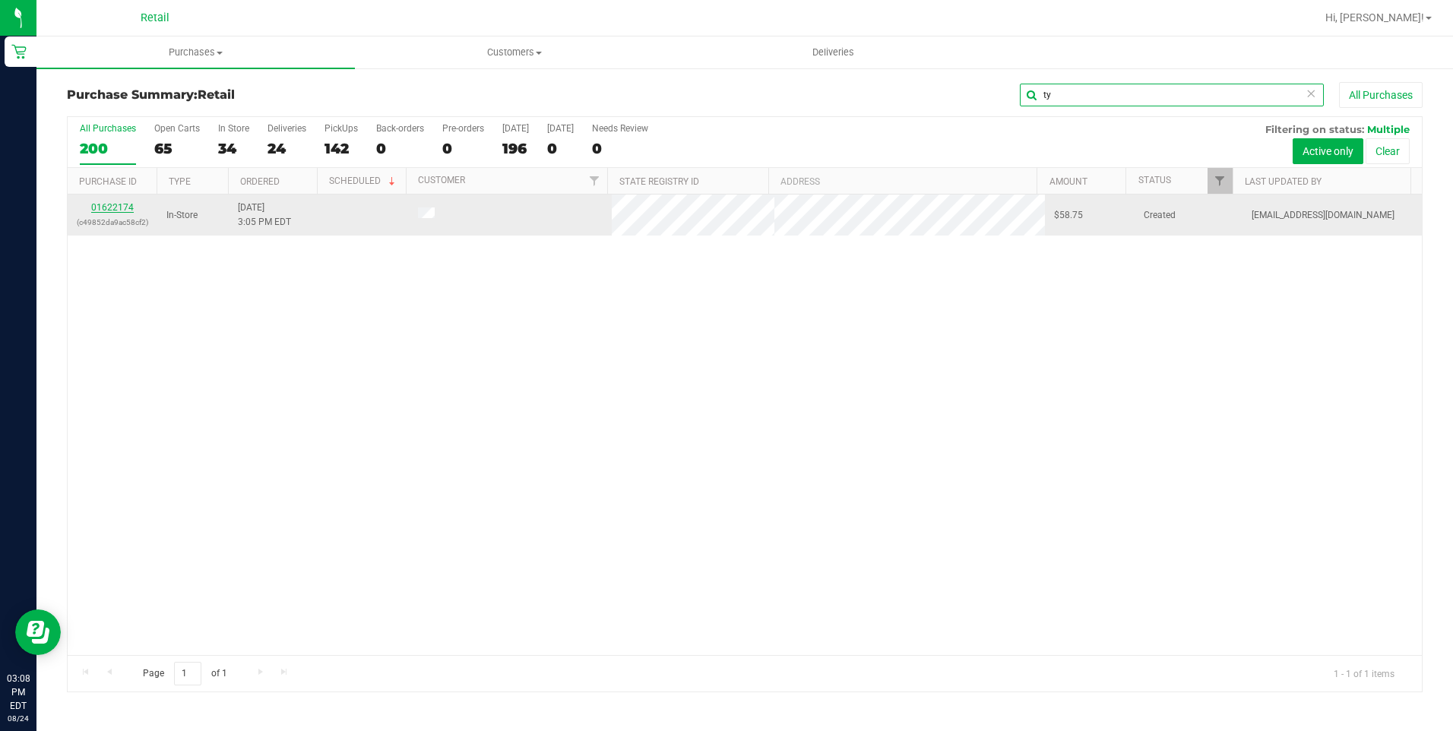
type input "ty"
click at [126, 202] on link "01622174" at bounding box center [112, 207] width 43 height 11
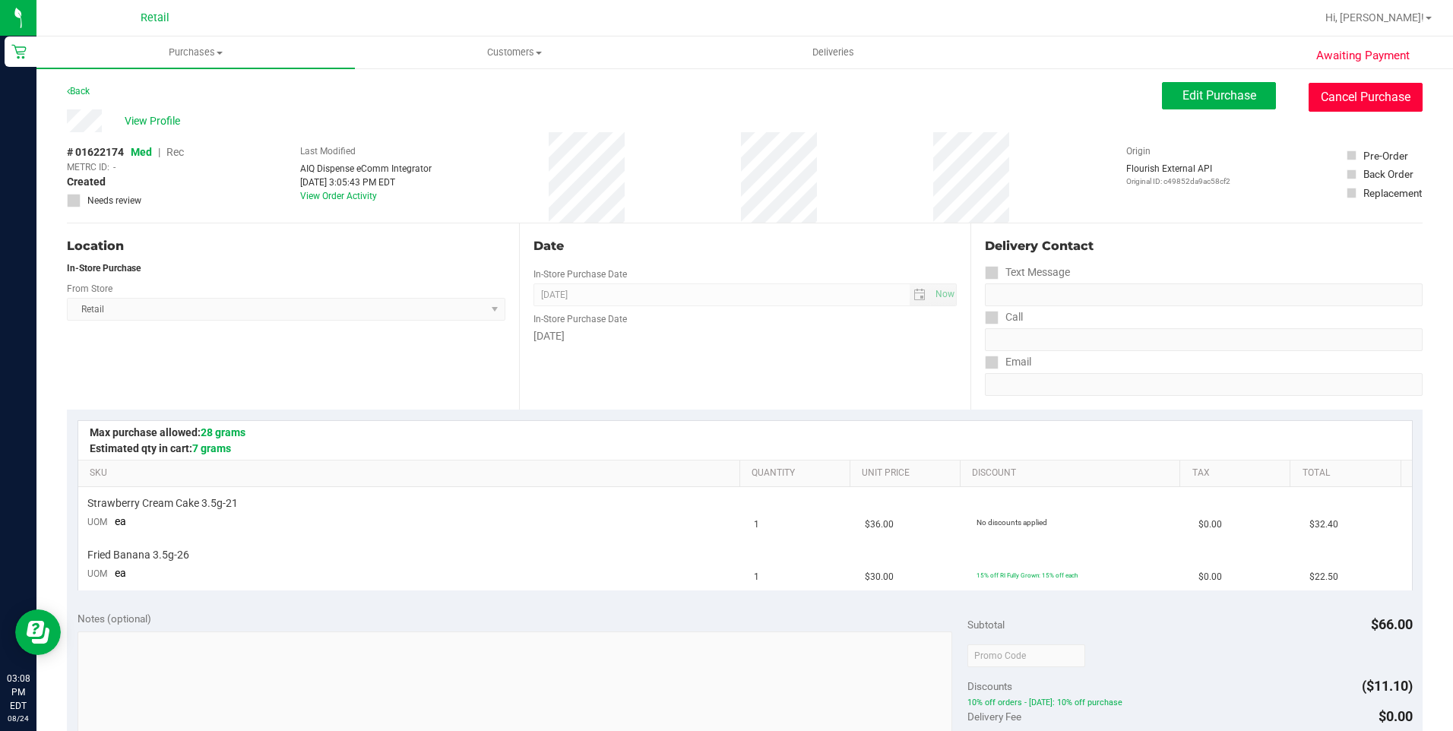
click at [1309, 84] on button "Cancel Purchase" at bounding box center [1366, 97] width 114 height 29
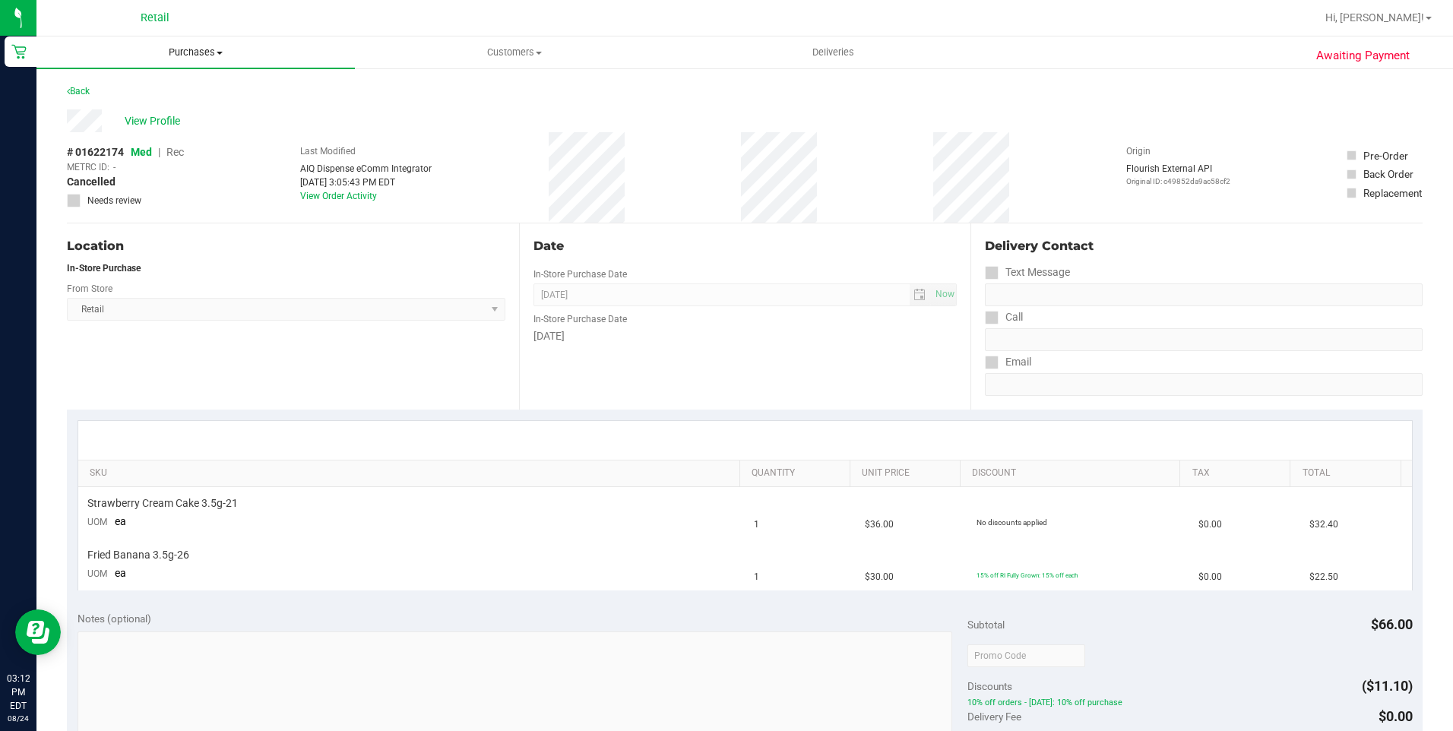
click at [207, 55] on span "Purchases" at bounding box center [195, 53] width 318 height 14
click at [145, 97] on span "Summary of purchases" at bounding box center [114, 91] width 156 height 13
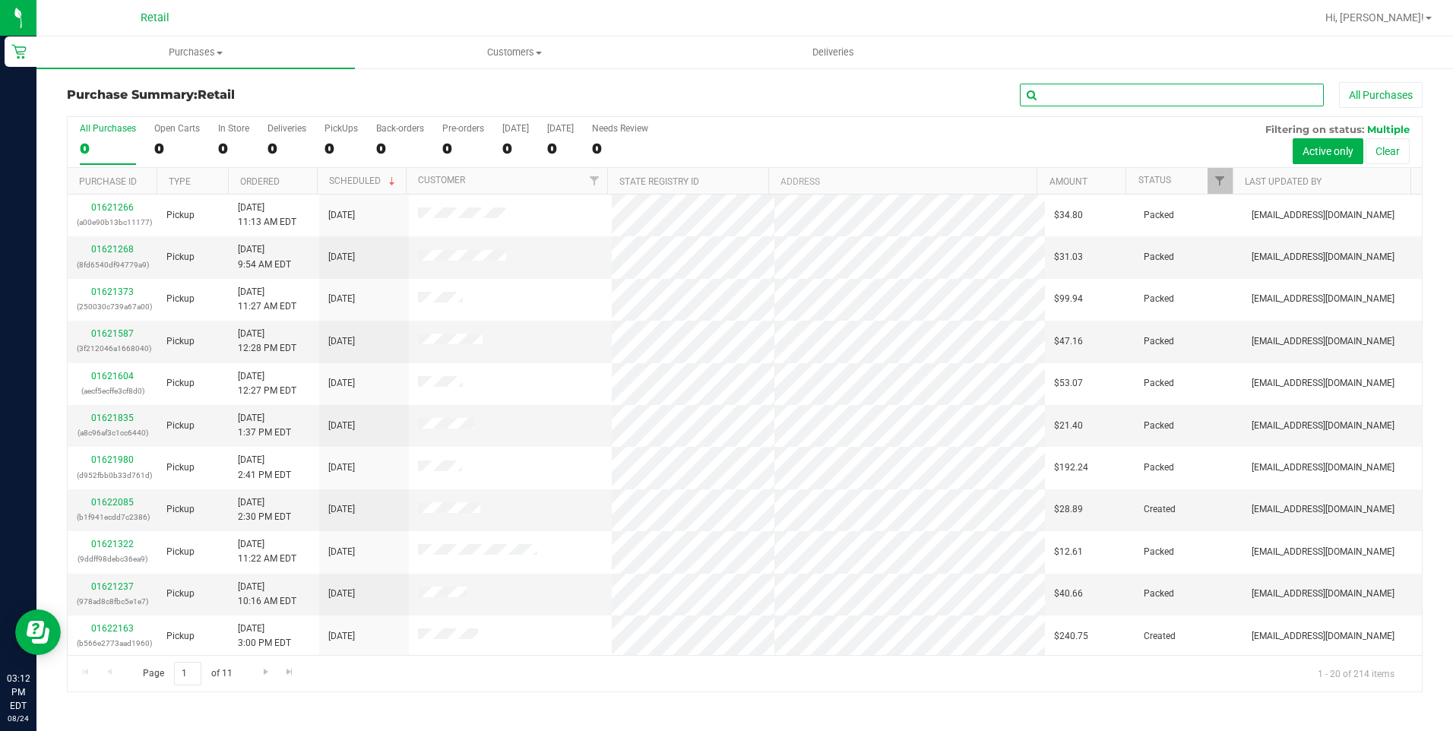
drag, startPoint x: 1075, startPoint y: 99, endPoint x: 1080, endPoint y: 89, distance: 10.9
click at [1076, 93] on input "text" at bounding box center [1172, 95] width 304 height 23
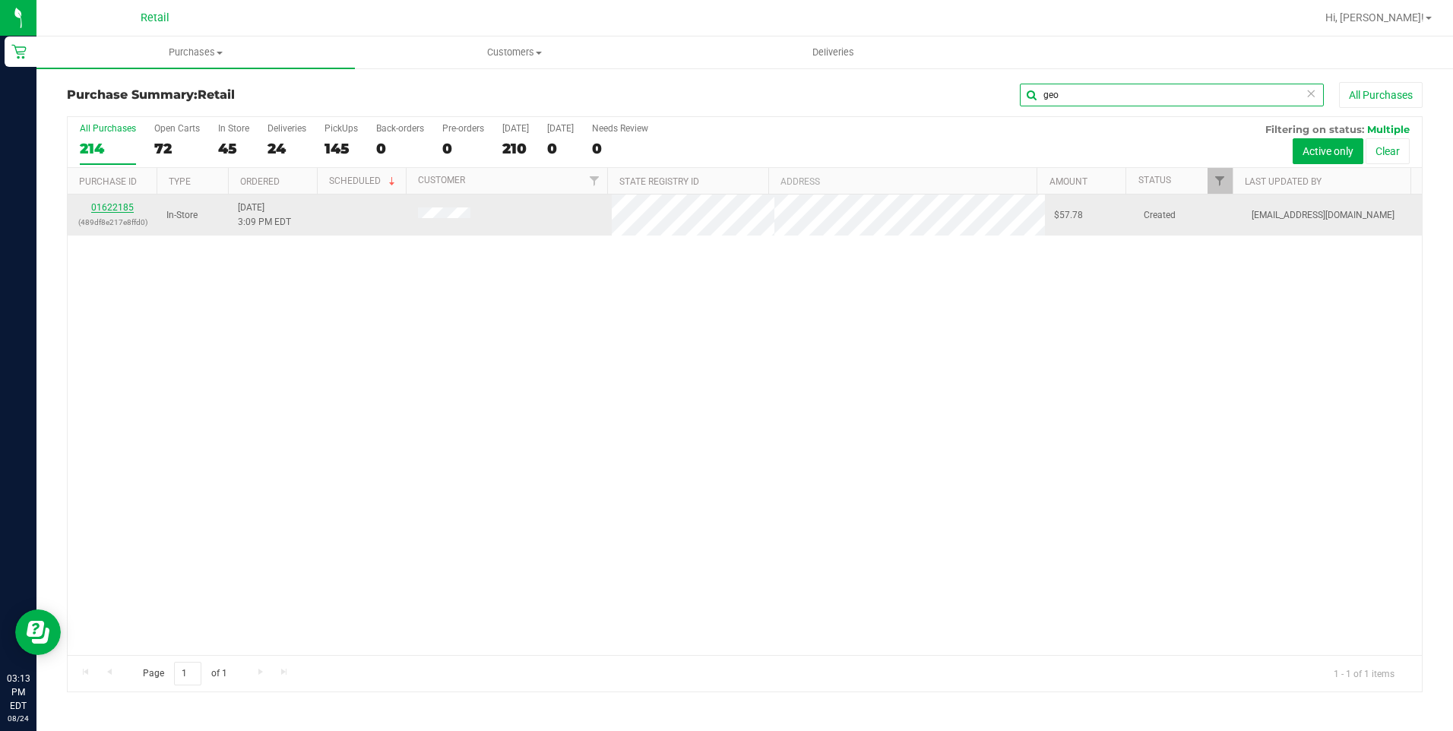
type input "geo"
click at [109, 206] on link "01622185" at bounding box center [112, 207] width 43 height 11
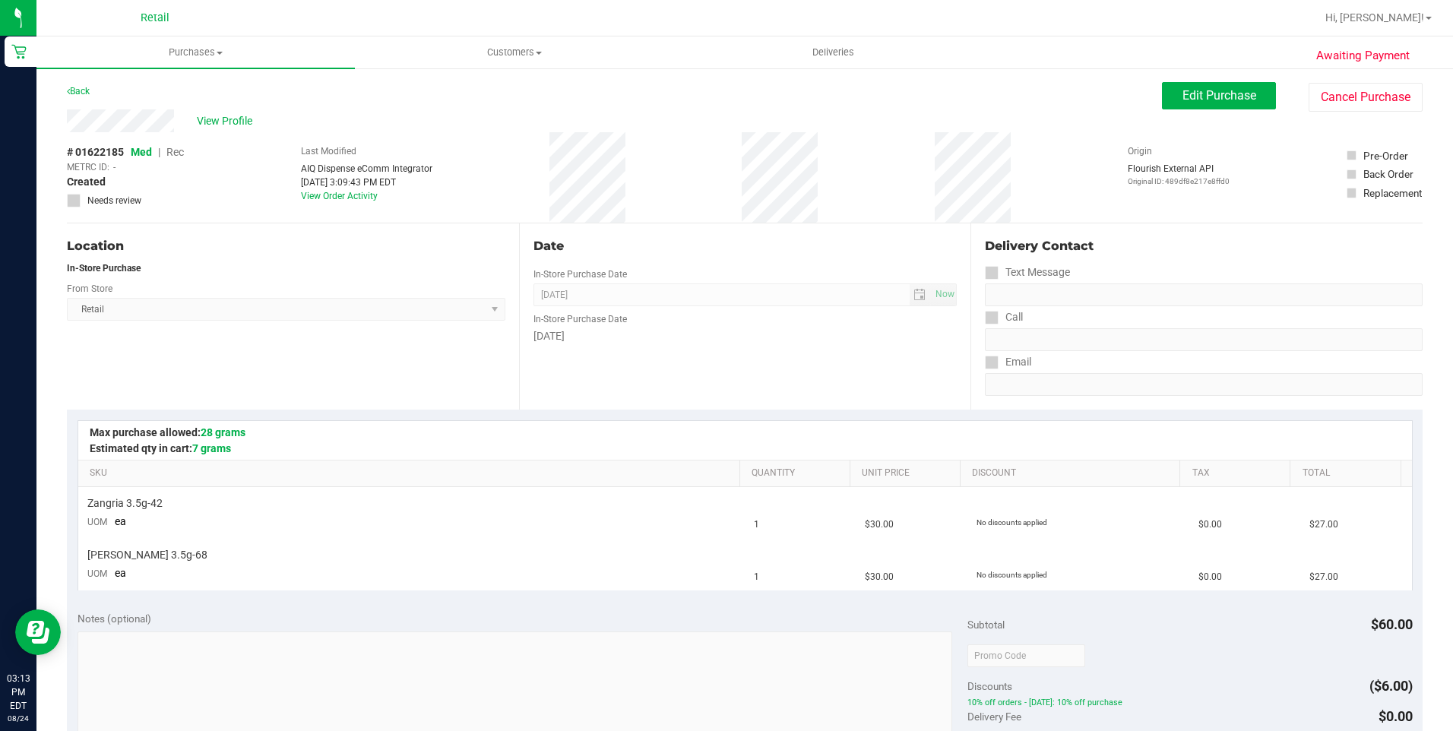
click at [1375, 79] on div "Awaiting Payment Back Edit Purchase Cancel Purchase View Profile # 01622185 Med…" at bounding box center [744, 662] width 1416 height 1191
drag, startPoint x: 1377, startPoint y: 92, endPoint x: 819, endPoint y: 93, distance: 557.8
click at [1378, 92] on button "Cancel Purchase" at bounding box center [1366, 97] width 114 height 29
click at [198, 54] on span "Purchases" at bounding box center [195, 53] width 318 height 14
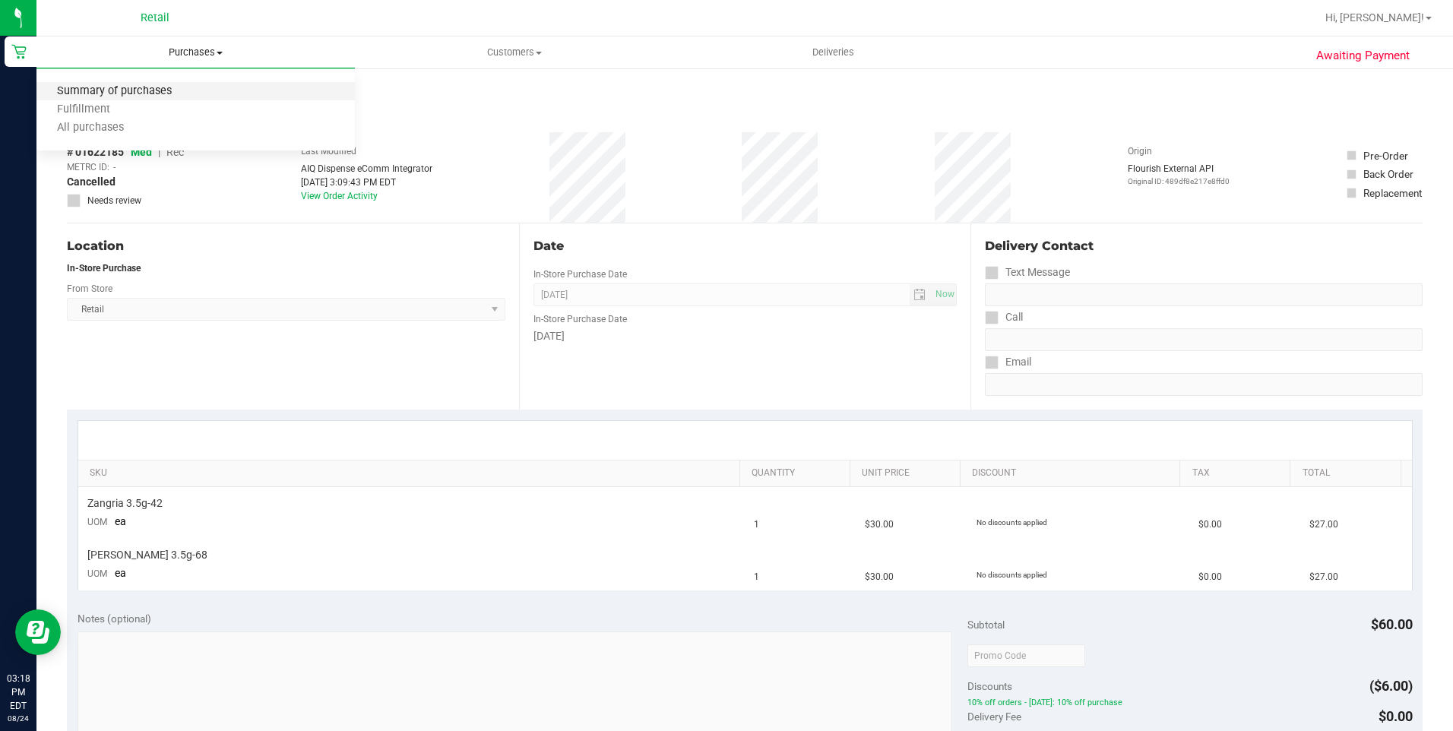
click at [153, 90] on span "Summary of purchases" at bounding box center [114, 91] width 156 height 13
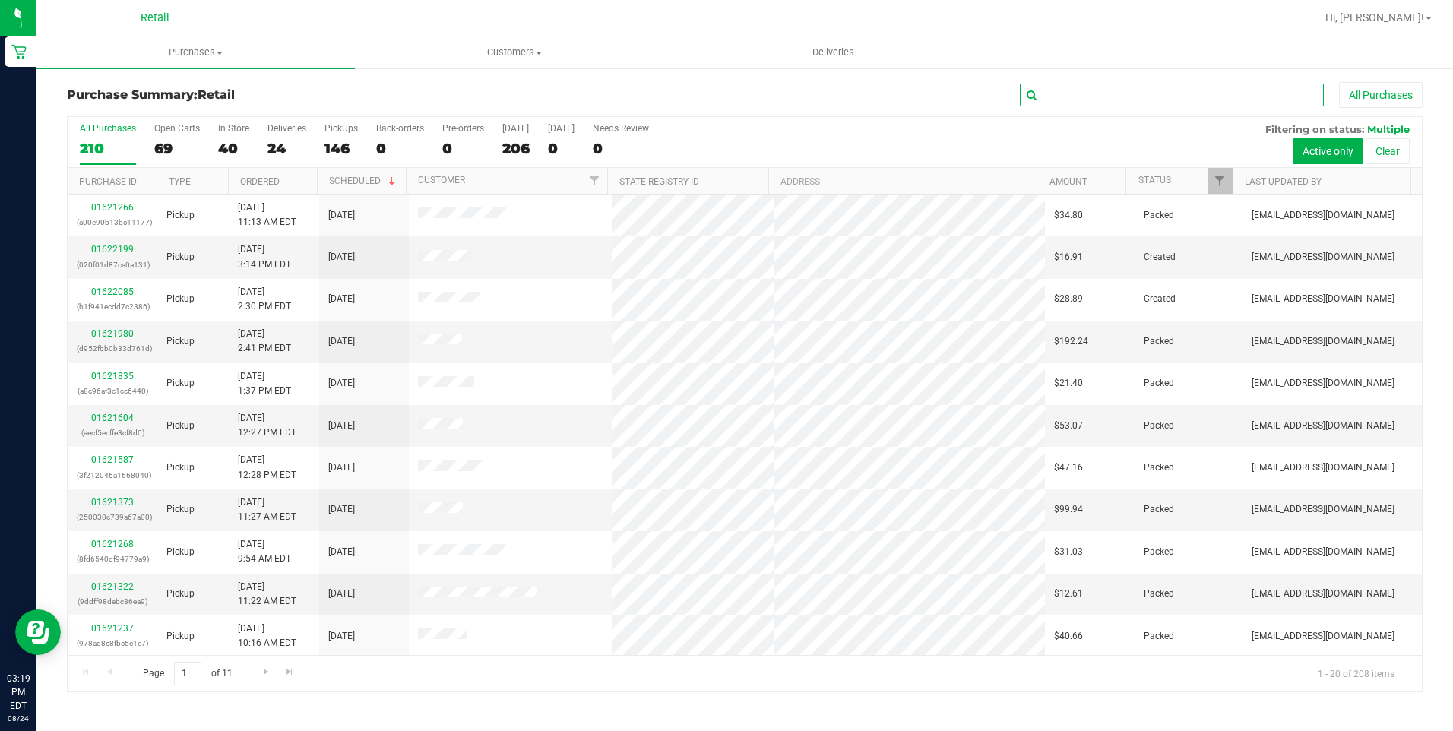
click at [1073, 90] on input "text" at bounding box center [1172, 95] width 304 height 23
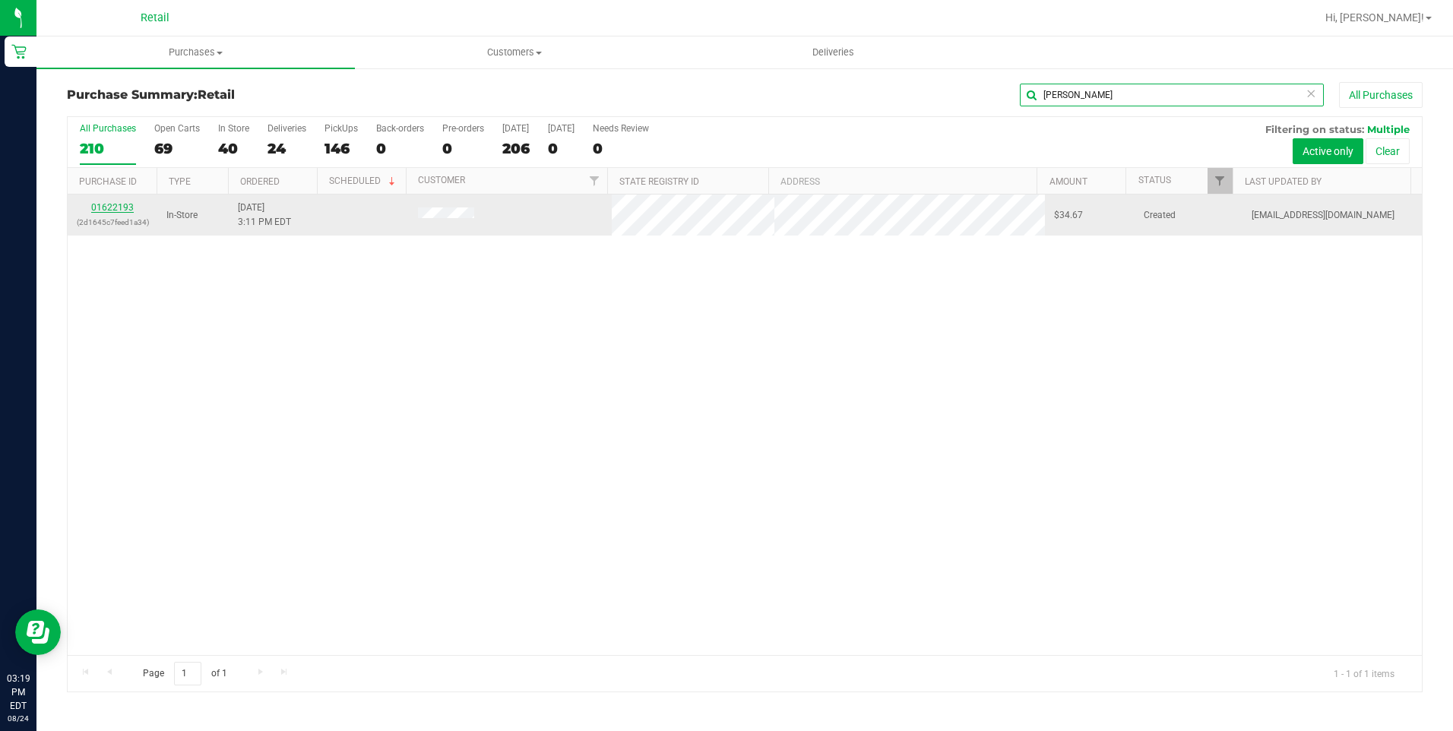
type input "[PERSON_NAME]"
click at [130, 204] on link "01622193" at bounding box center [112, 207] width 43 height 11
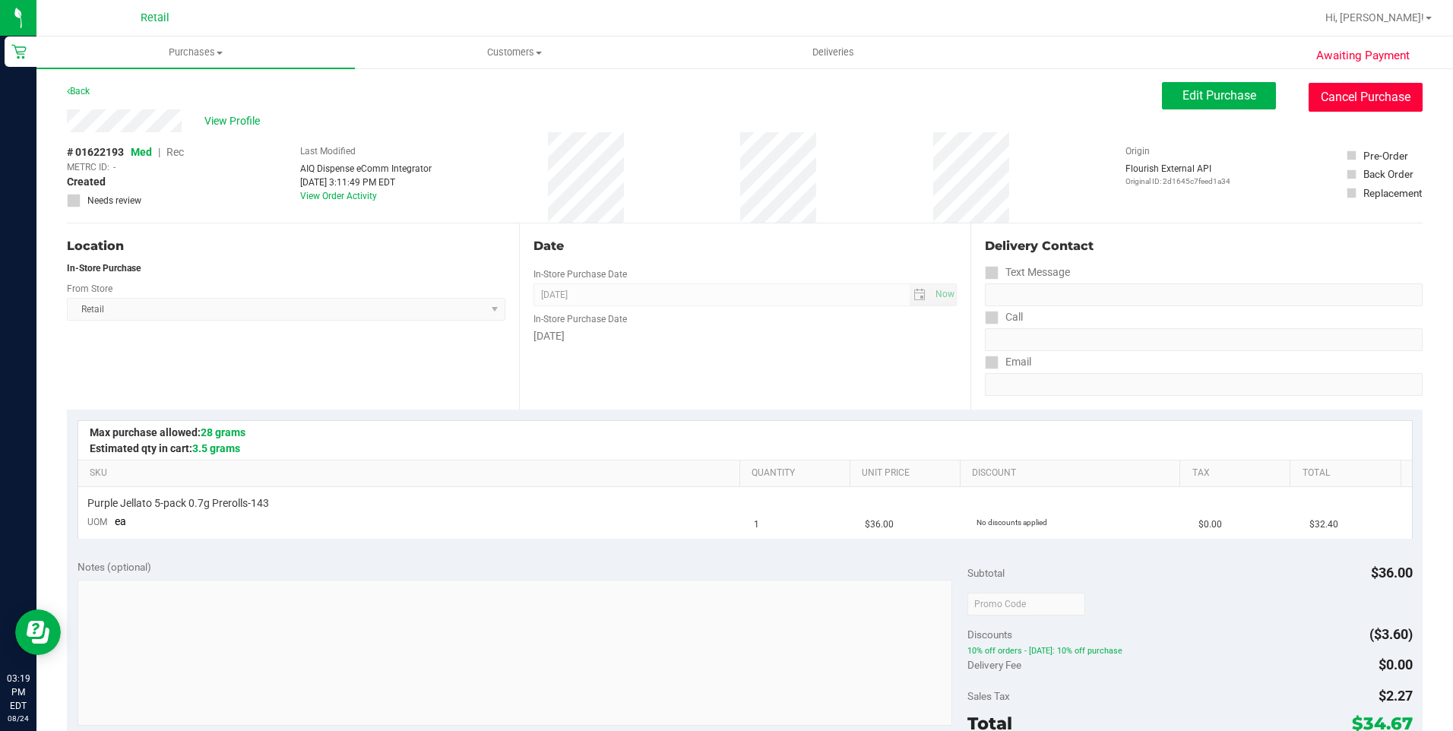
drag, startPoint x: 1376, startPoint y: 102, endPoint x: 814, endPoint y: 89, distance: 562.5
click at [1375, 101] on button "Cancel Purchase" at bounding box center [1366, 97] width 114 height 29
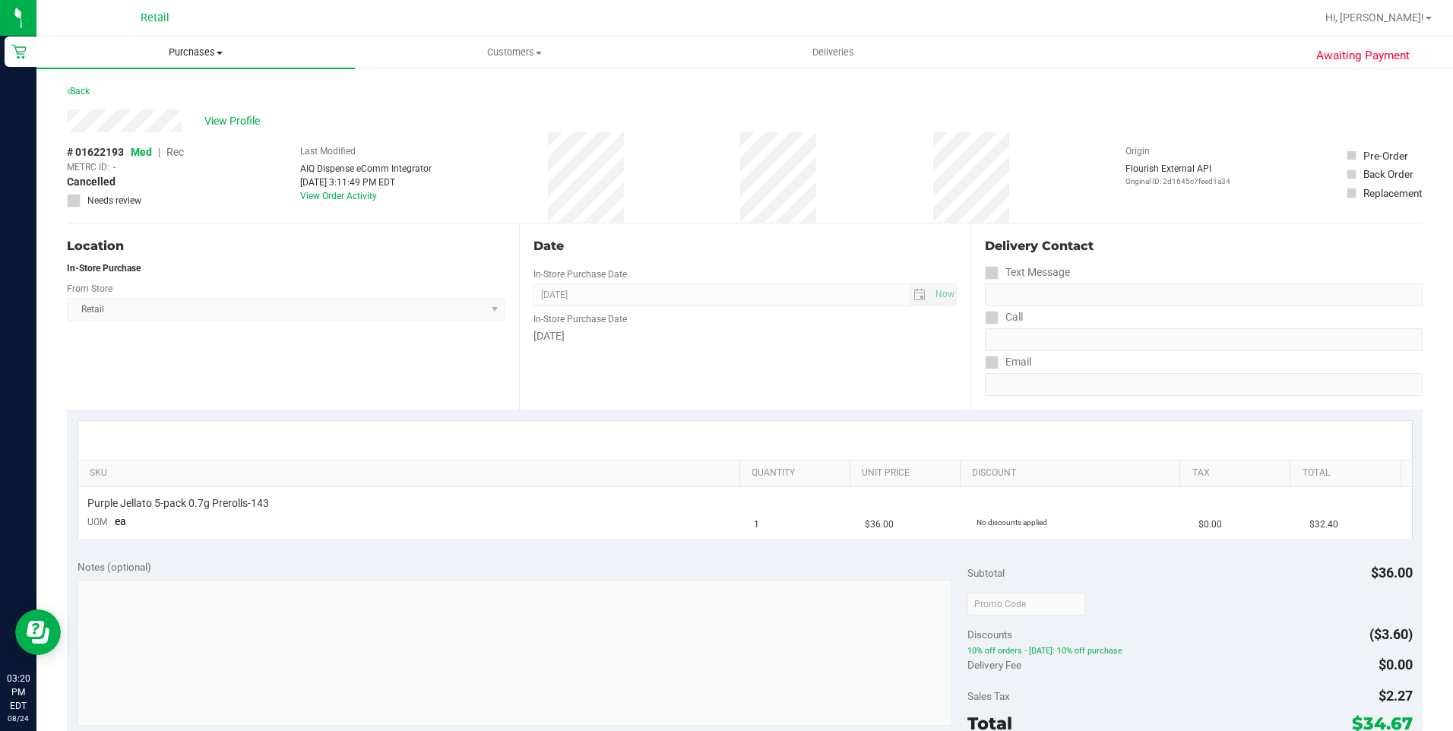
click at [215, 54] on span "Purchases" at bounding box center [195, 53] width 318 height 14
click at [129, 92] on span "Summary of purchases" at bounding box center [114, 91] width 156 height 13
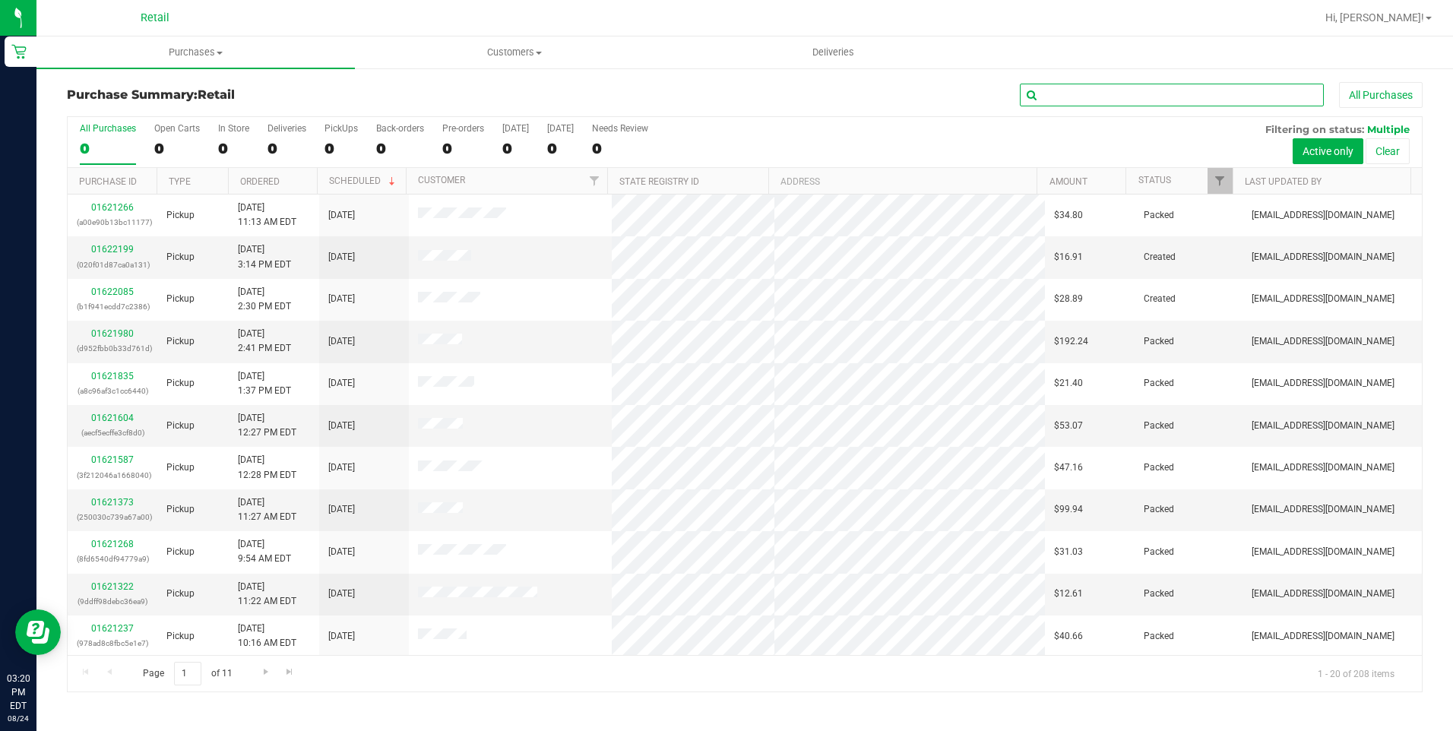
click at [1057, 90] on input "text" at bounding box center [1172, 95] width 304 height 23
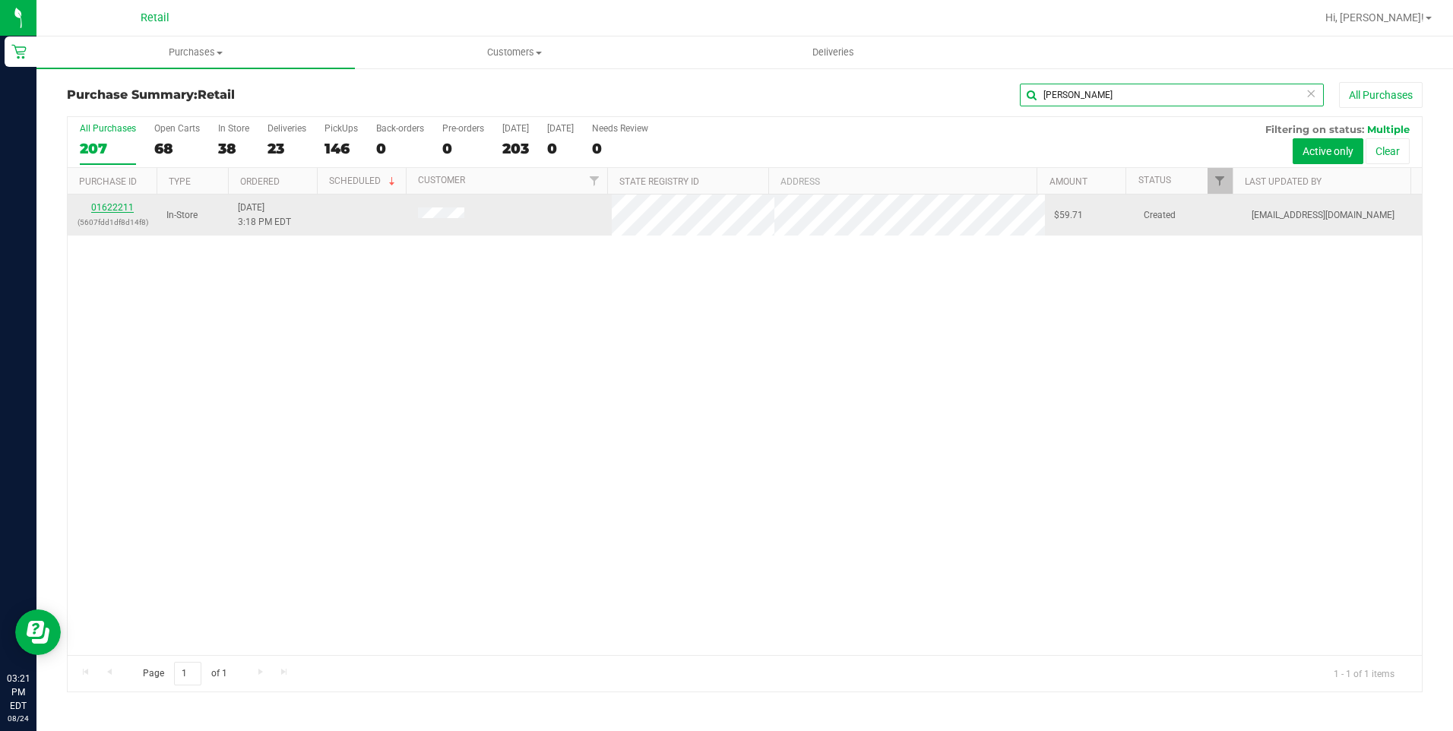
type input "[PERSON_NAME]"
click at [103, 202] on link "01622211" at bounding box center [112, 207] width 43 height 11
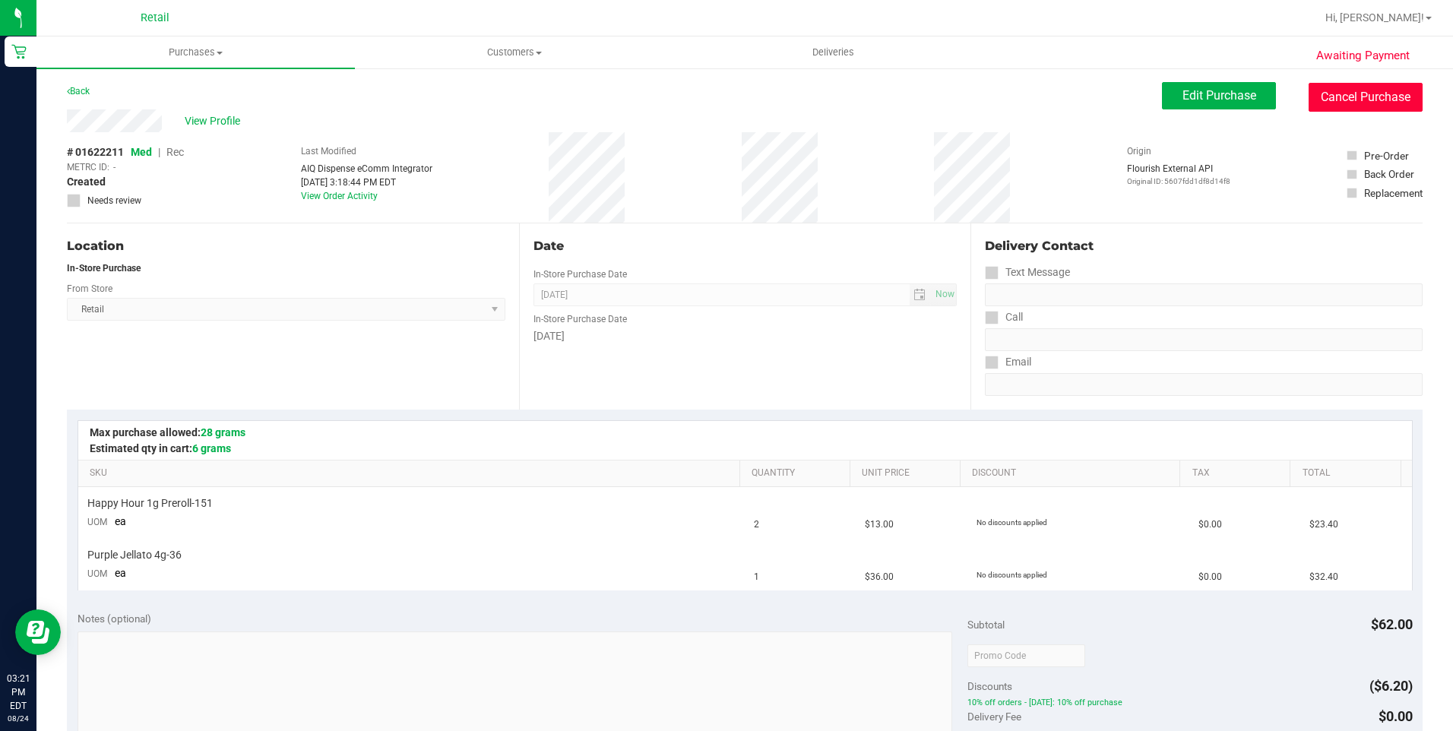
click at [1378, 83] on button "Cancel Purchase" at bounding box center [1366, 97] width 114 height 29
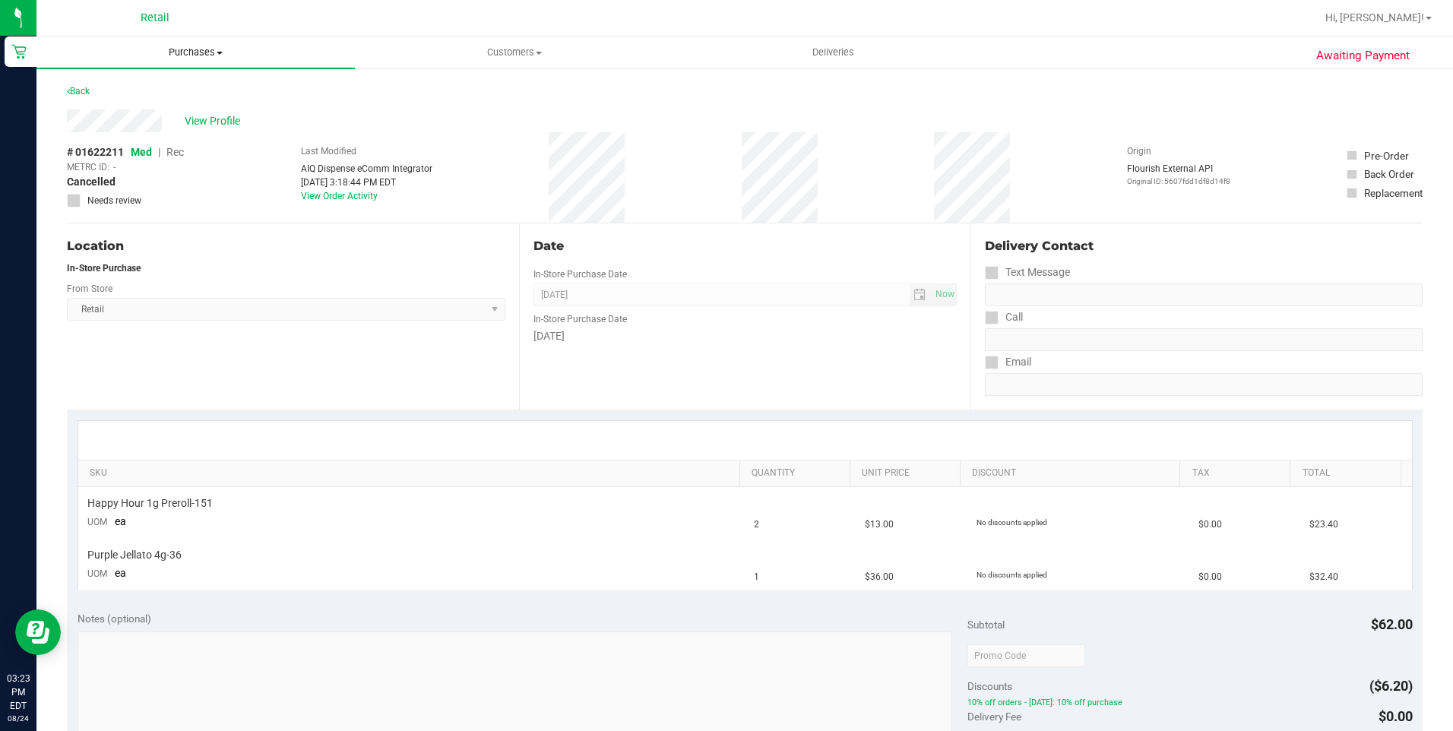
click at [185, 53] on span "Purchases" at bounding box center [195, 53] width 318 height 14
click at [171, 87] on span "Summary of purchases" at bounding box center [114, 91] width 156 height 13
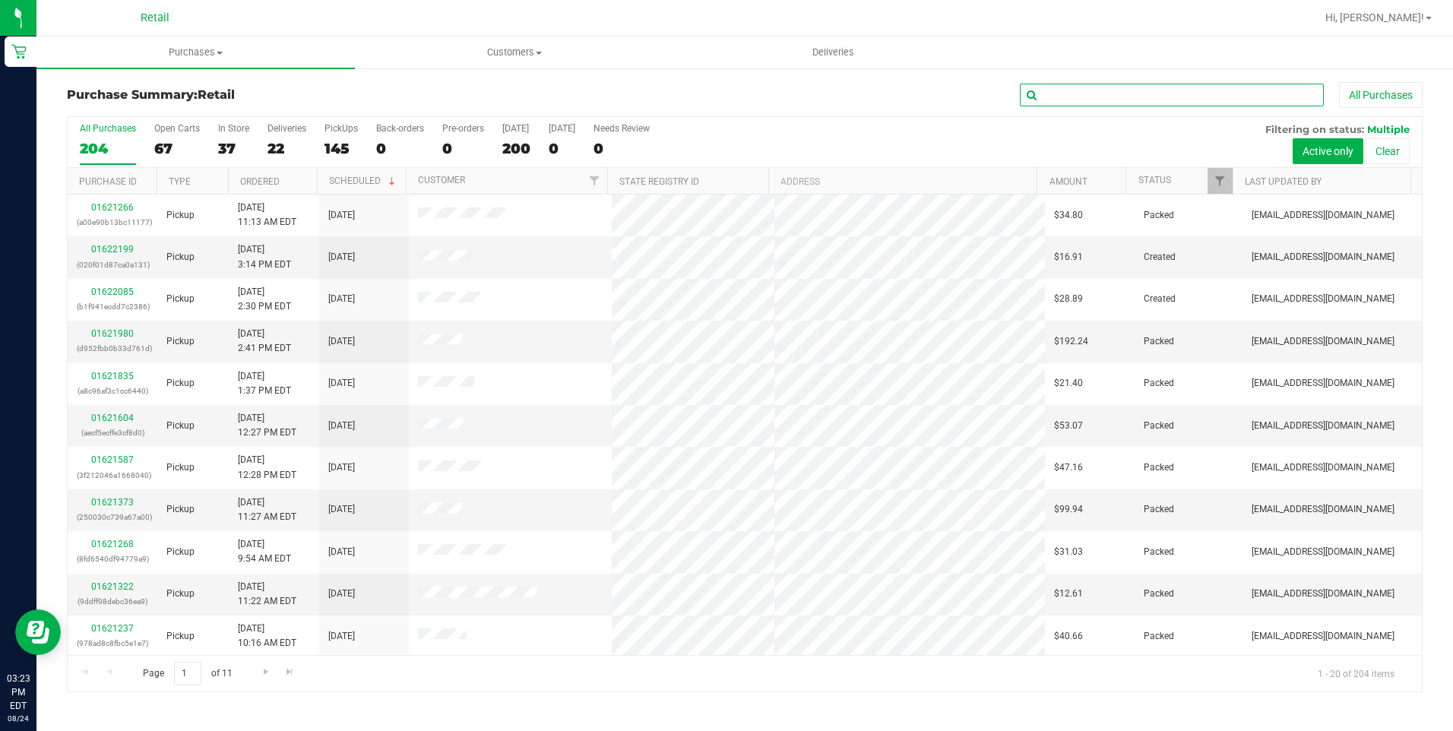
drag, startPoint x: 1116, startPoint y: 93, endPoint x: 1097, endPoint y: 100, distance: 19.9
click at [1116, 93] on input "text" at bounding box center [1172, 95] width 304 height 23
click at [193, 50] on span "Purchases" at bounding box center [195, 53] width 318 height 14
drag, startPoint x: 1072, startPoint y: 92, endPoint x: 856, endPoint y: 79, distance: 217.0
click at [1072, 92] on input "text" at bounding box center [1172, 95] width 304 height 23
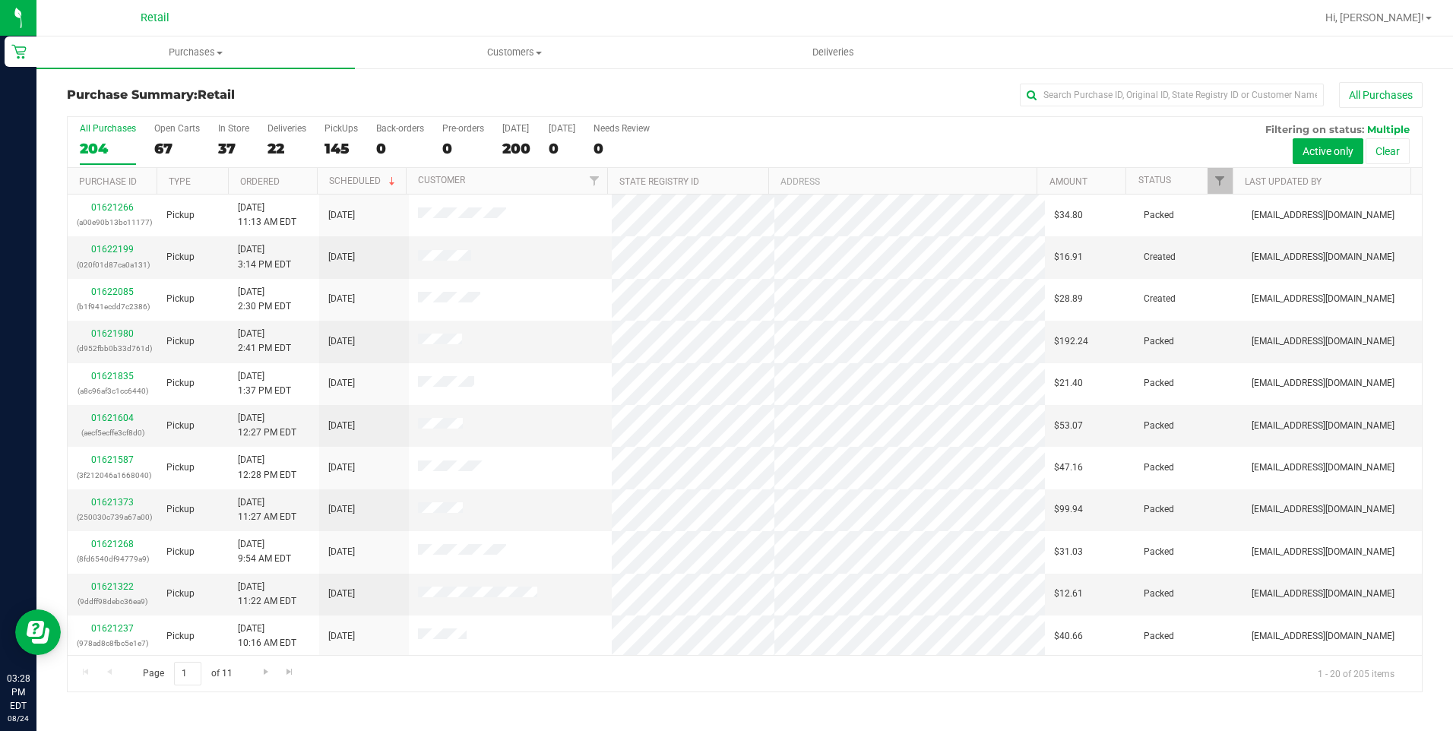
drag, startPoint x: 210, startPoint y: 46, endPoint x: 201, endPoint y: 68, distance: 23.8
click at [210, 47] on span "Purchases" at bounding box center [195, 53] width 318 height 14
click at [166, 88] on span "Summary of purchases" at bounding box center [114, 91] width 156 height 13
click at [1094, 78] on div "Purchase Summary: Retail All Purchases All Purchases 0 Open Carts 0 In Store 0 …" at bounding box center [744, 387] width 1416 height 641
drag, startPoint x: 1094, startPoint y: 95, endPoint x: 1002, endPoint y: 93, distance: 92.7
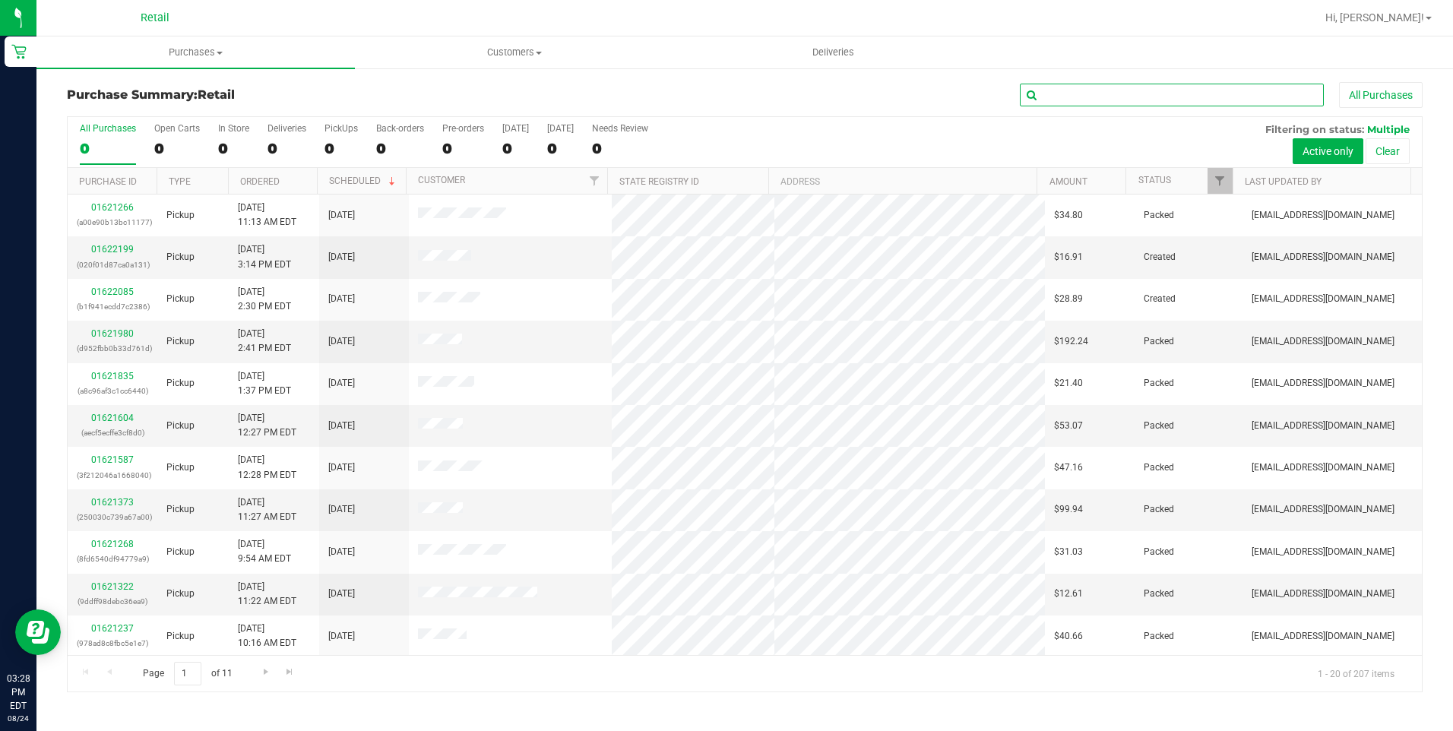
click at [1095, 96] on input "text" at bounding box center [1172, 95] width 304 height 23
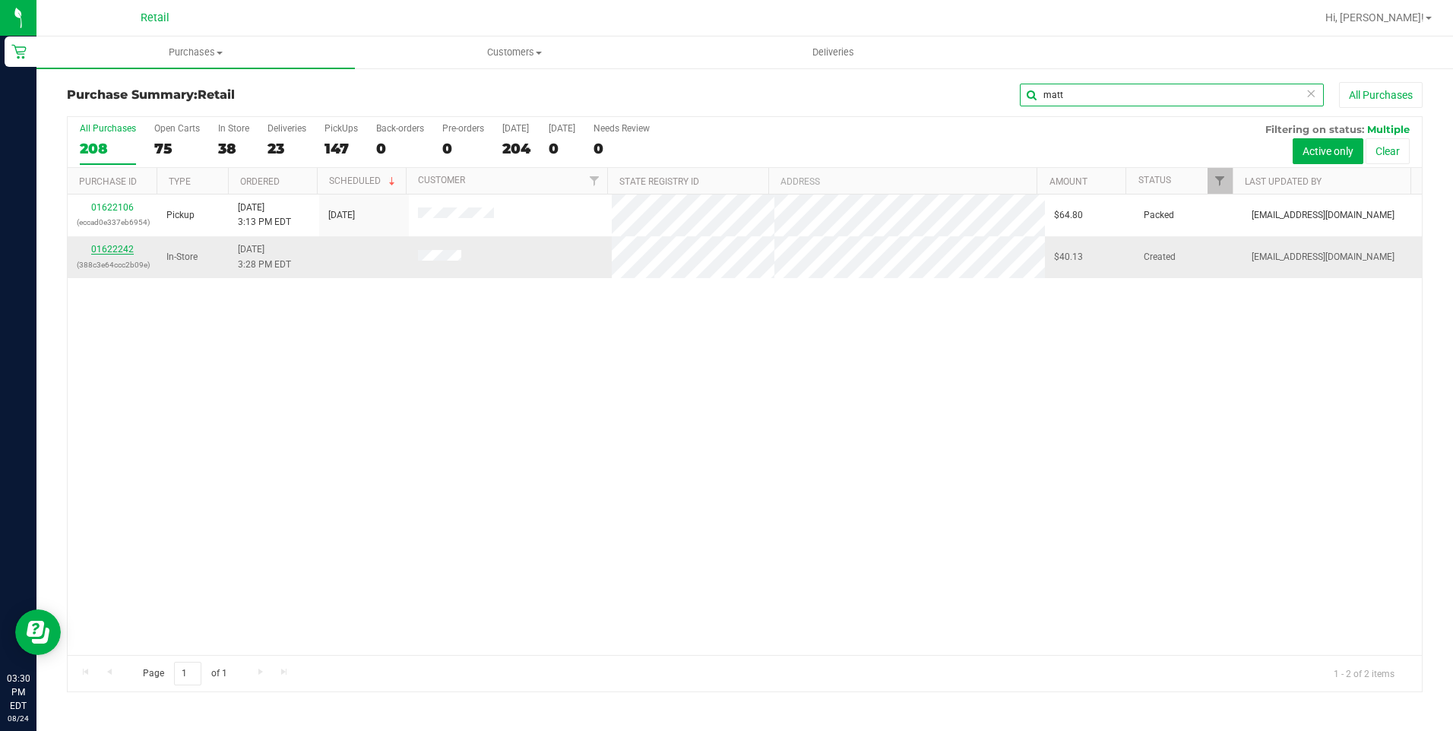
type input "matt"
click at [120, 246] on link "01622242" at bounding box center [112, 249] width 43 height 11
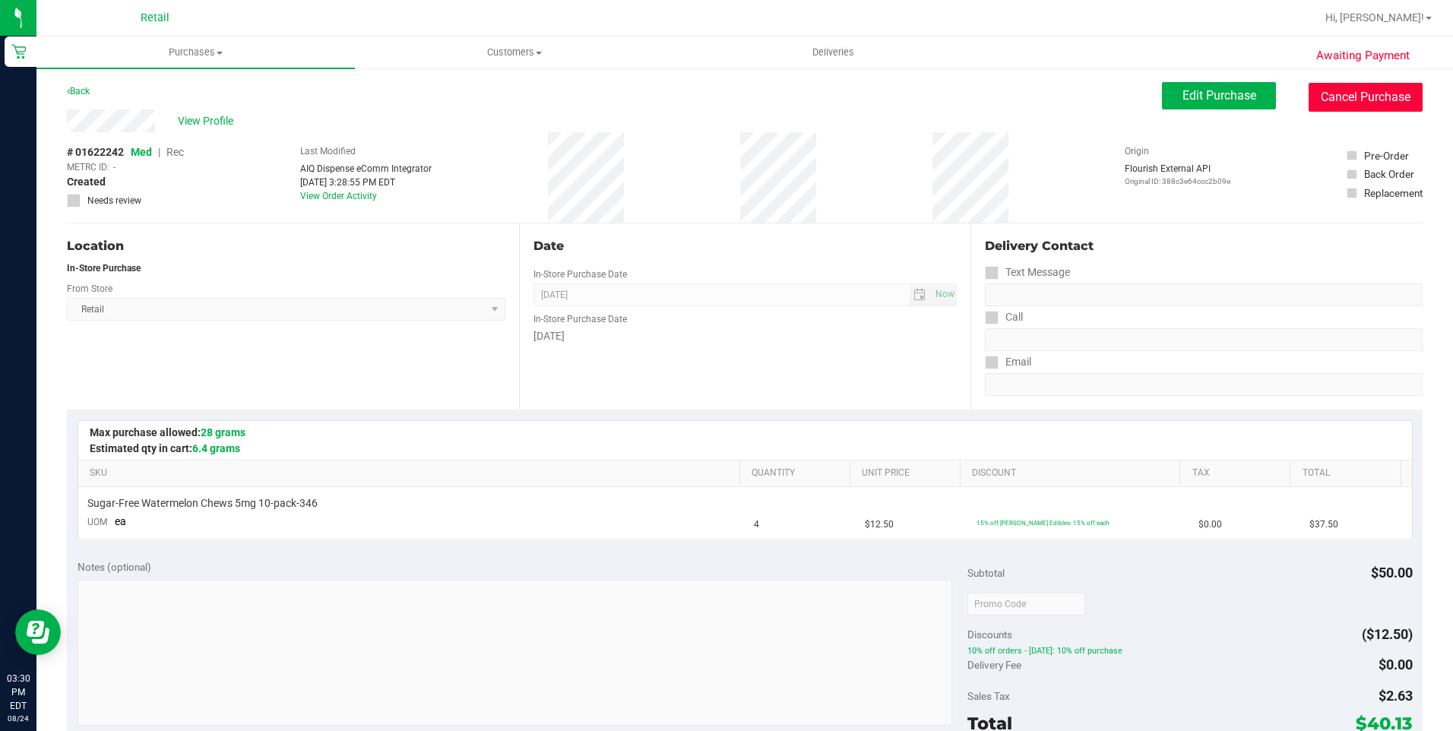
click at [1340, 94] on button "Cancel Purchase" at bounding box center [1366, 97] width 114 height 29
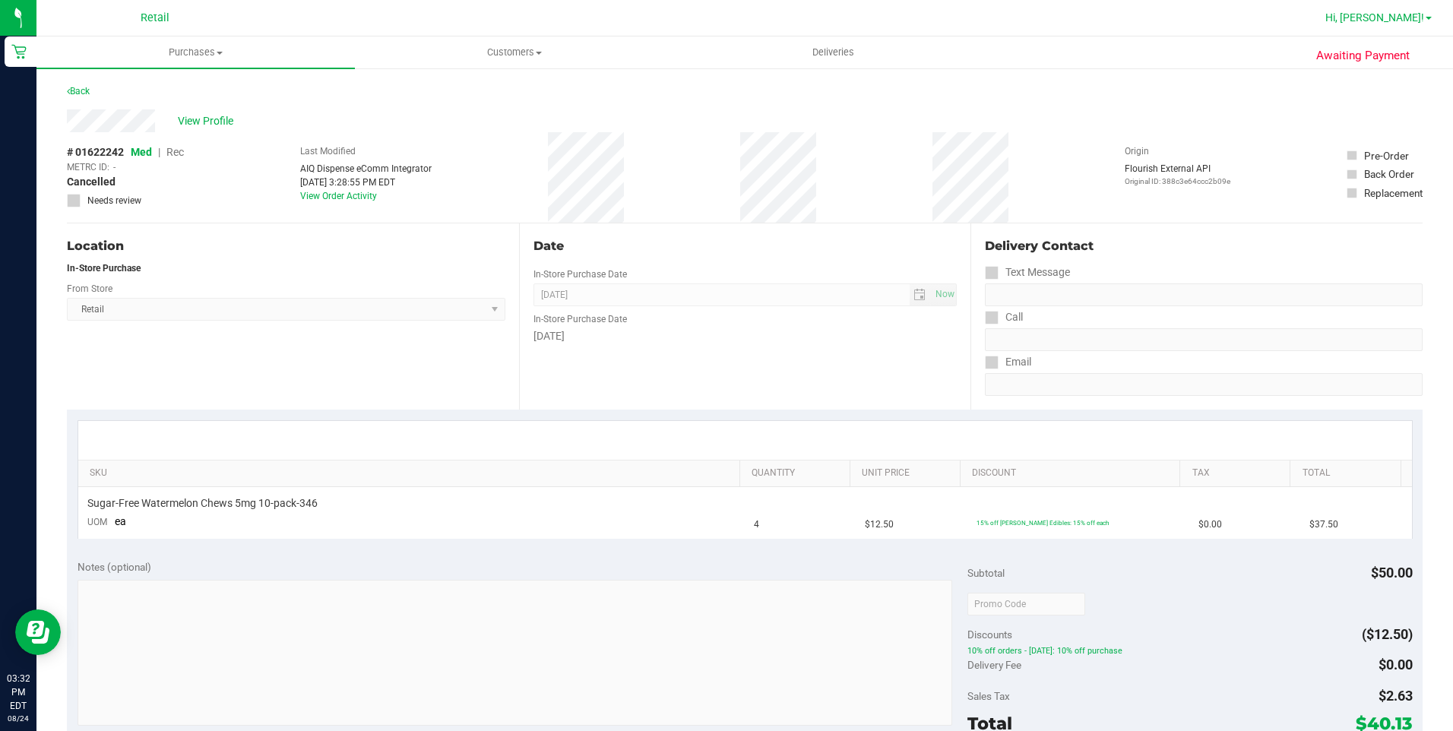
click at [1403, 13] on span "Hi, [PERSON_NAME]!" at bounding box center [1374, 17] width 99 height 12
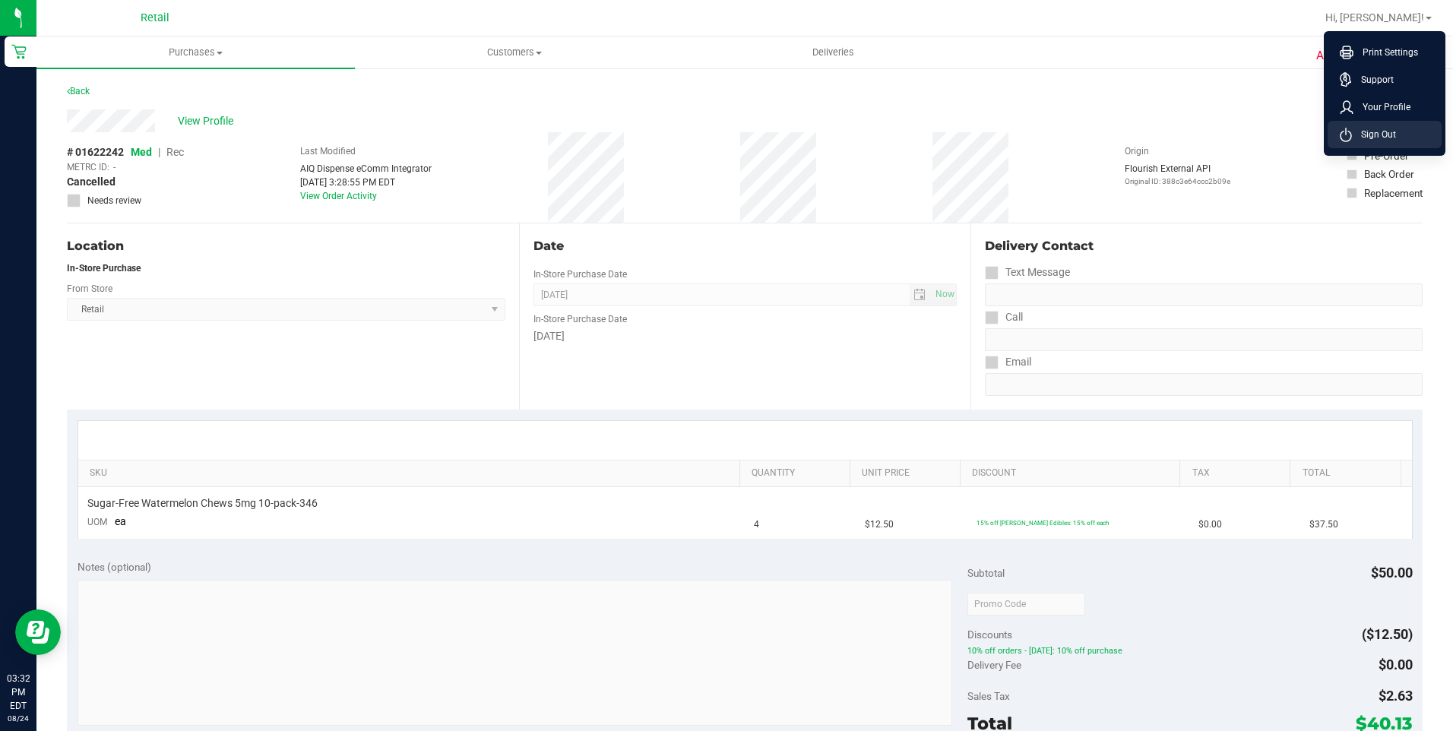
click at [1364, 134] on span "Sign Out" at bounding box center [1374, 134] width 44 height 15
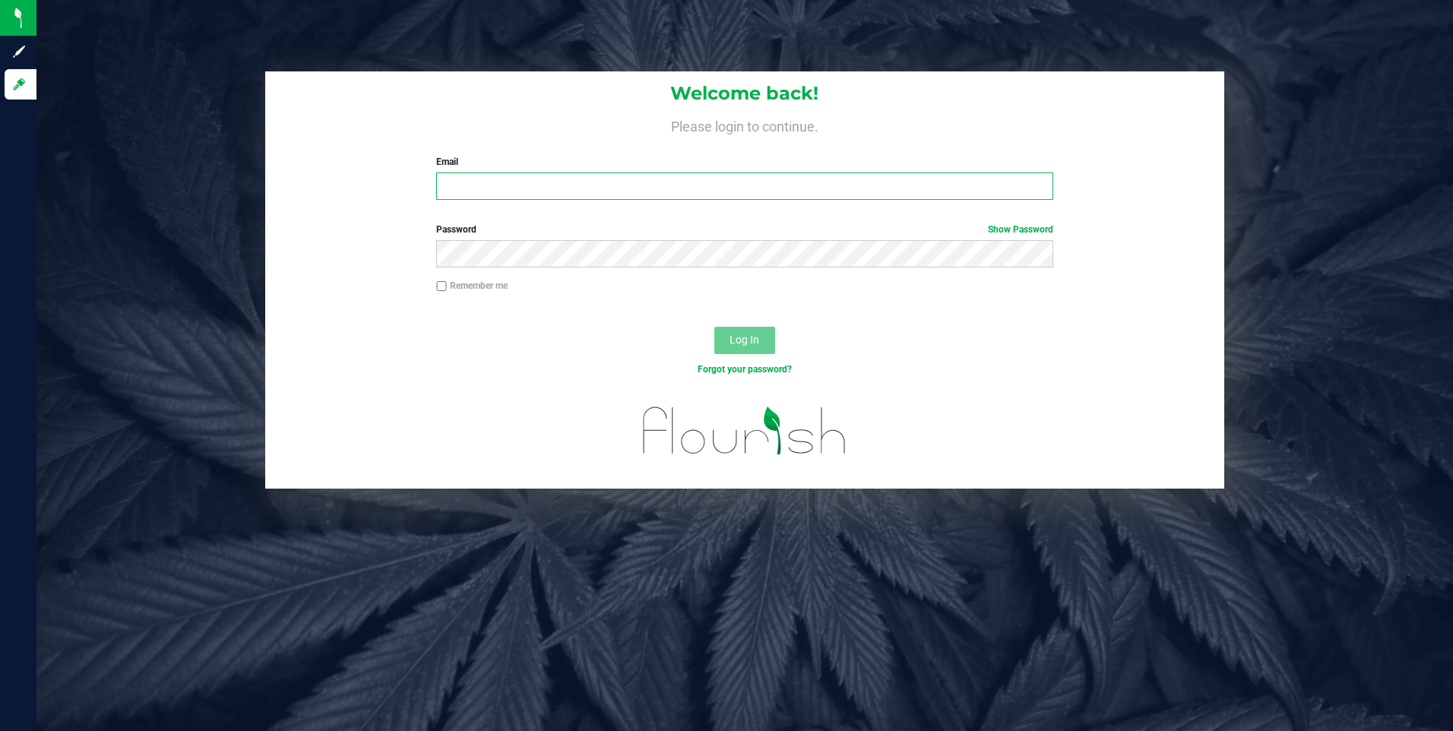
type input "[EMAIL_ADDRESS][DOMAIN_NAME]"
